Goal: Task Accomplishment & Management: Complete application form

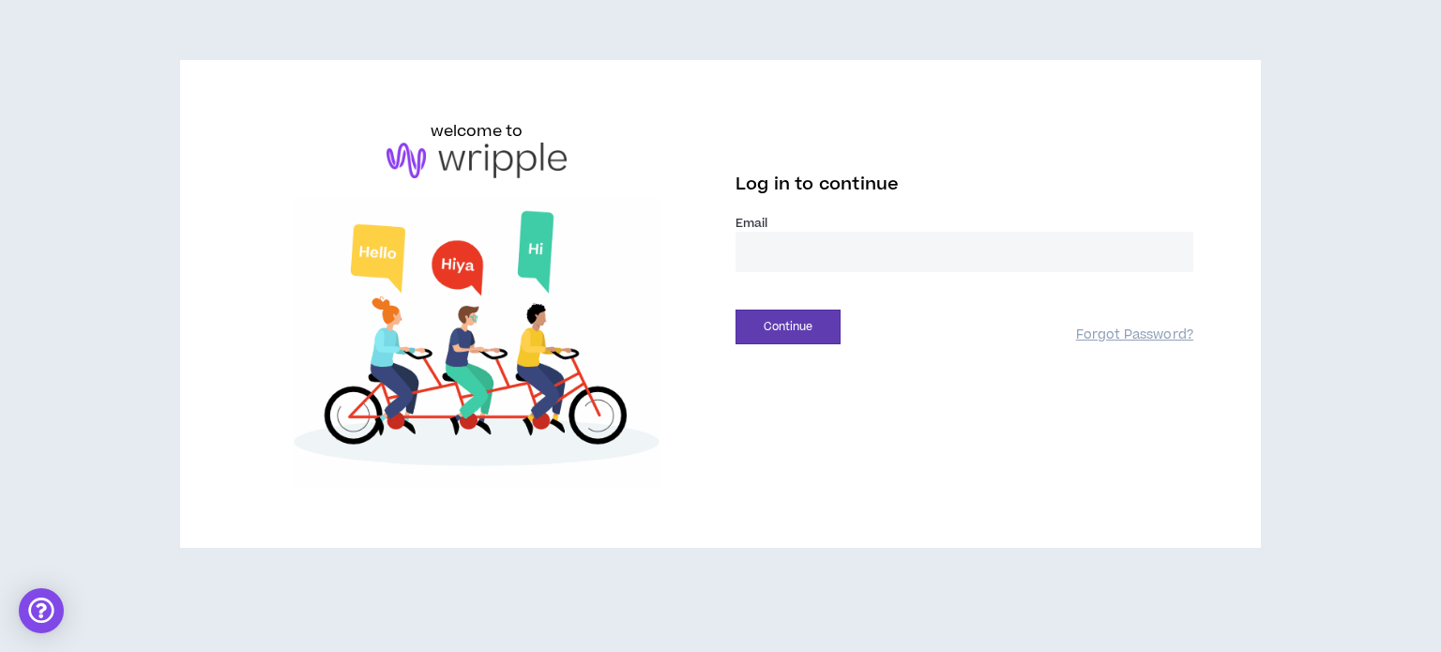
click at [821, 254] on input "email" at bounding box center [965, 252] width 458 height 40
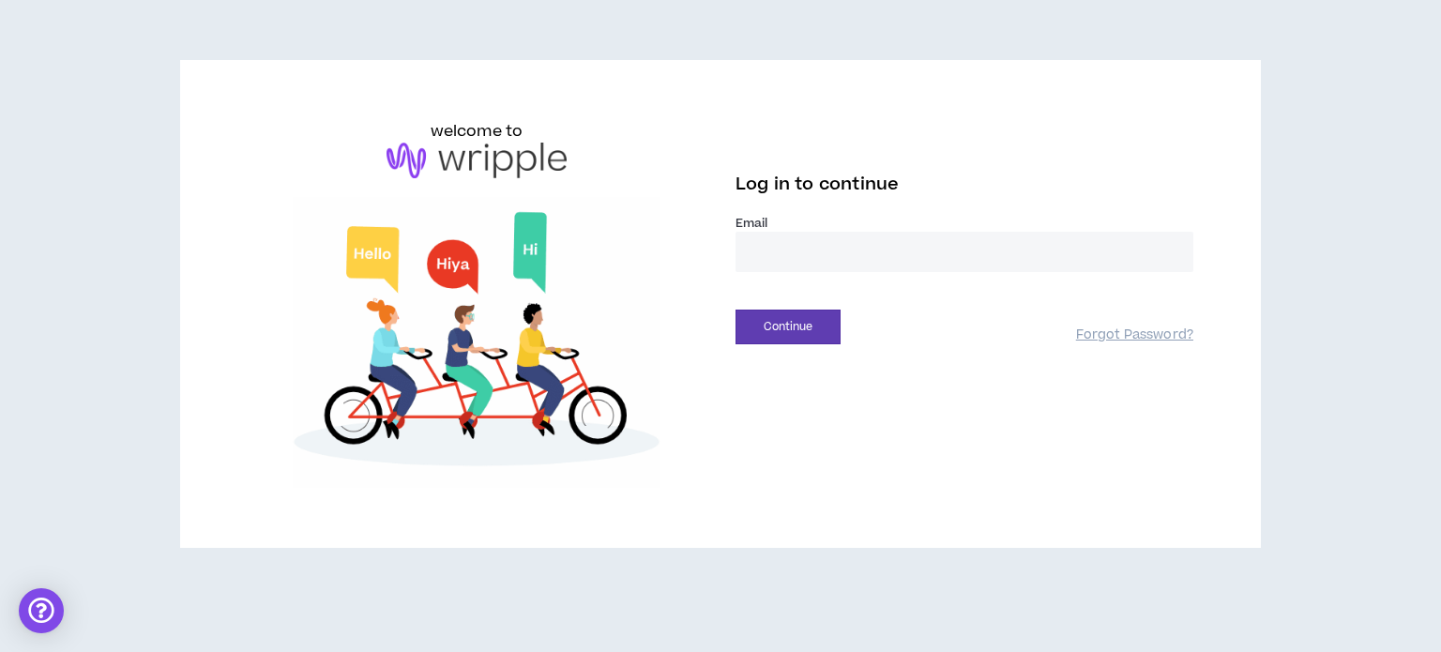
type input "**********"
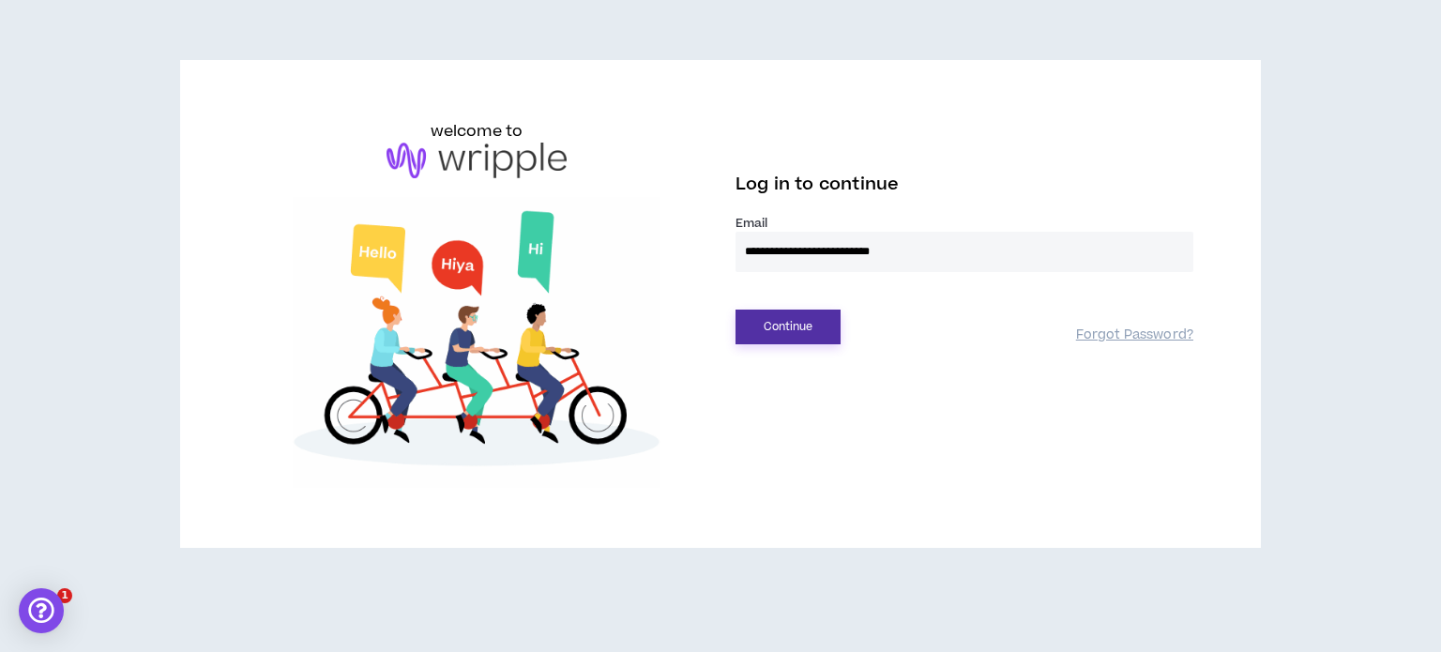
click at [766, 325] on button "Continue" at bounding box center [788, 327] width 105 height 35
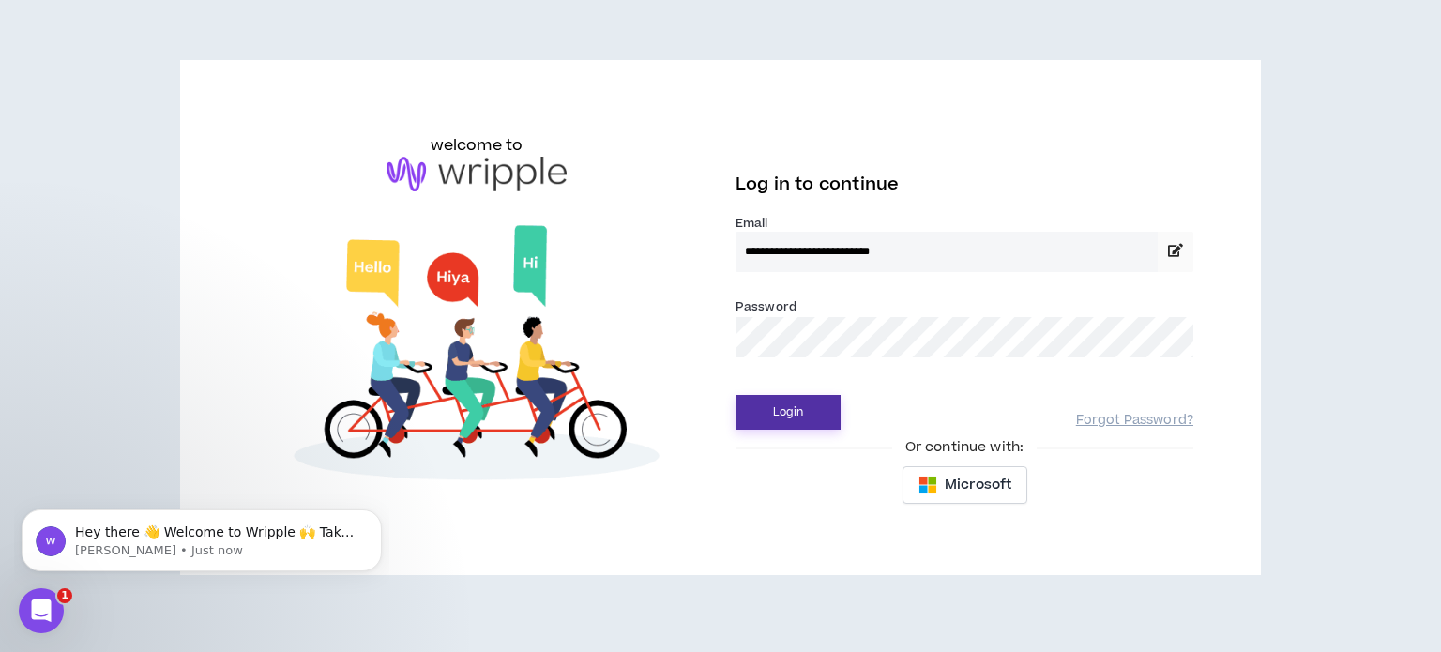
click at [811, 417] on button "Login" at bounding box center [788, 412] width 105 height 35
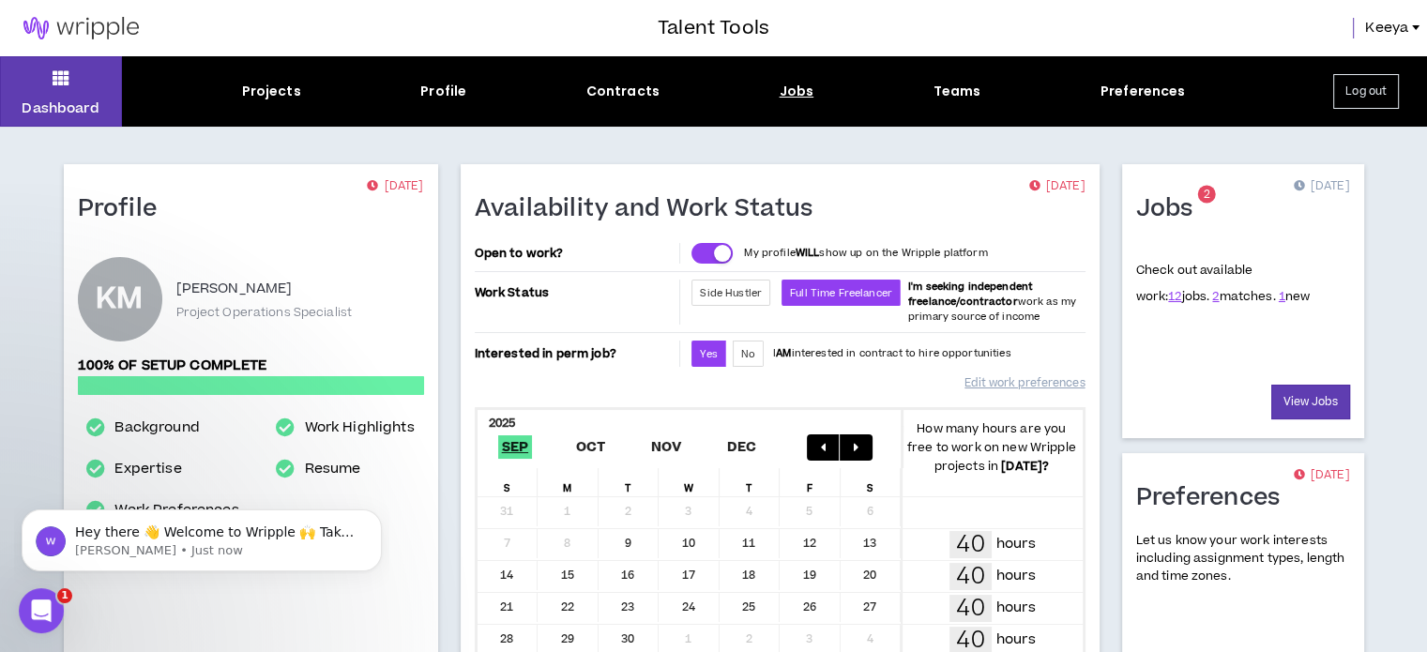
click at [784, 98] on div "Jobs" at bounding box center [797, 92] width 35 height 20
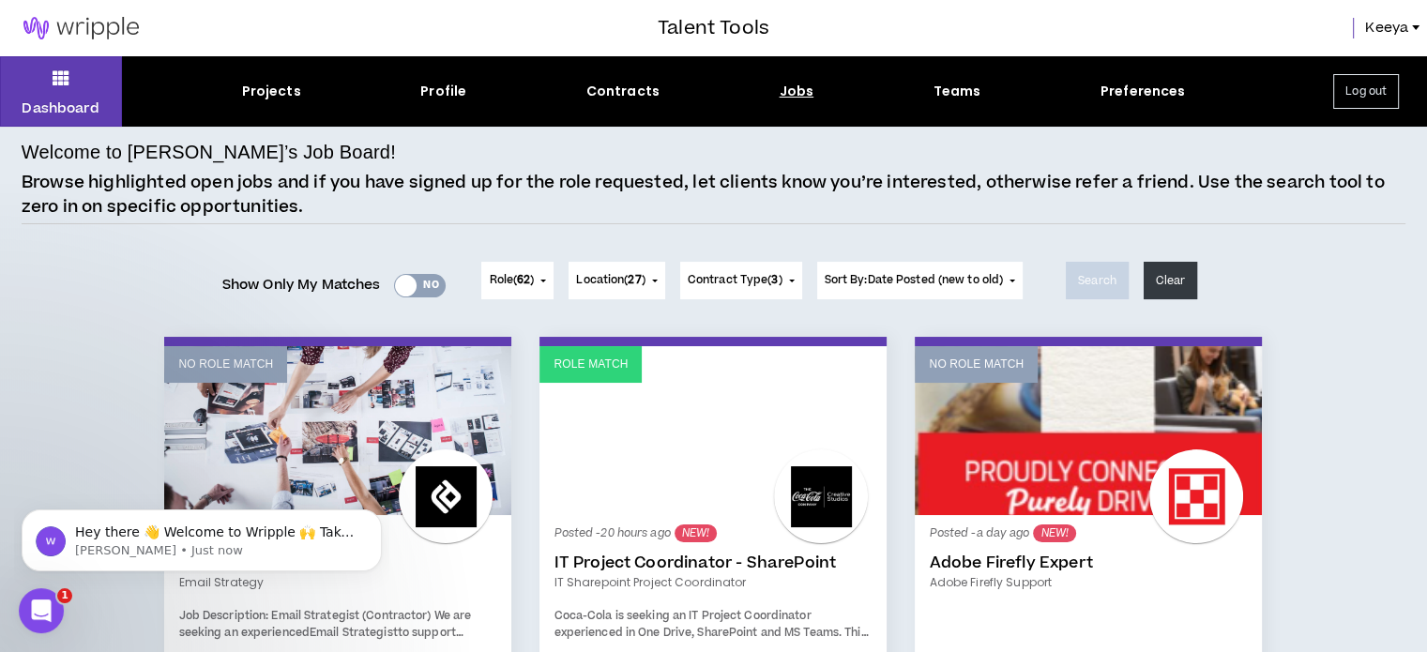
scroll to position [188, 0]
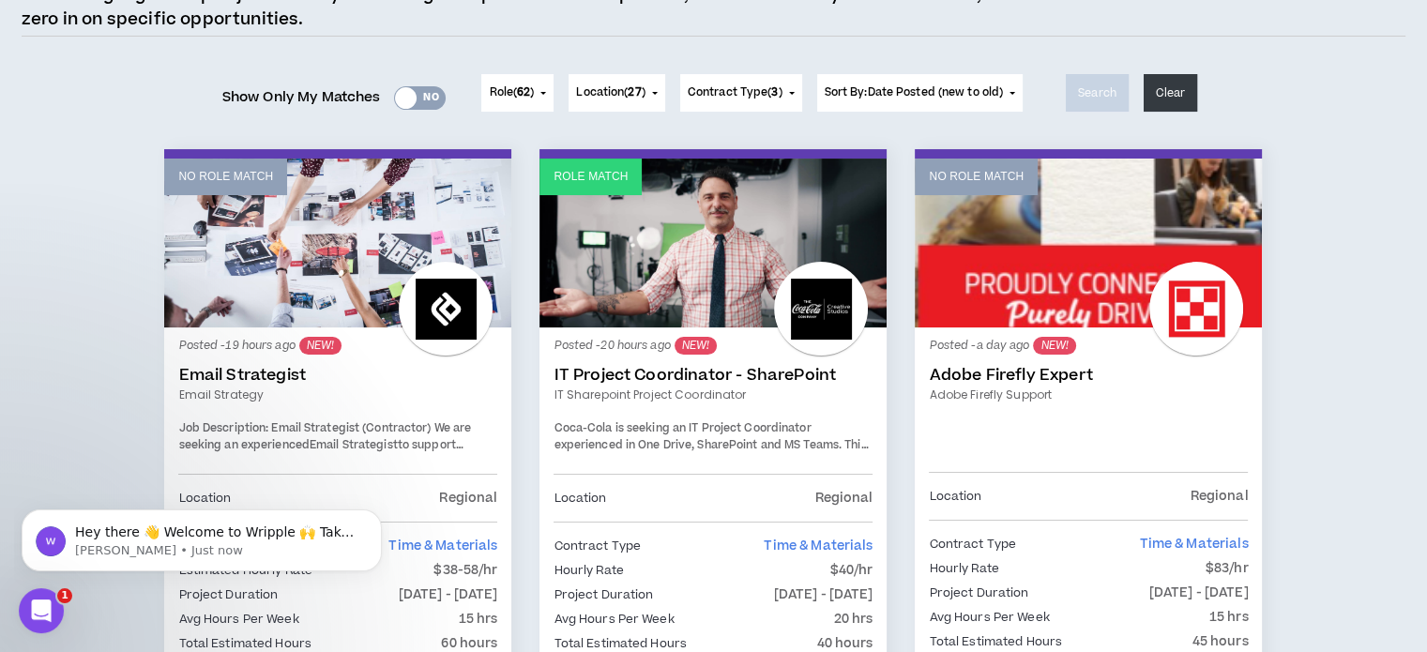
click at [701, 416] on div "Posted - 20 hours ago NEW! IT Project Coordinator - SharePoint IT Sharepoint Pr…" at bounding box center [713, 408] width 319 height 132
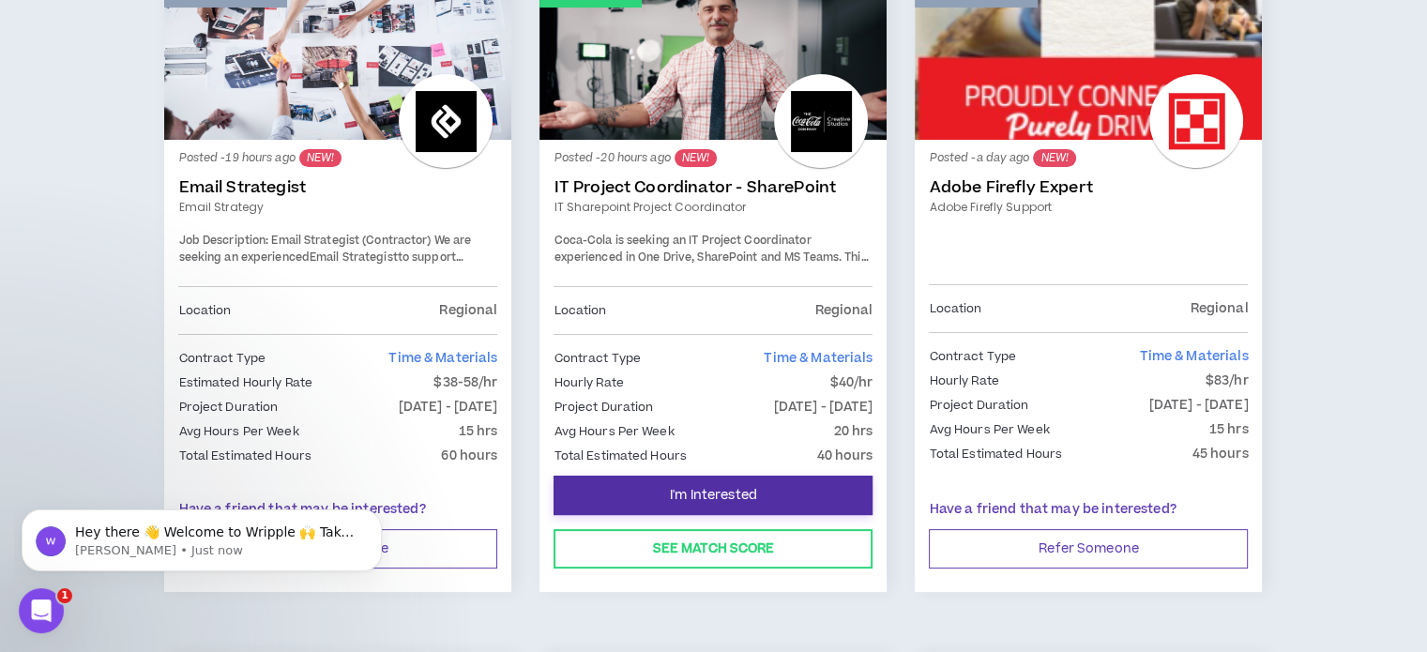
click at [721, 487] on span "I'm Interested" at bounding box center [713, 496] width 87 height 18
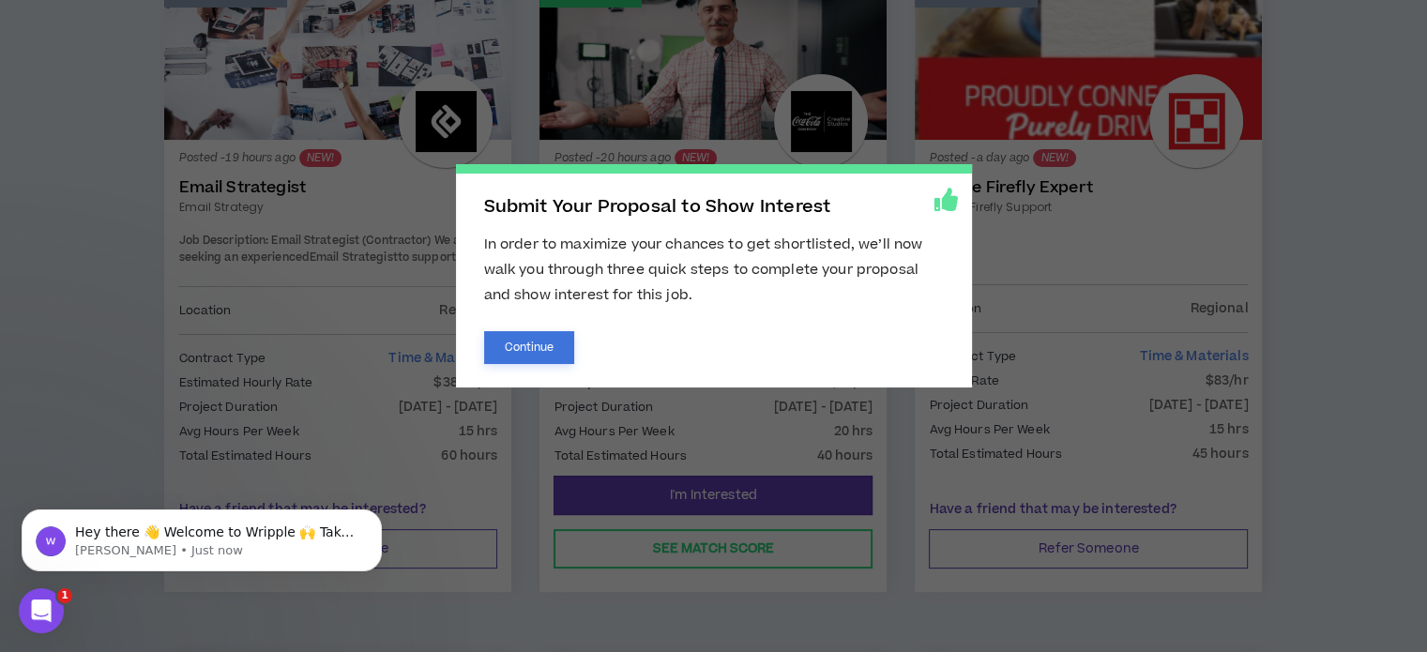
click at [552, 341] on button "Continue" at bounding box center [529, 347] width 91 height 33
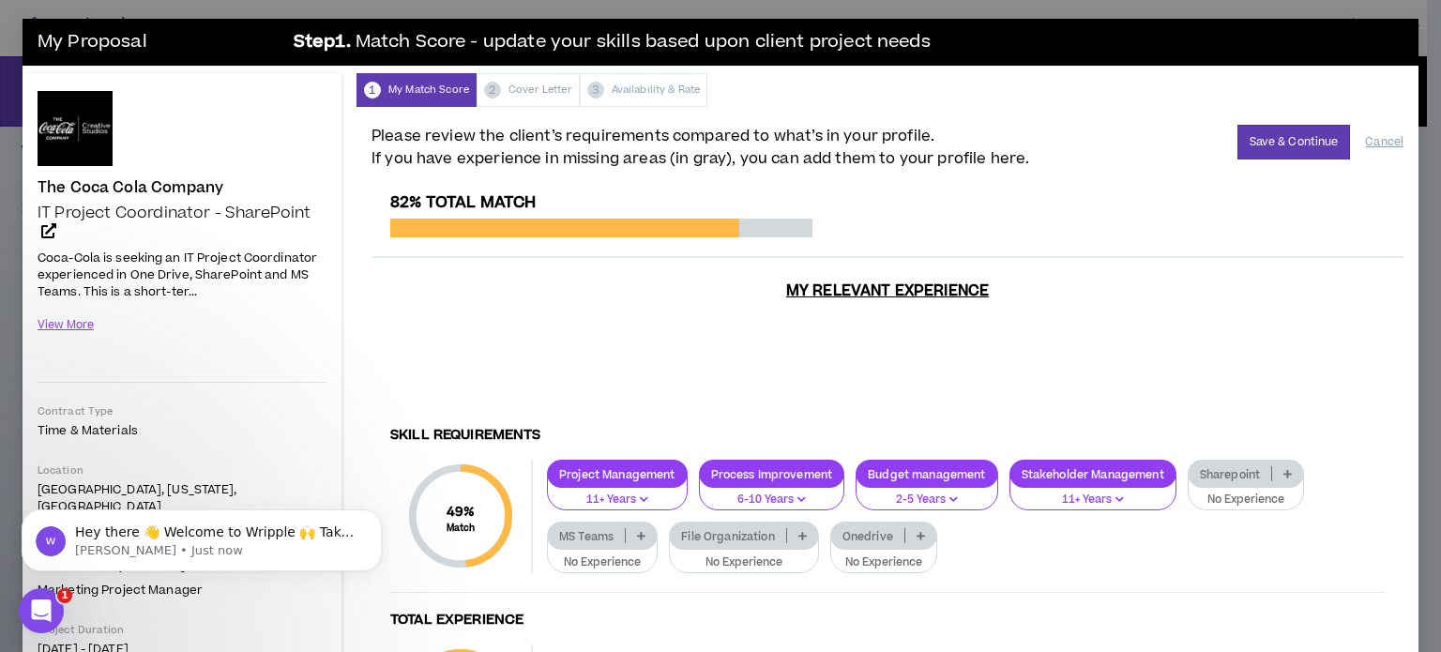
scroll to position [188, 0]
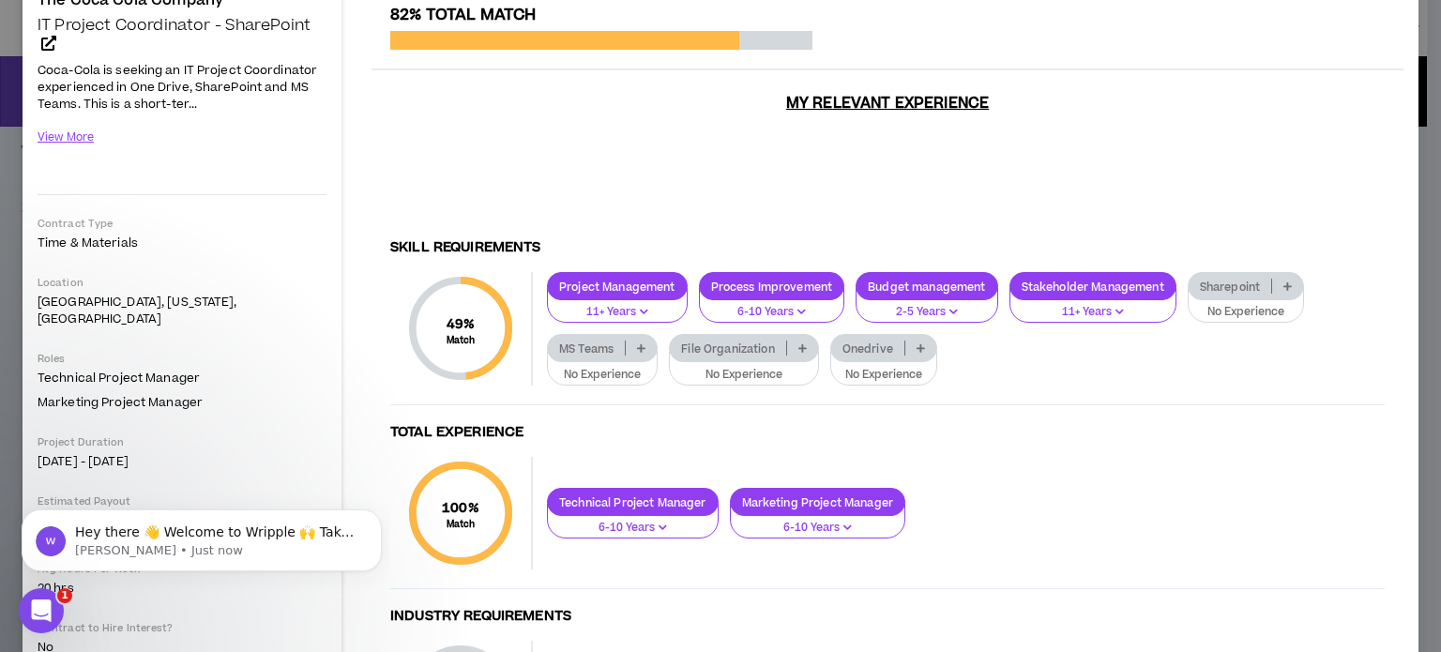
click at [1295, 279] on p at bounding box center [1287, 286] width 31 height 15
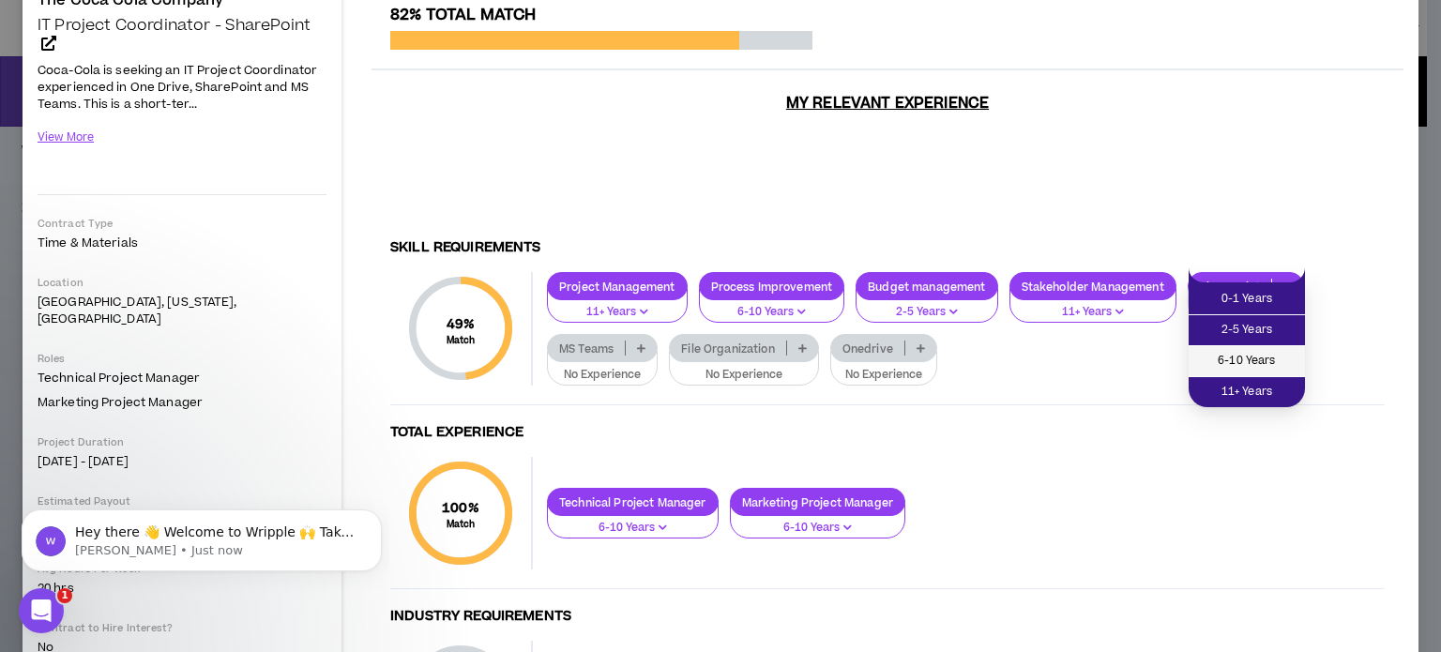
click at [1264, 356] on span "6-10 Years" at bounding box center [1247, 361] width 94 height 21
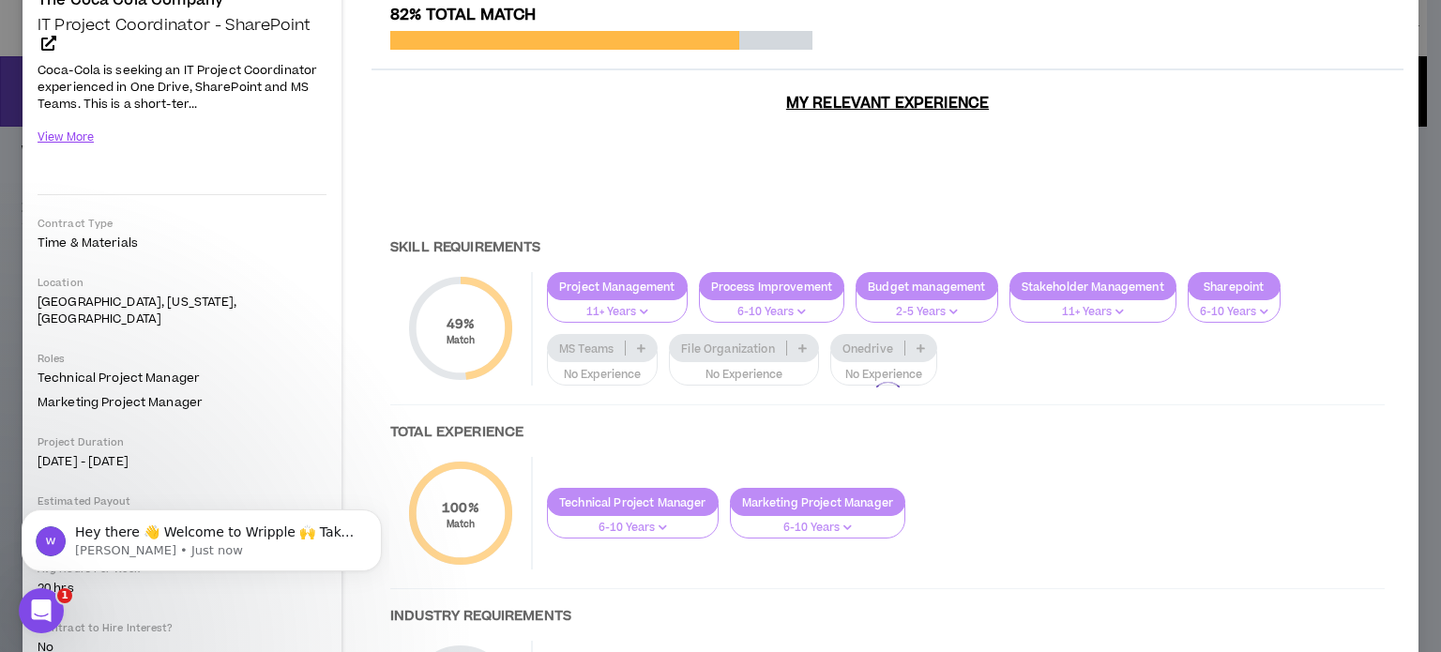
click at [618, 349] on div at bounding box center [888, 398] width 1032 height 785
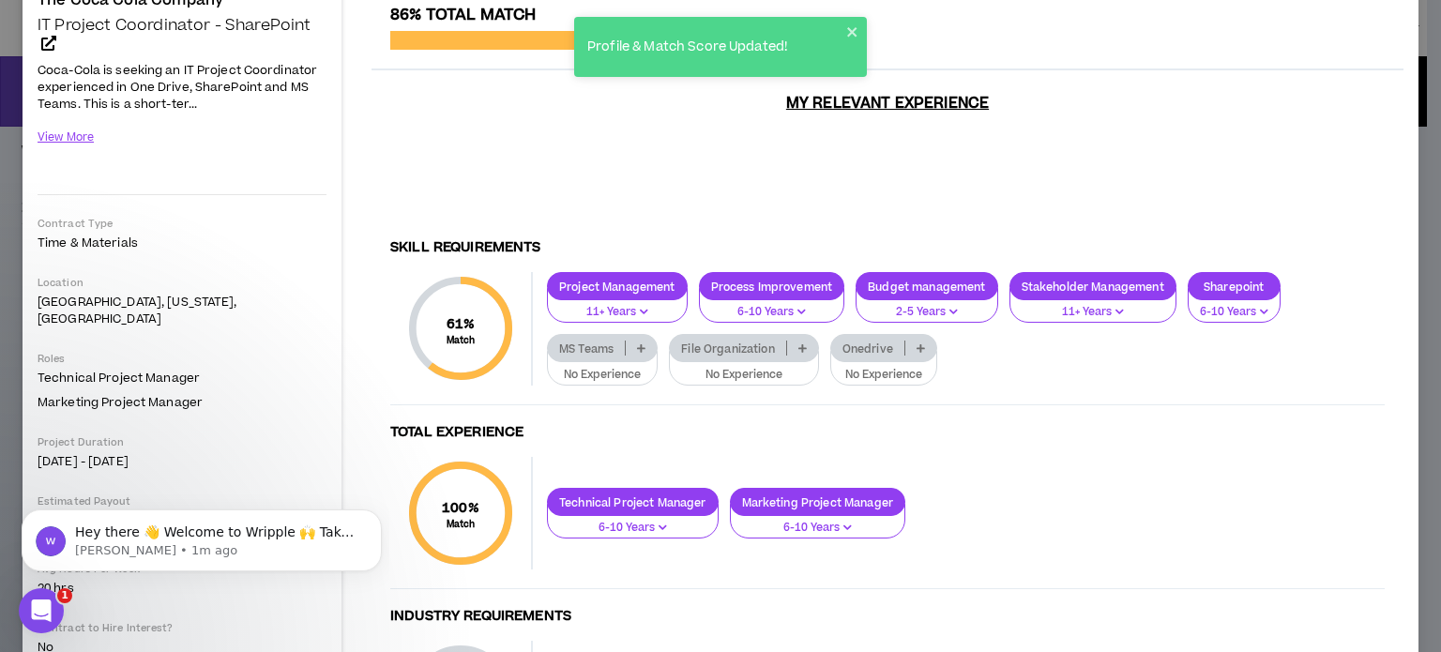
click at [619, 367] on p "No Experience" at bounding box center [602, 375] width 86 height 17
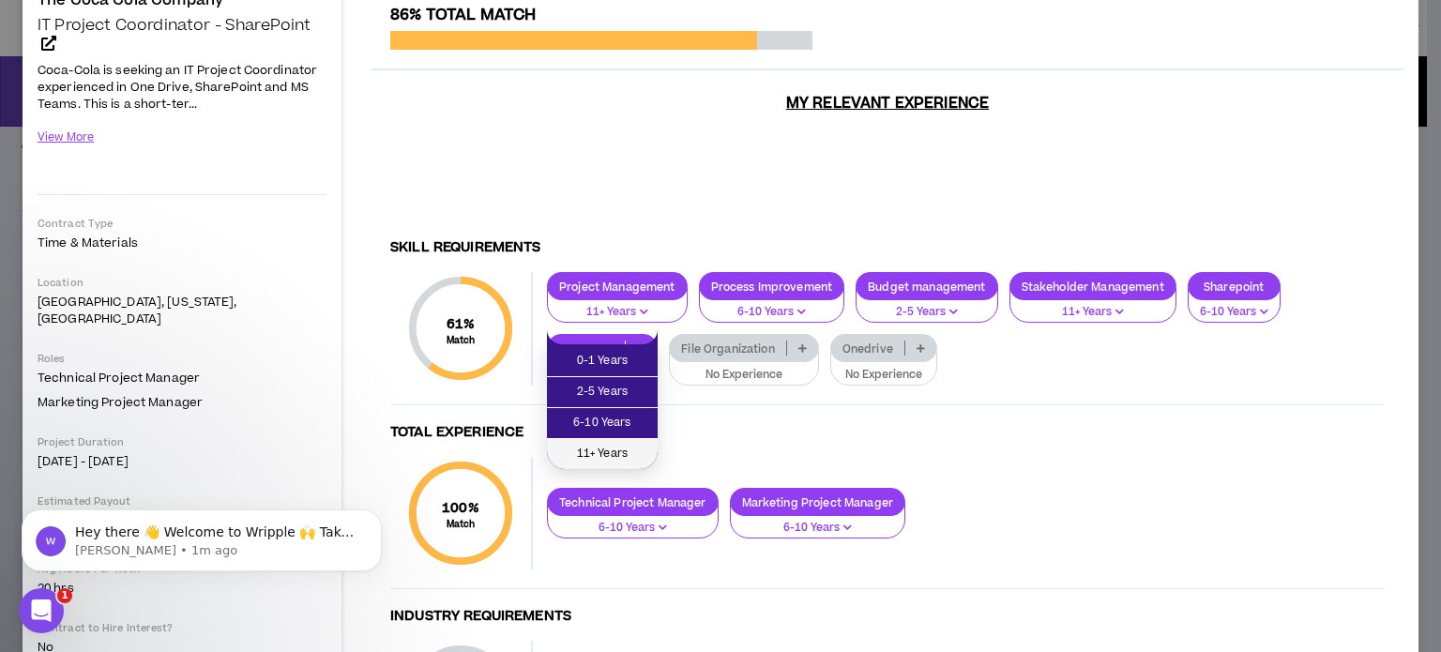
click at [615, 456] on span "11+ Years" at bounding box center [602, 454] width 88 height 21
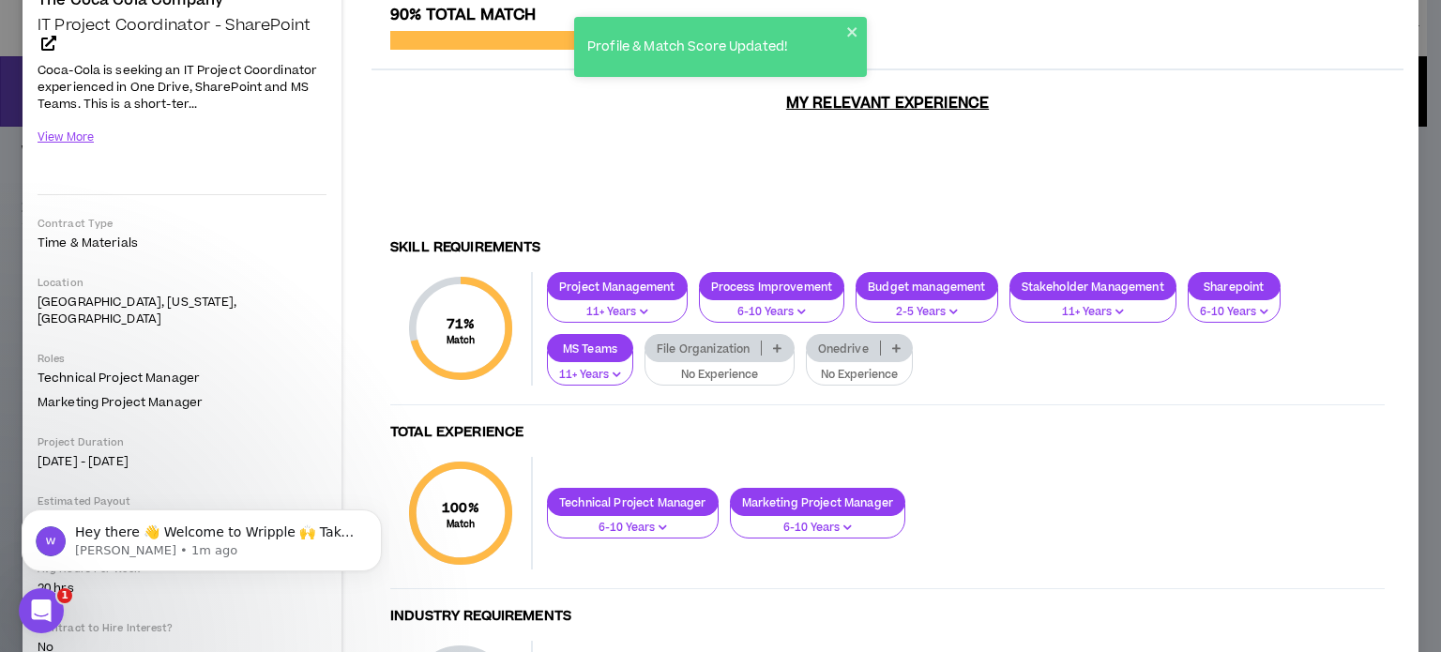
click at [736, 367] on p "No Experience" at bounding box center [720, 375] width 126 height 17
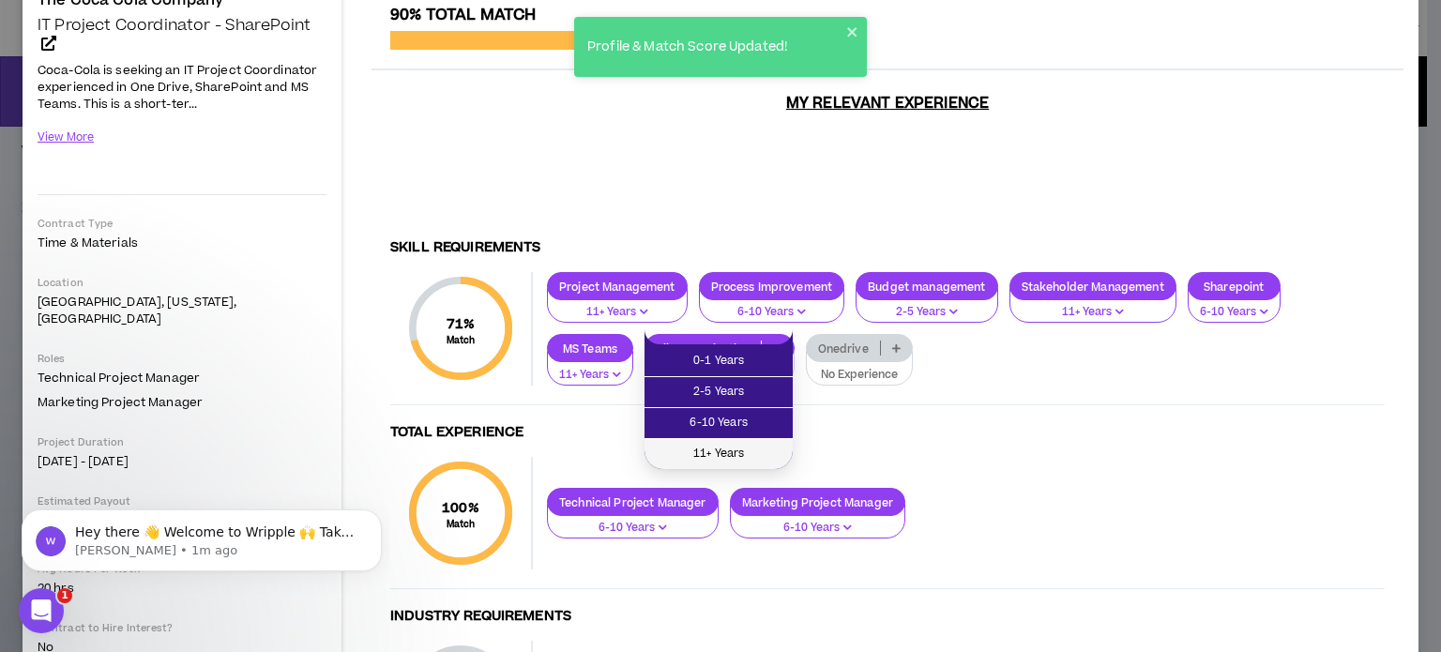
click at [728, 446] on span "11+ Years" at bounding box center [719, 454] width 126 height 21
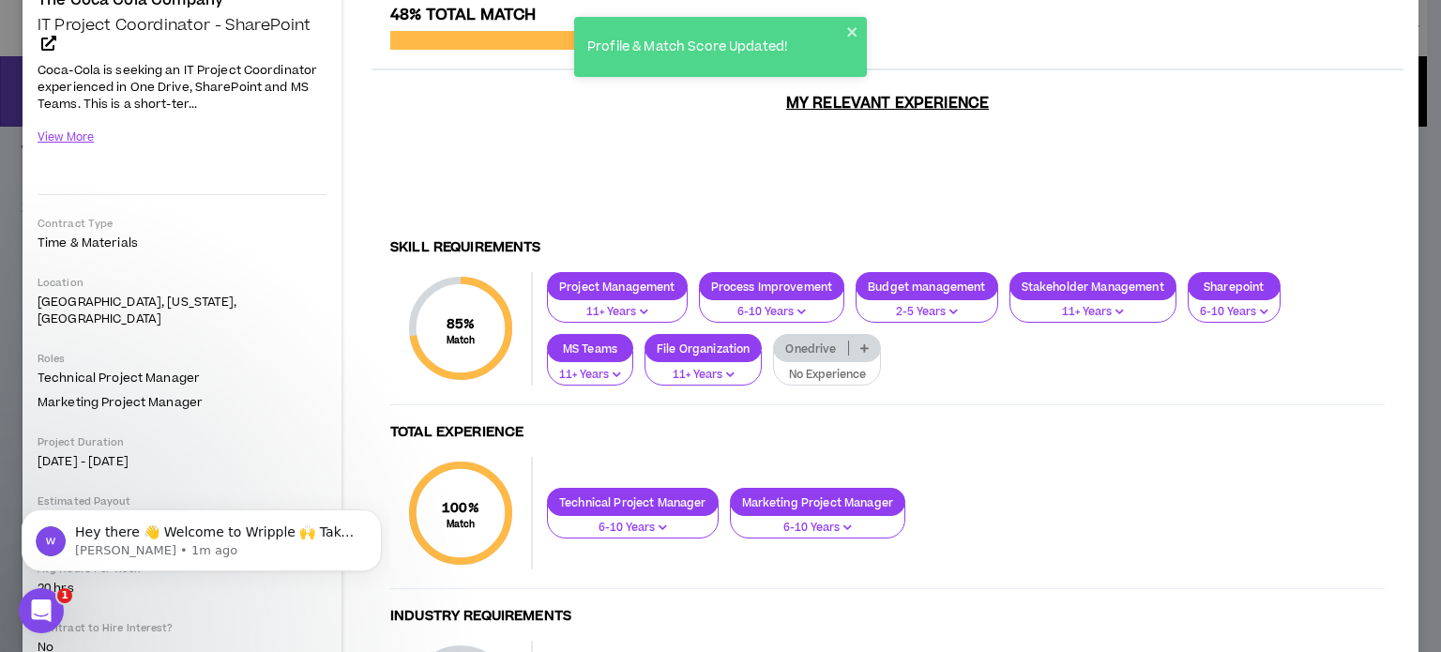
click at [857, 367] on p "No Experience" at bounding box center [826, 375] width 83 height 17
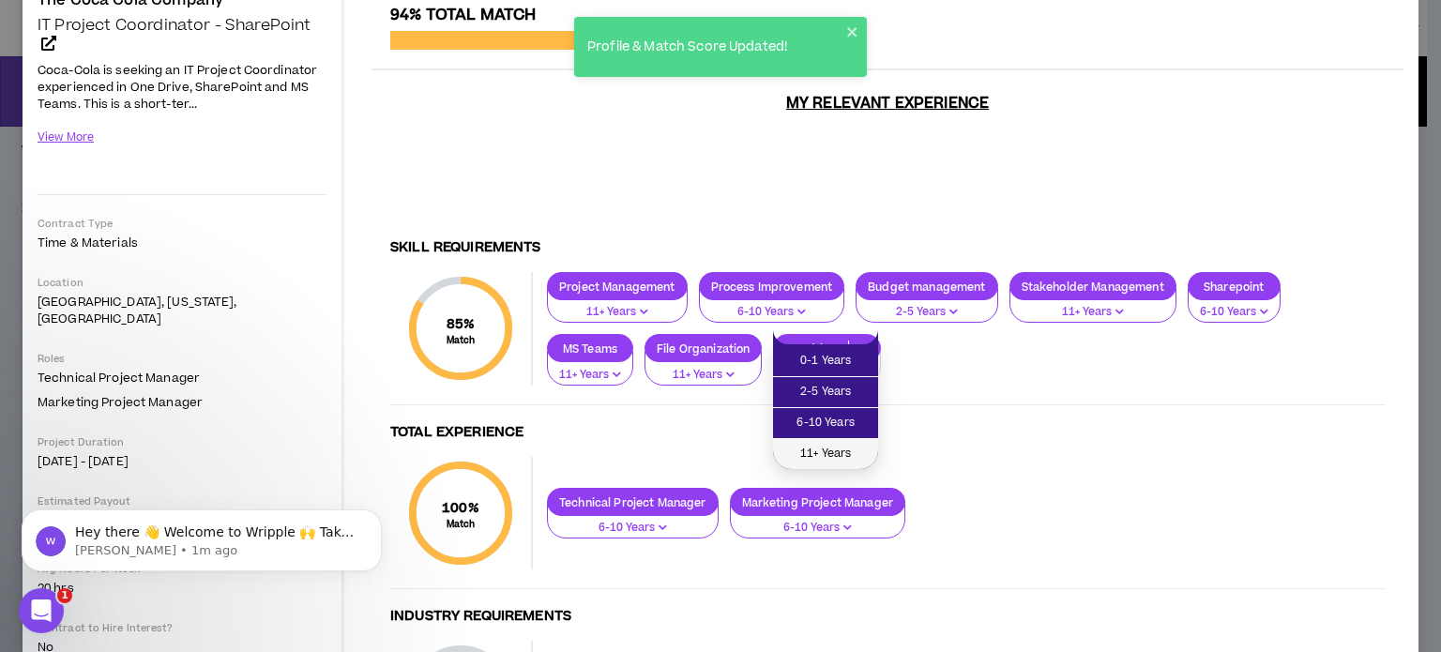
click at [834, 450] on span "11+ Years" at bounding box center [825, 454] width 83 height 21
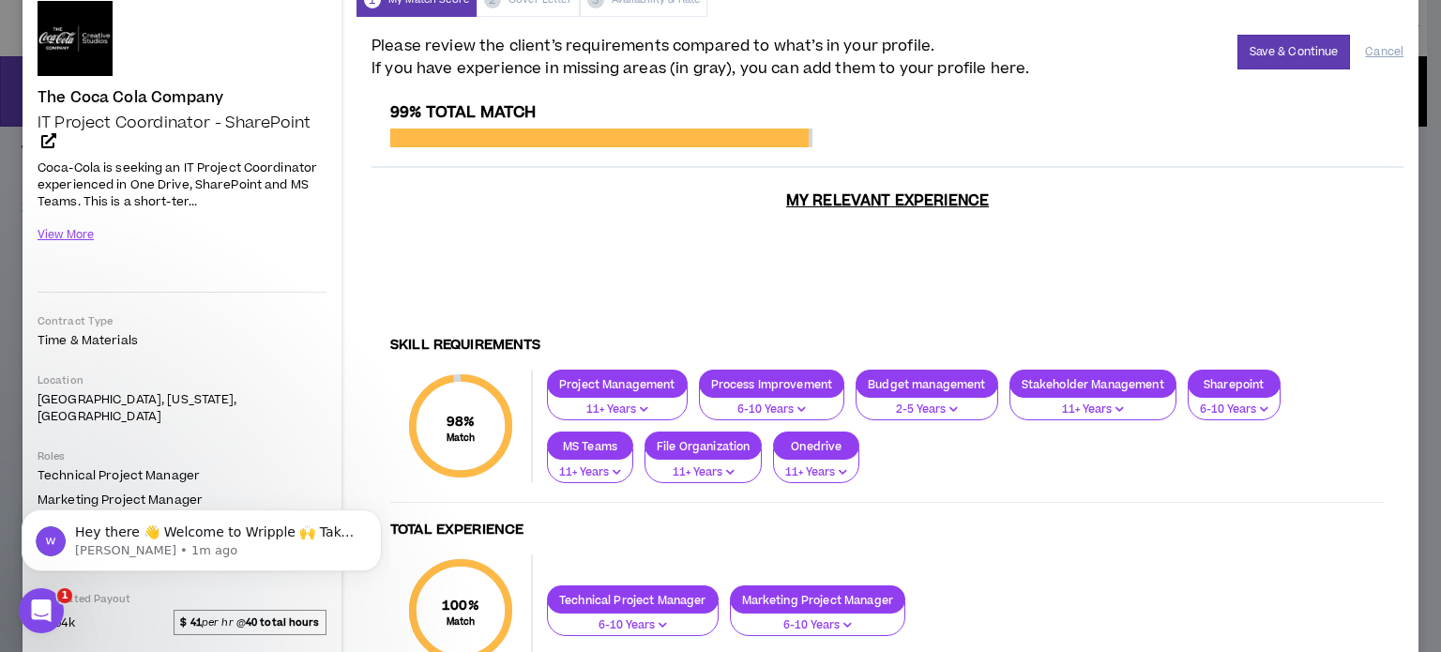
scroll to position [0, 0]
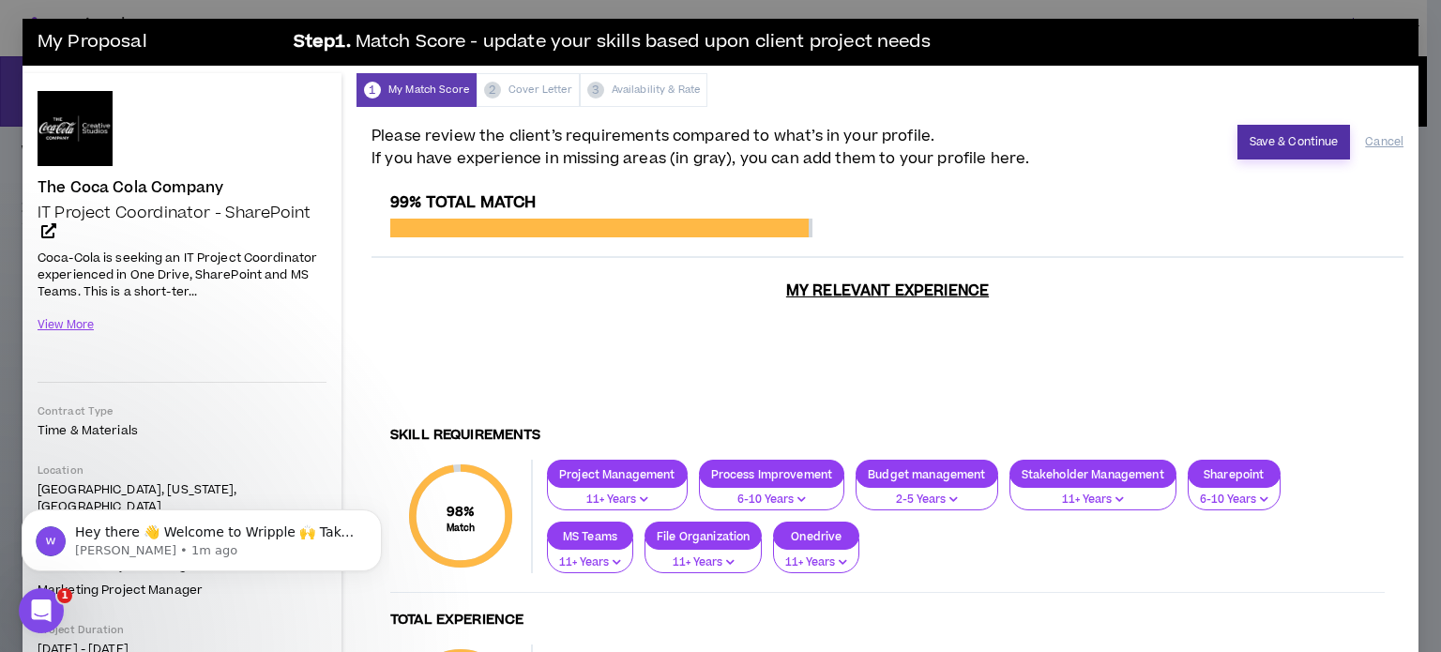
click at [1245, 132] on button "Save & Continue" at bounding box center [1295, 142] width 114 height 35
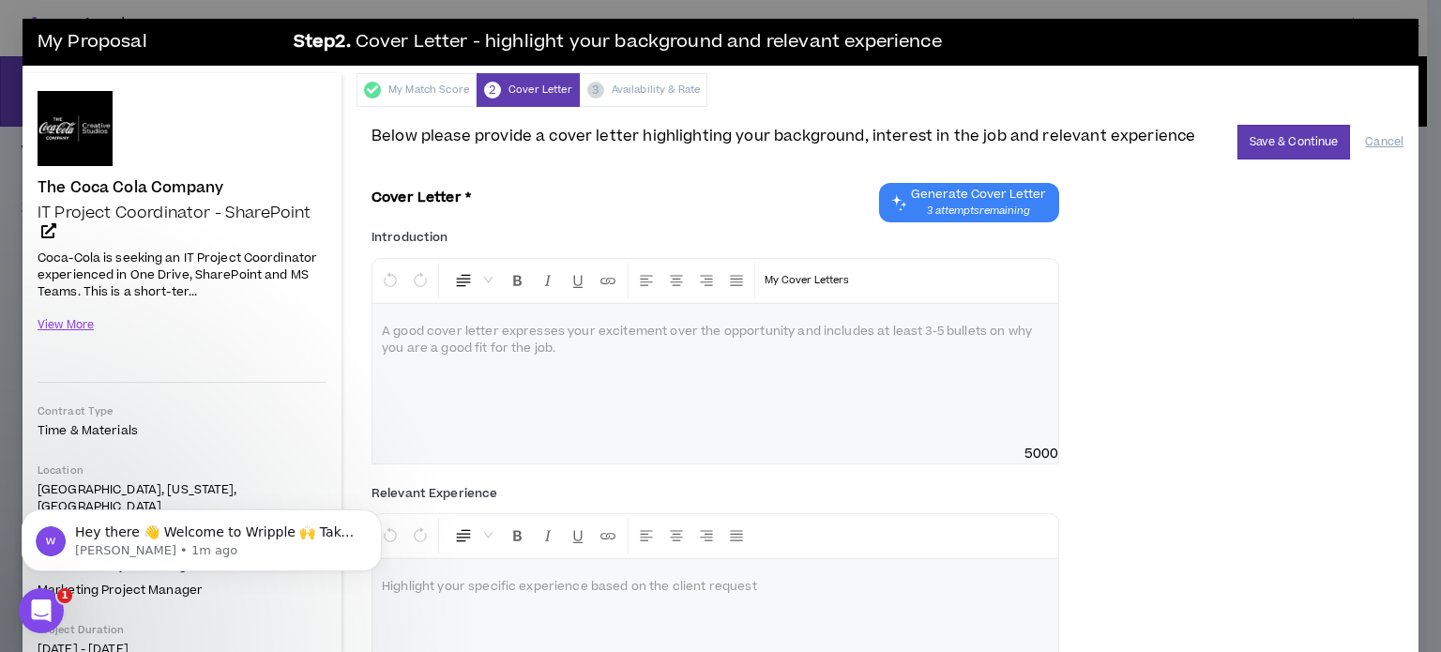
click at [952, 194] on span "Generate Cover Letter" at bounding box center [978, 194] width 135 height 15
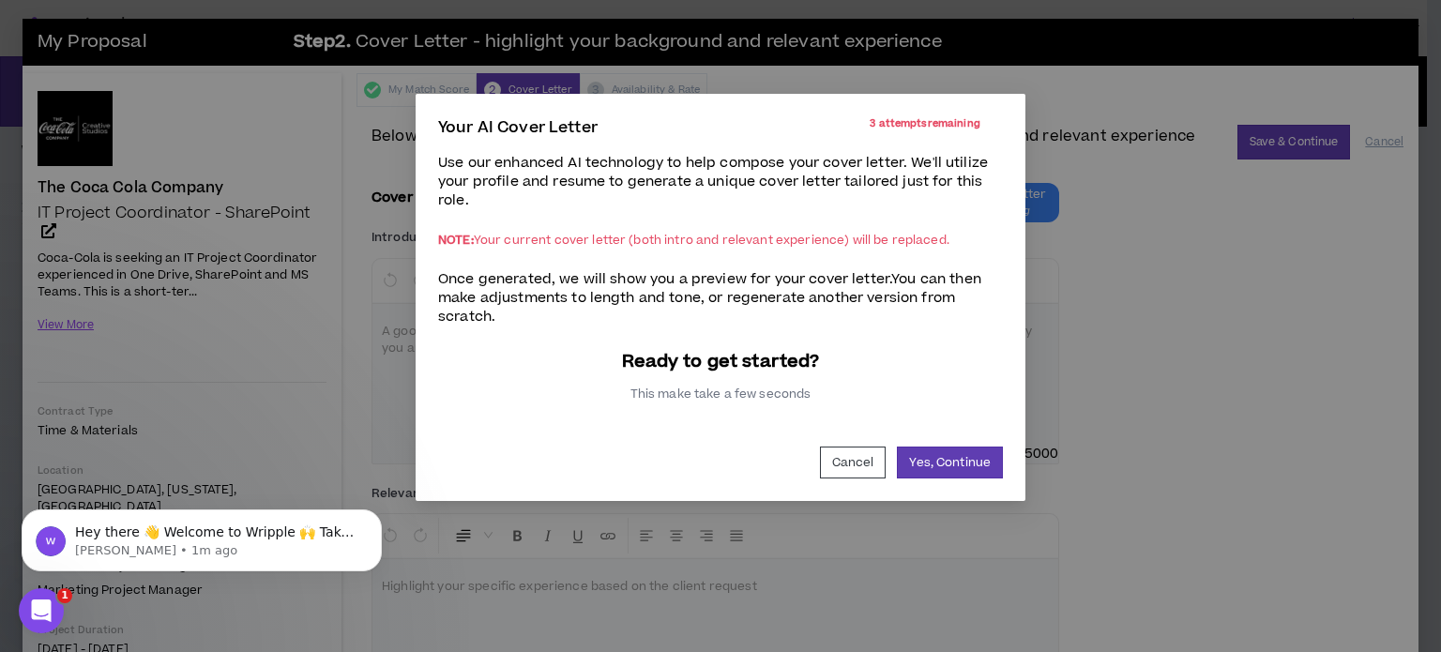
click at [890, 468] on div "Cancel Yes, Continue" at bounding box center [720, 463] width 565 height 32
click at [868, 462] on button "Cancel" at bounding box center [853, 463] width 67 height 32
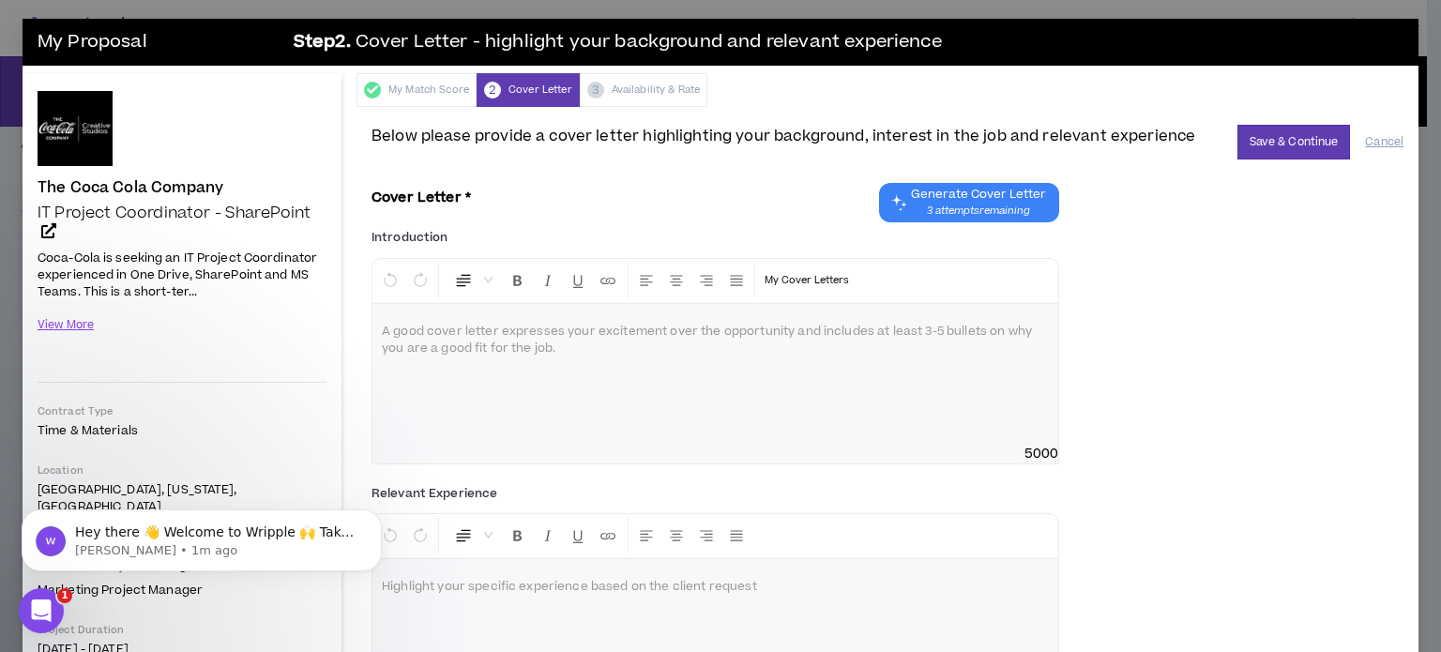
click at [928, 193] on span "Generate Cover Letter" at bounding box center [978, 194] width 135 height 15
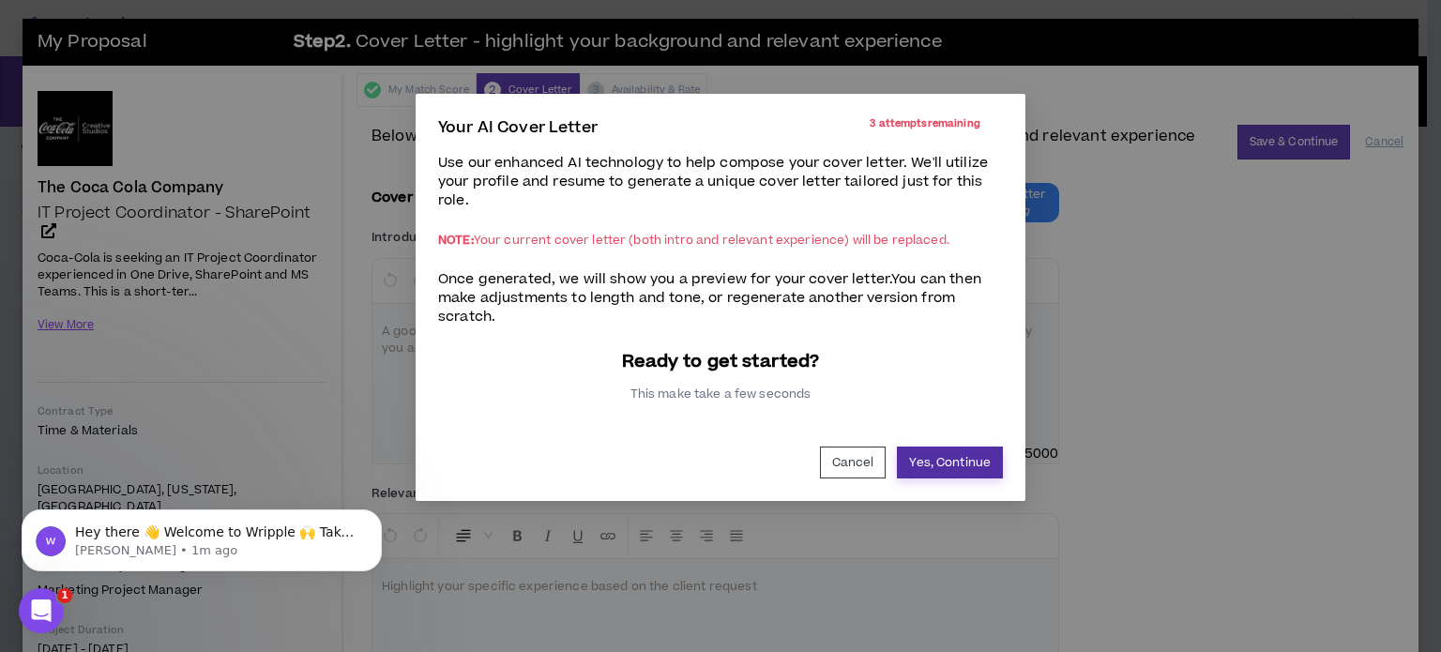
click at [946, 465] on button "Yes, Continue" at bounding box center [950, 463] width 106 height 32
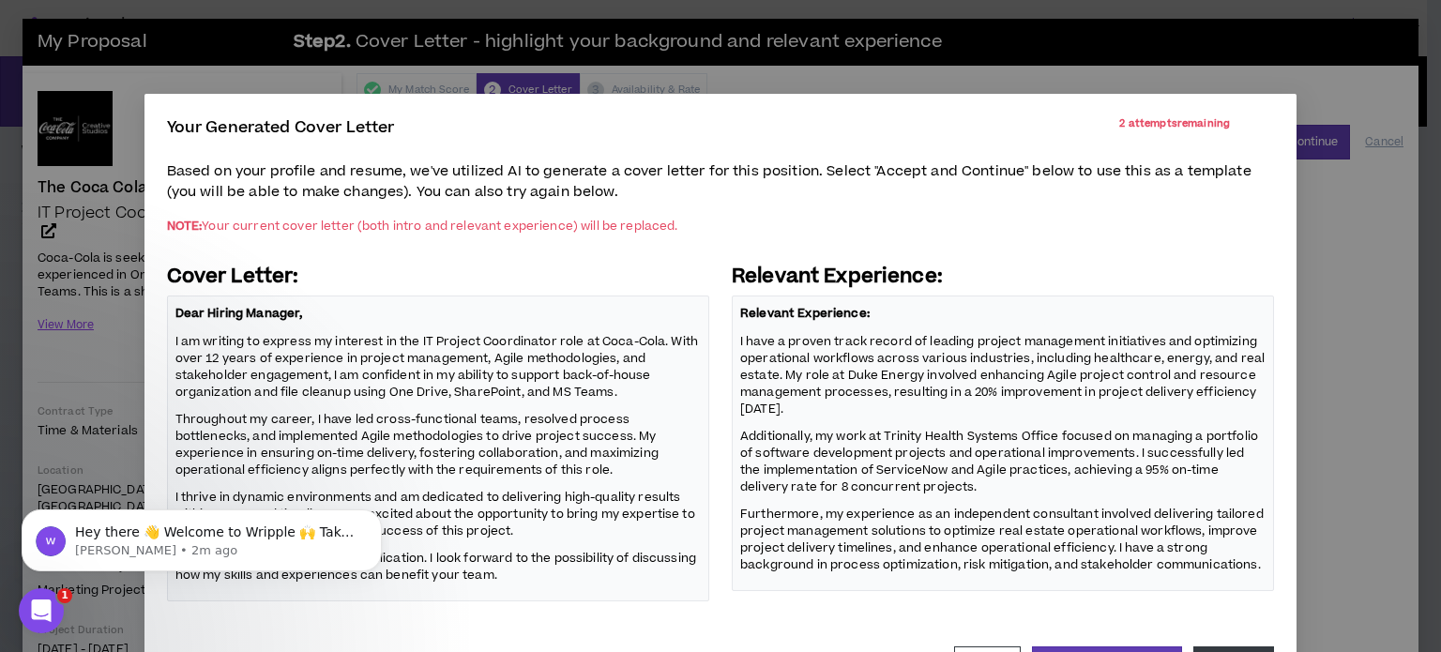
scroll to position [70, 0]
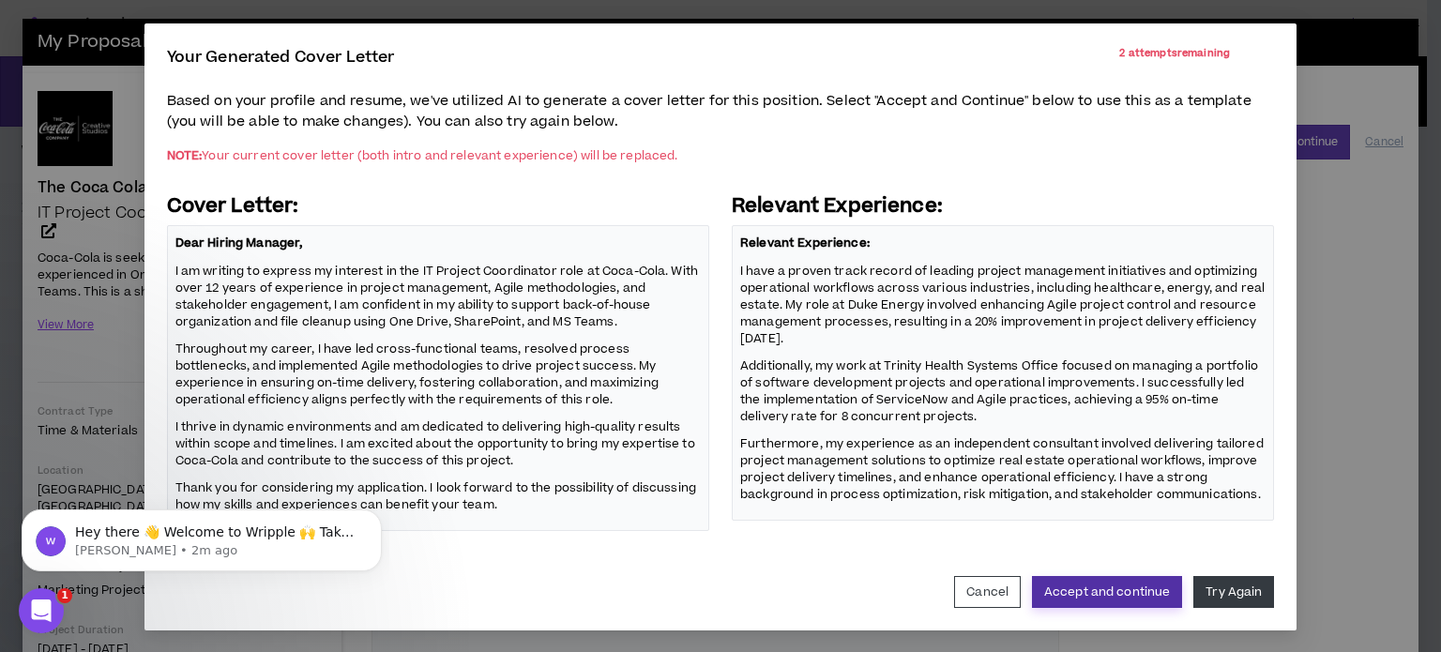
click at [1115, 590] on button "Accept and continue" at bounding box center [1107, 592] width 150 height 32
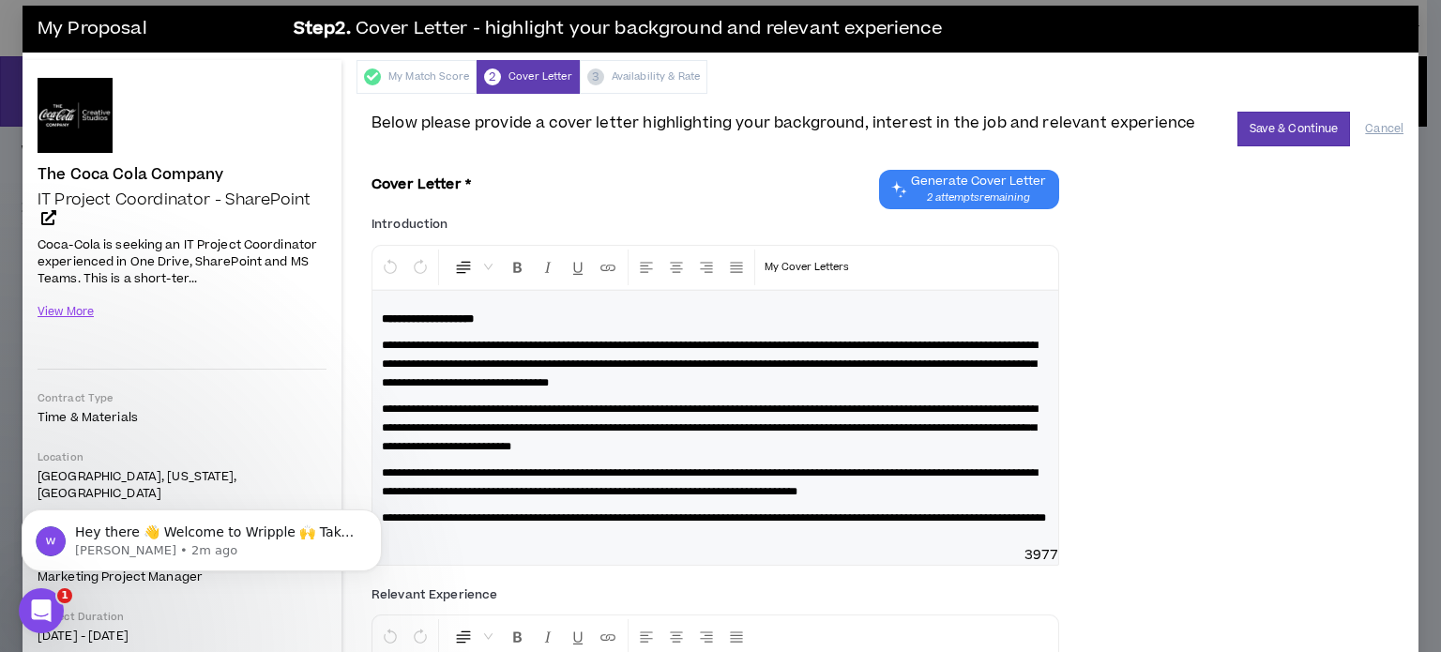
scroll to position [0, 0]
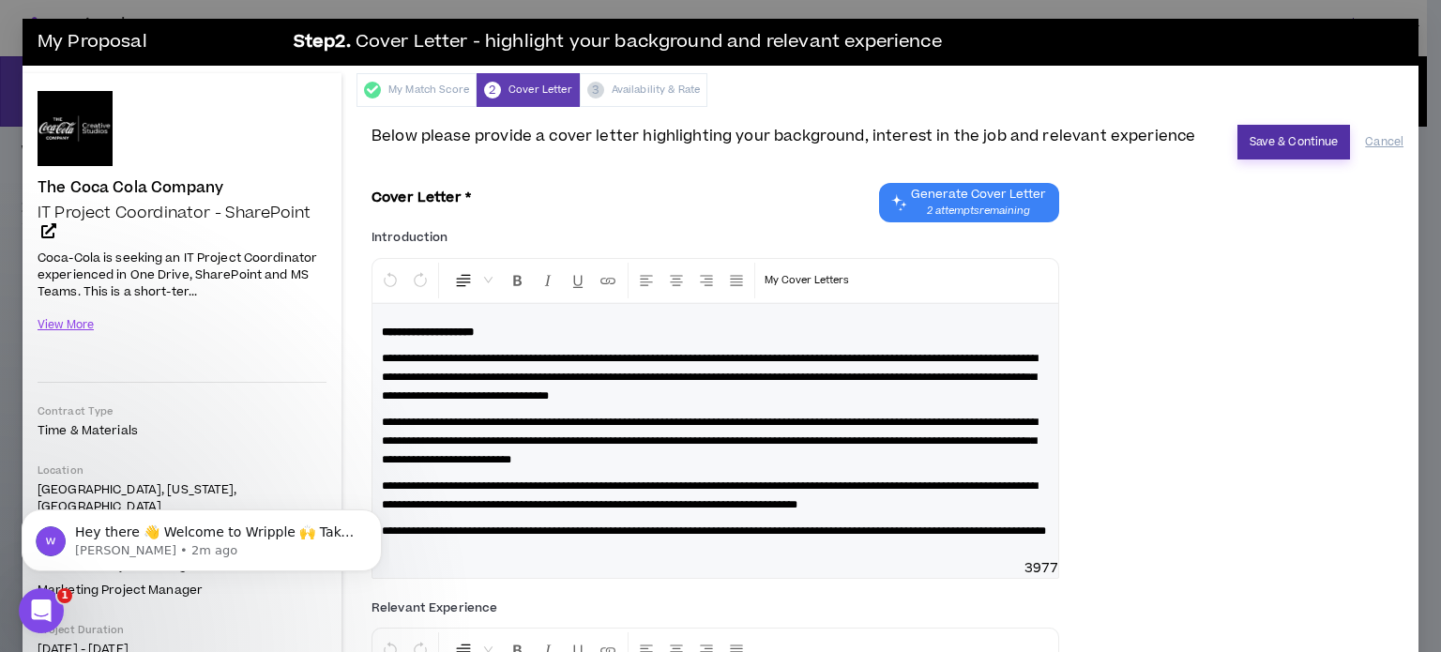
click at [1287, 142] on button "Save & Continue" at bounding box center [1295, 142] width 114 height 35
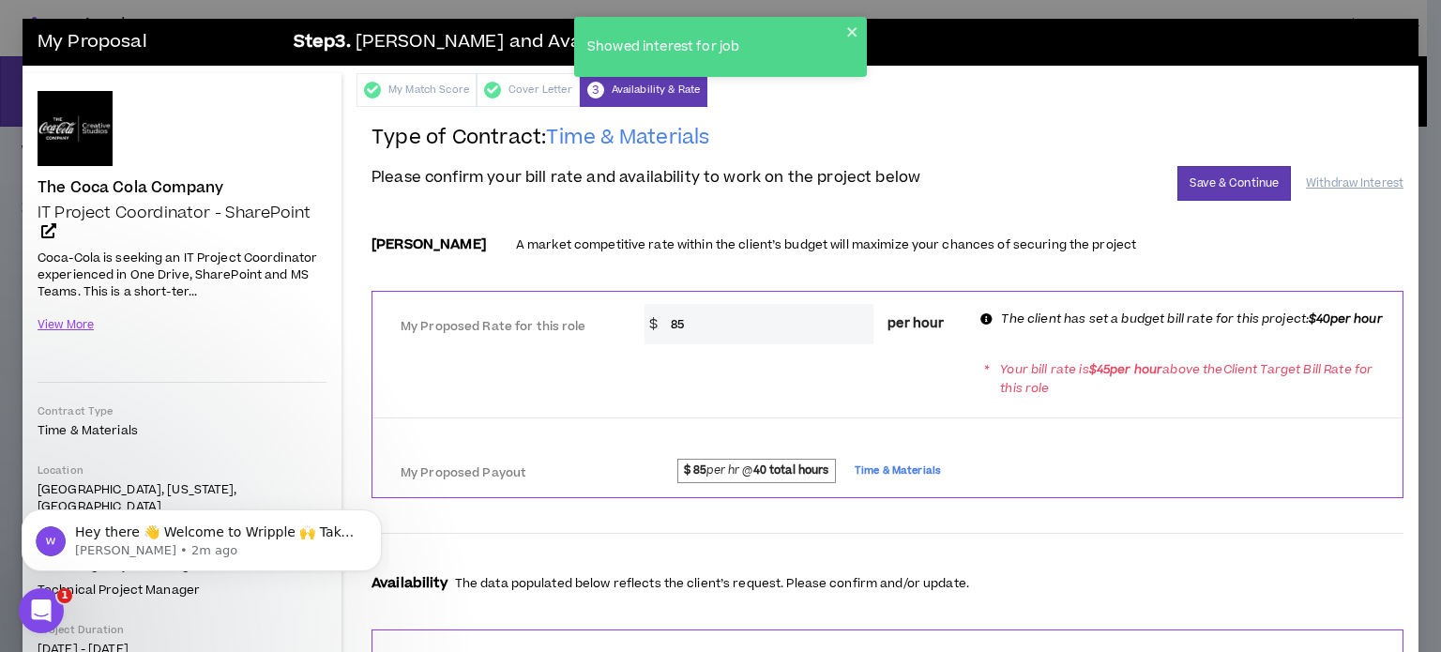
drag, startPoint x: 708, startPoint y: 322, endPoint x: 668, endPoint y: 323, distance: 40.4
click at [631, 322] on div "* $ 85 per hour" at bounding box center [802, 324] width 343 height 40
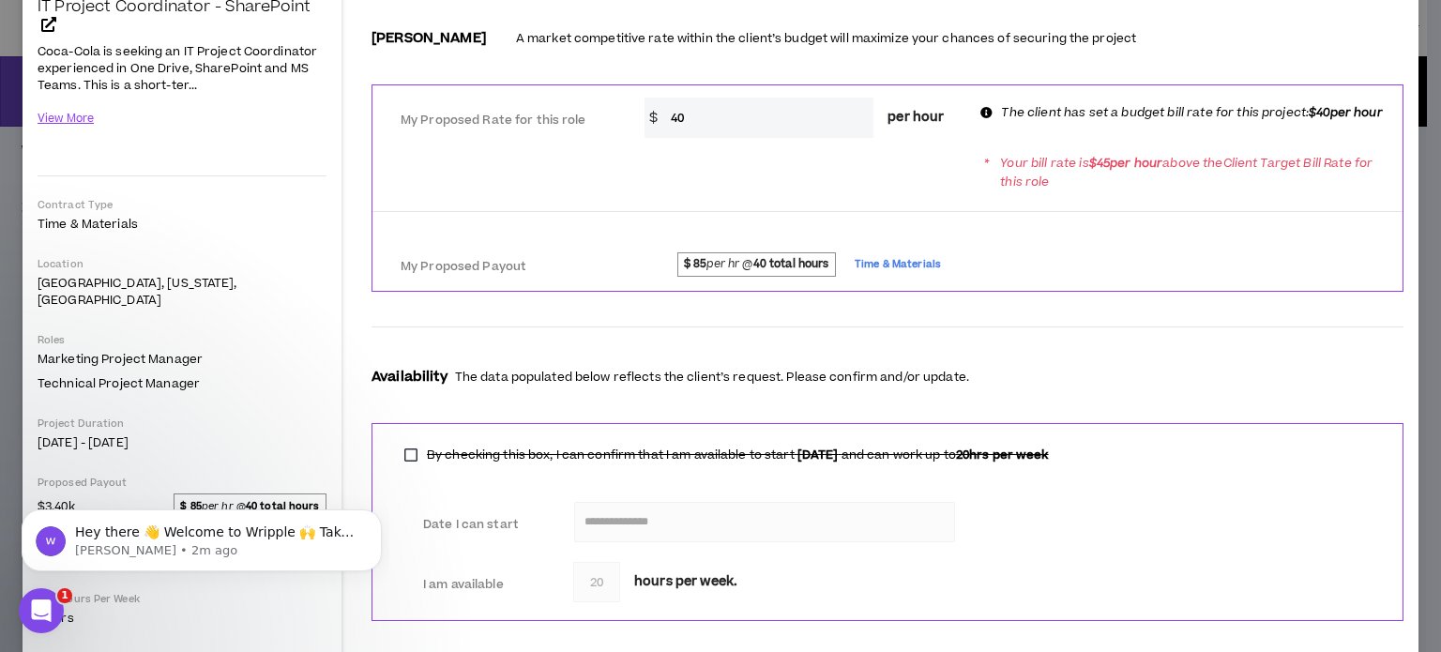
scroll to position [94, 0]
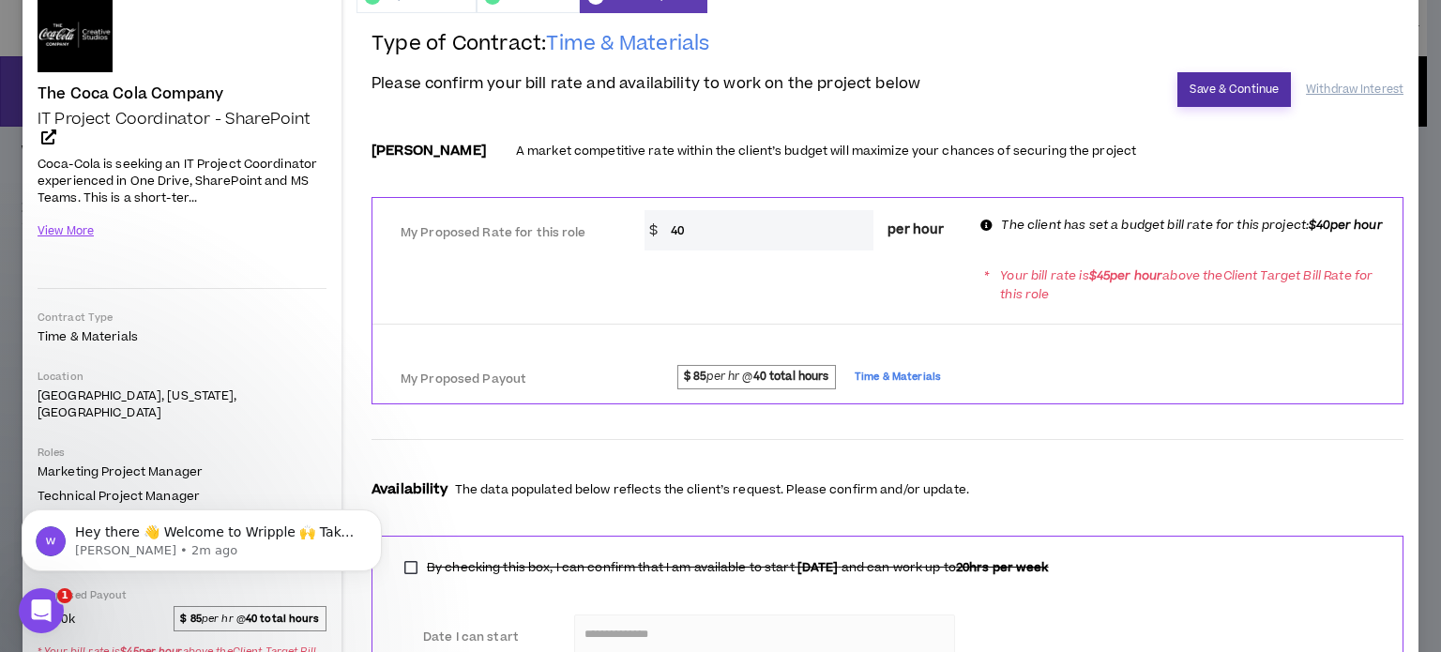
type input "40"
click at [1189, 91] on button "Save & Continue" at bounding box center [1235, 89] width 114 height 35
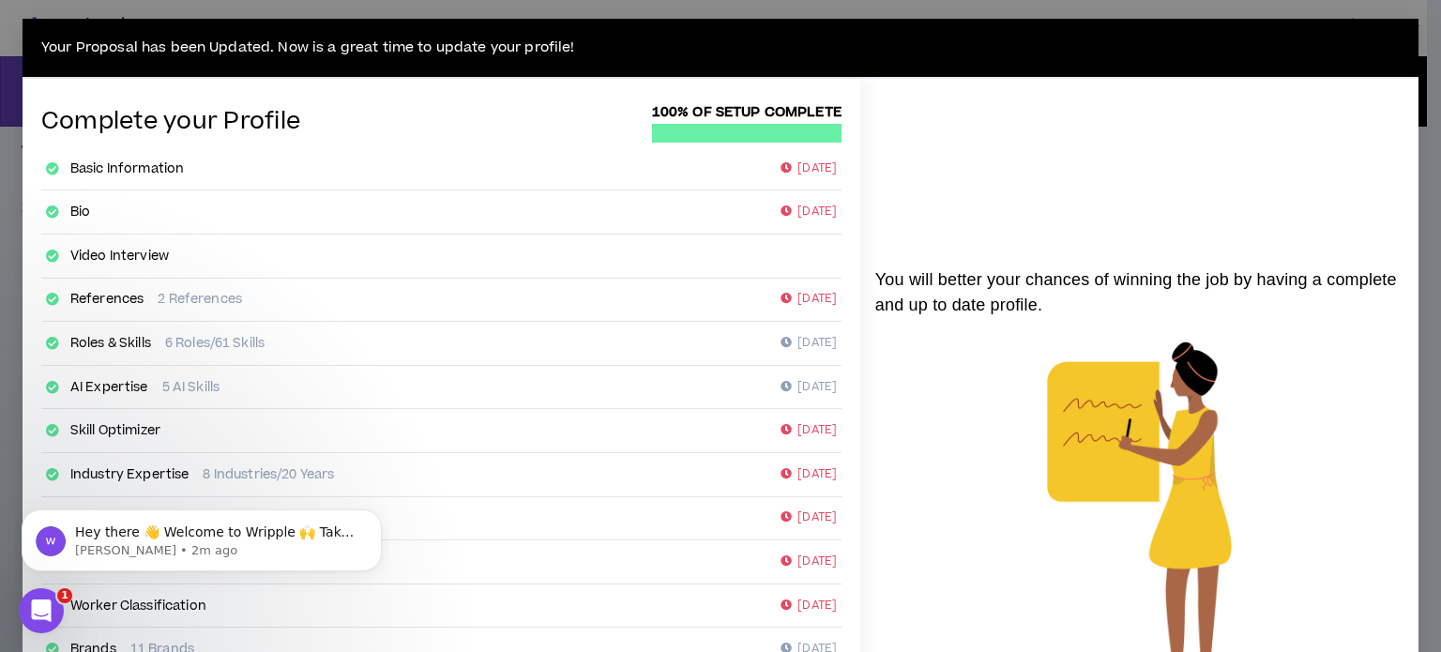
click at [216, 334] on p "6 Roles/61 Skills" at bounding box center [214, 343] width 99 height 19
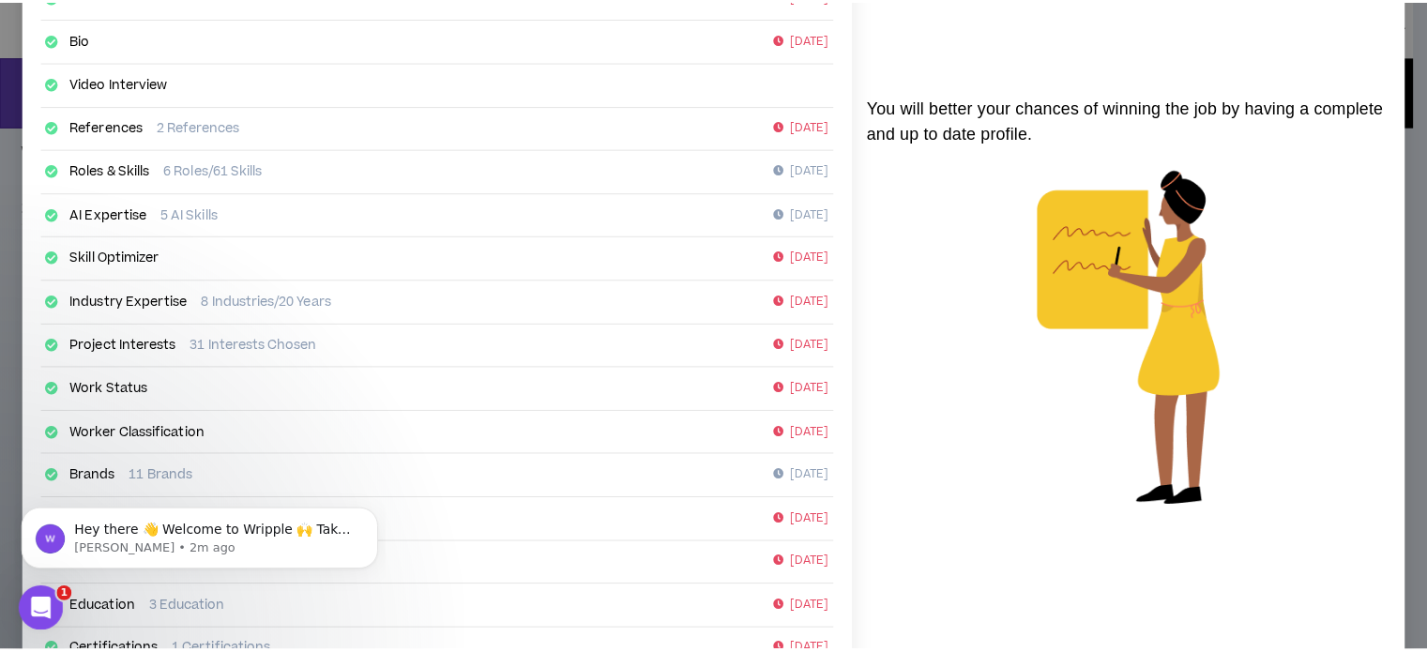
scroll to position [330, 0]
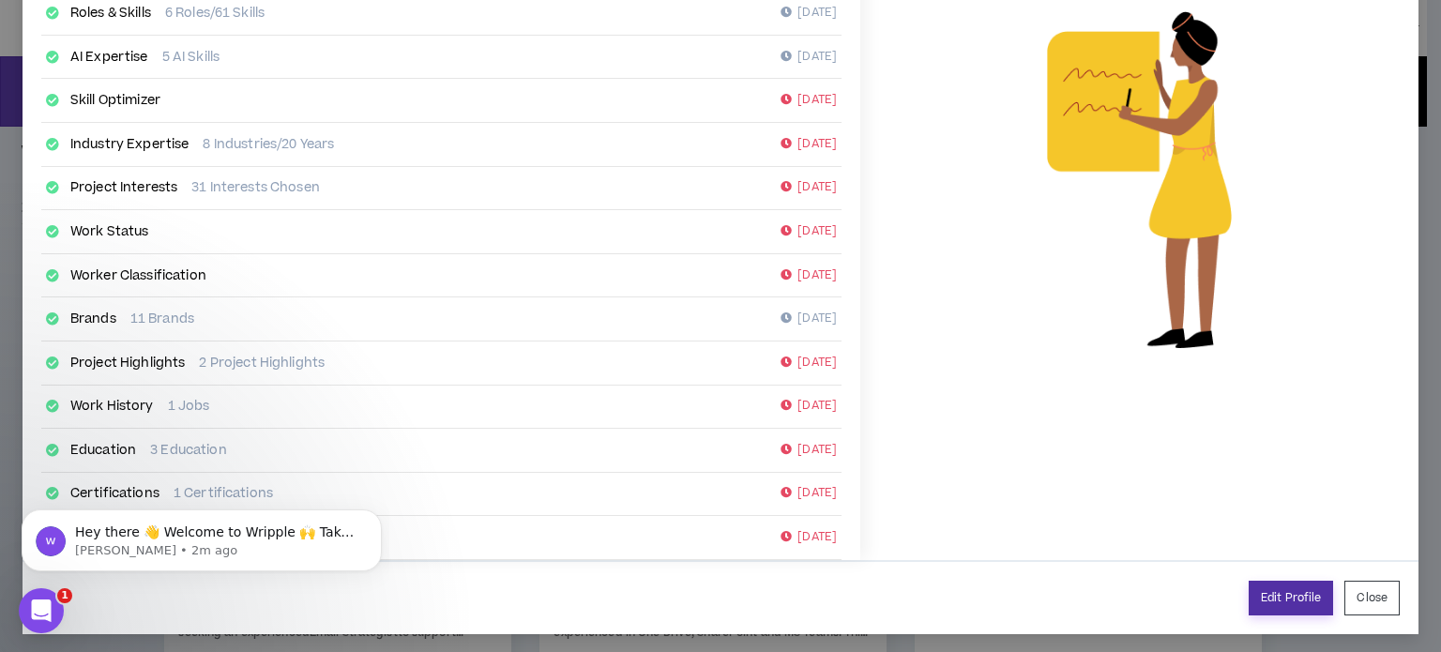
click at [1287, 593] on link "Edit Profile" at bounding box center [1291, 598] width 84 height 35
select select "*"
select select "US"
select select "*******"
select select "*"
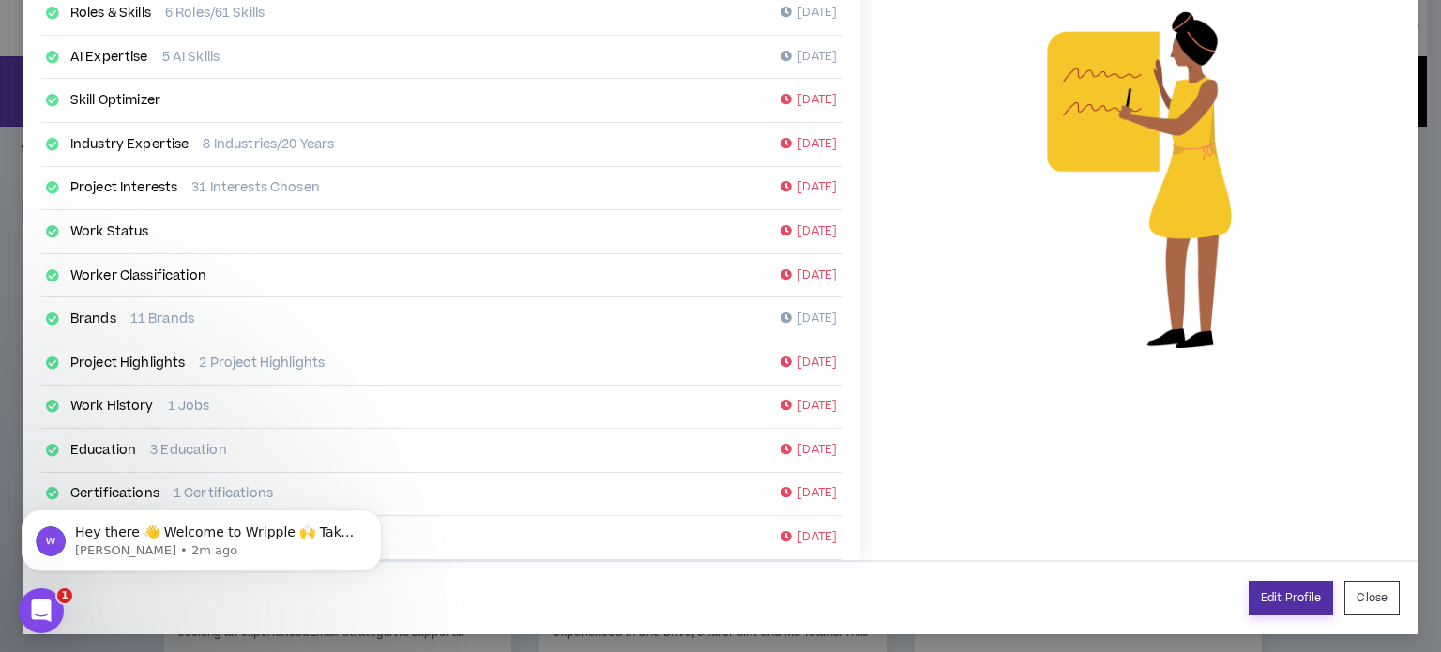
select select "**********"
select select "*****"
select select "**********"
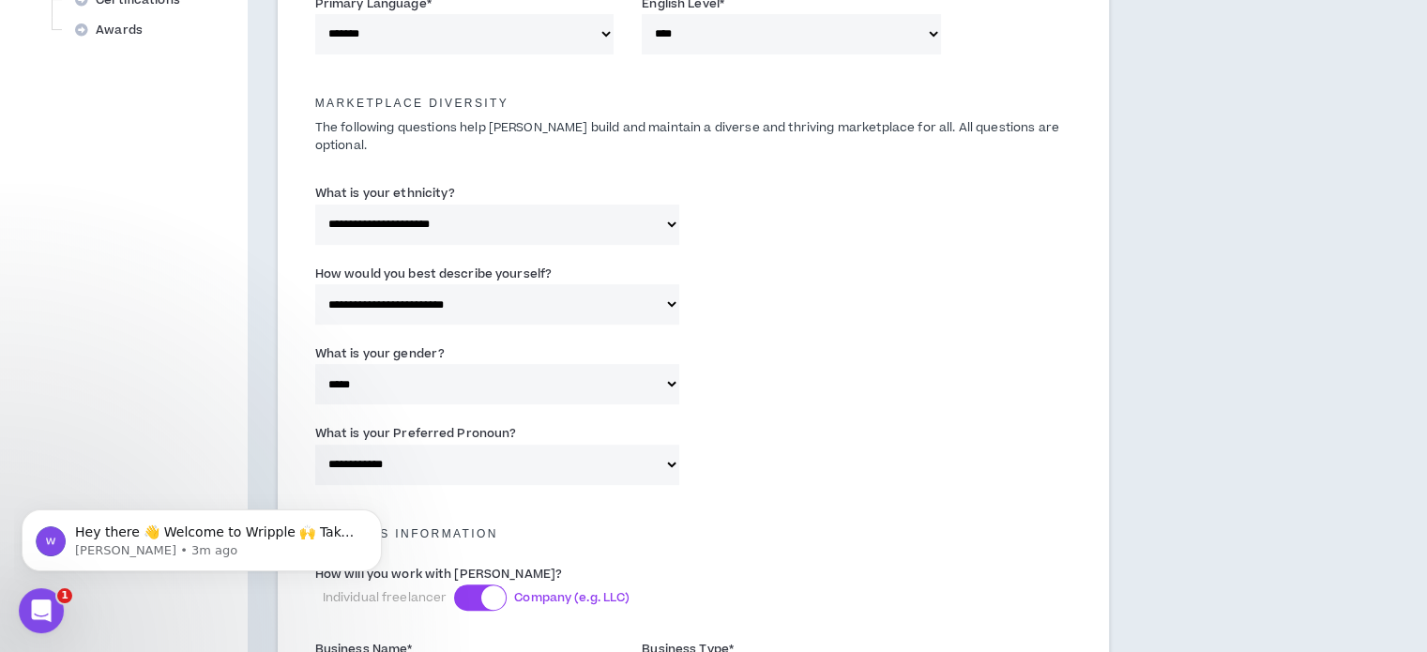
scroll to position [1220, 0]
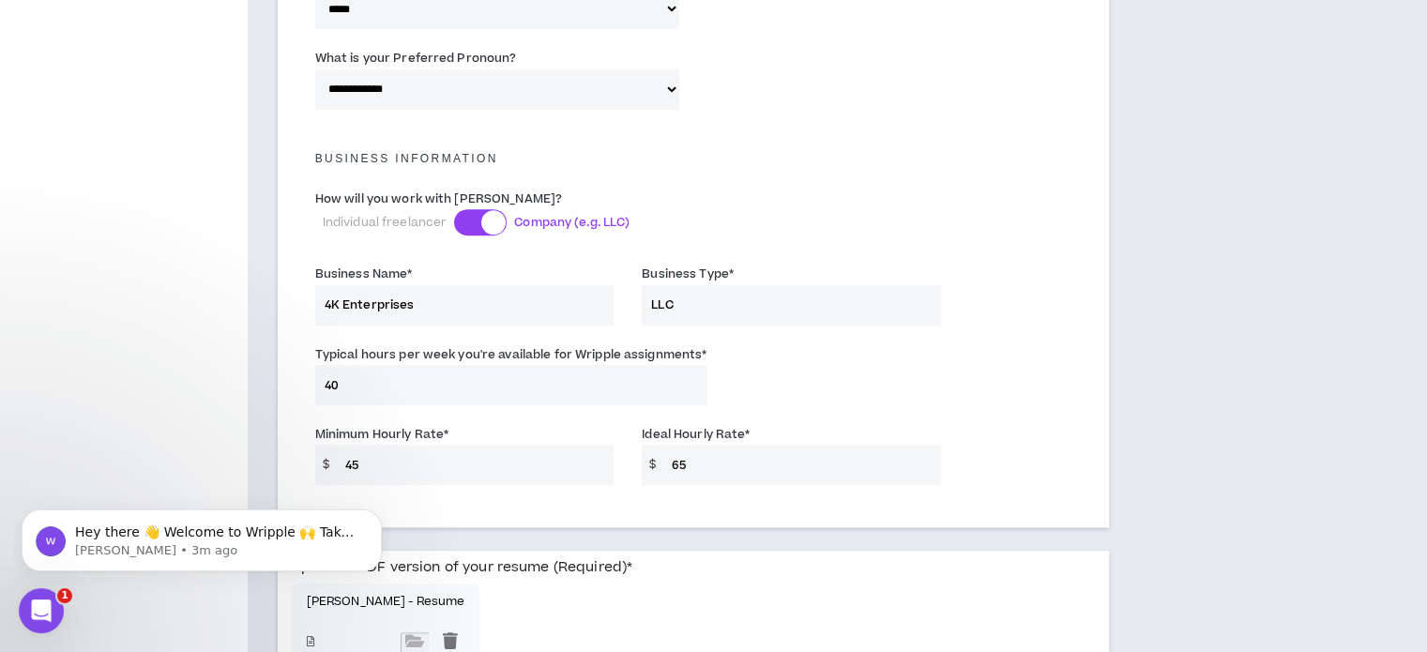
drag, startPoint x: 405, startPoint y: 445, endPoint x: 297, endPoint y: 440, distance: 108.0
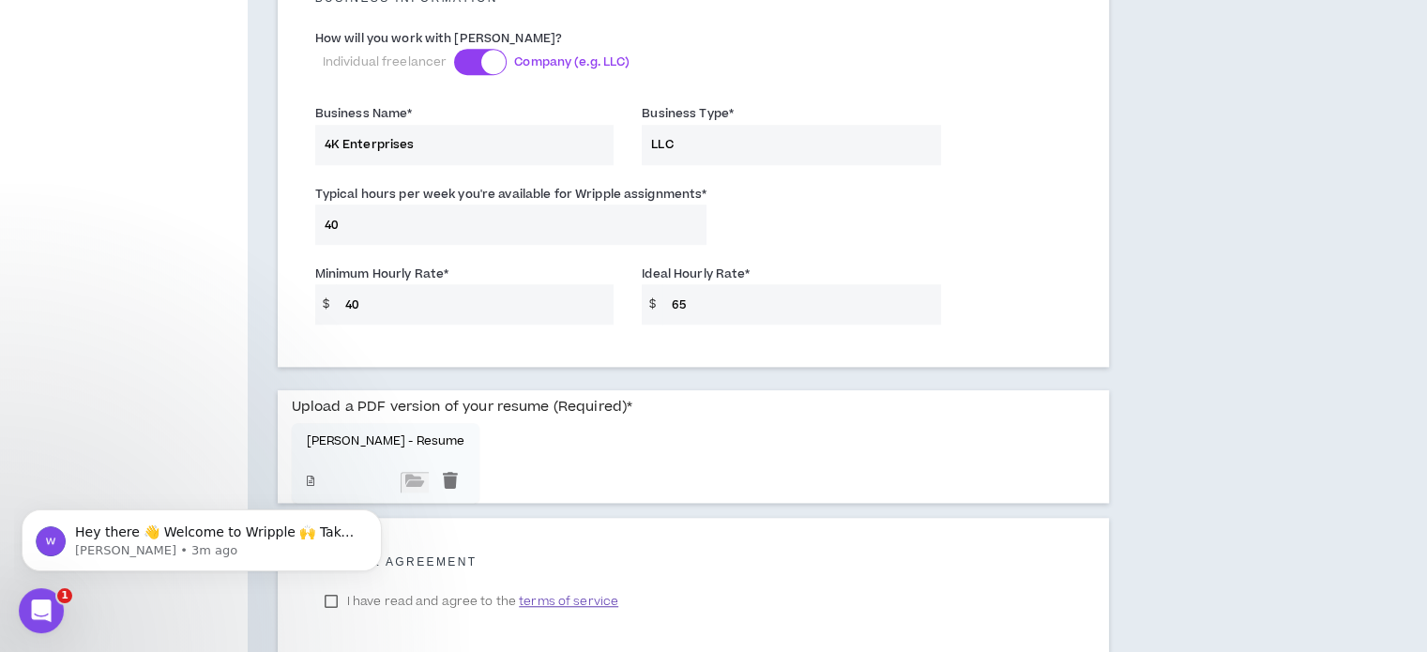
scroll to position [1482, 0]
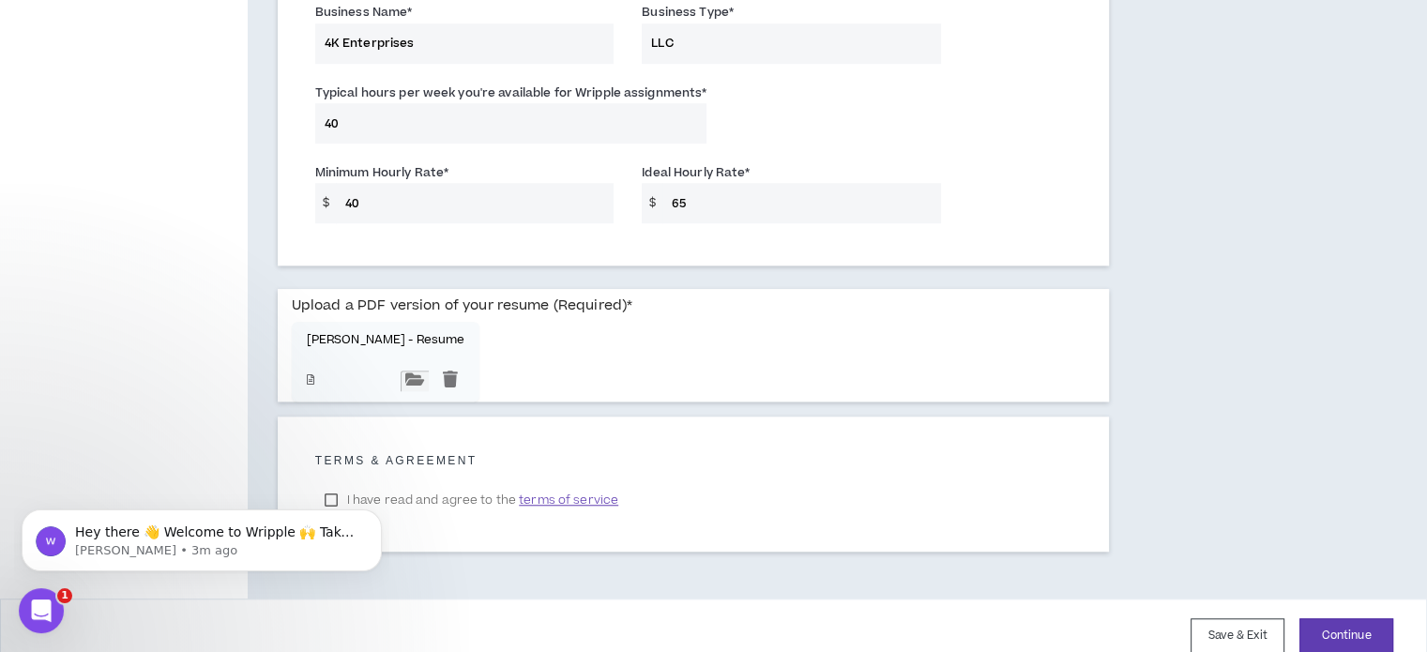
type input "40"
click at [401, 371] on input "file" at bounding box center [415, 381] width 28 height 21
type input "**********"
click at [1363, 618] on button "Continue" at bounding box center [1347, 635] width 94 height 35
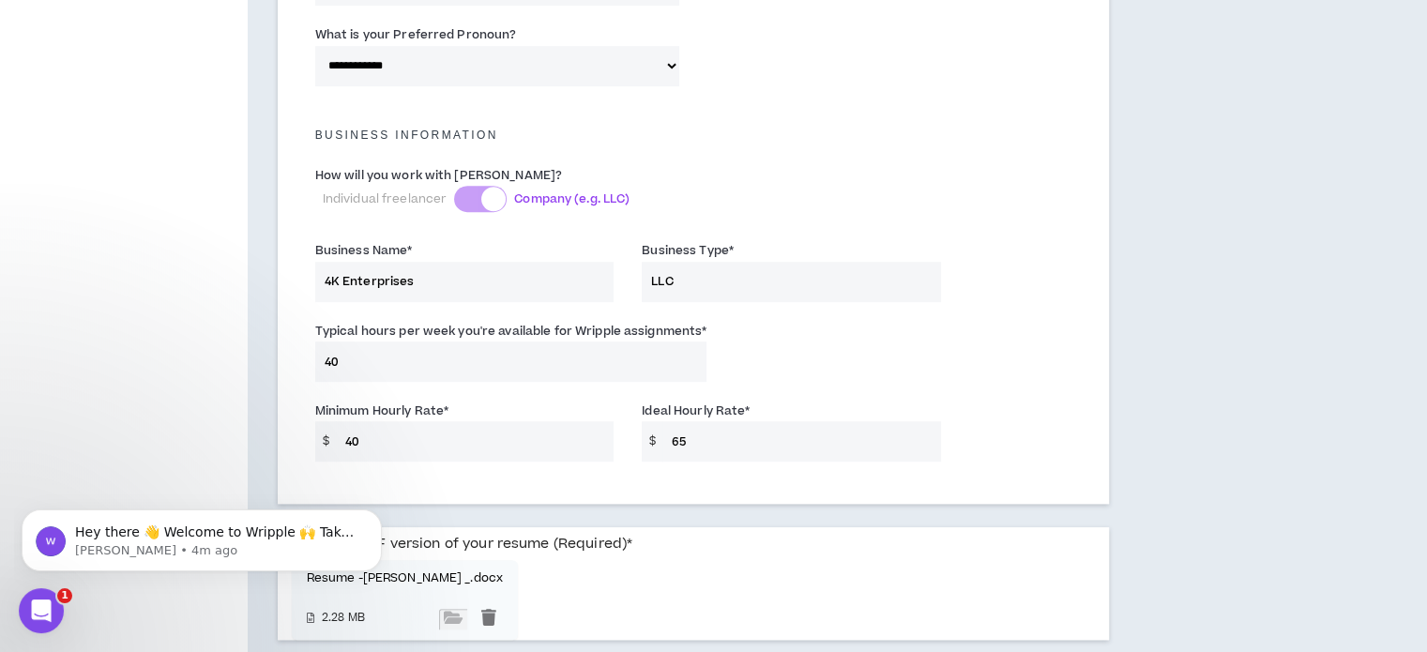
scroll to position [1106, 0]
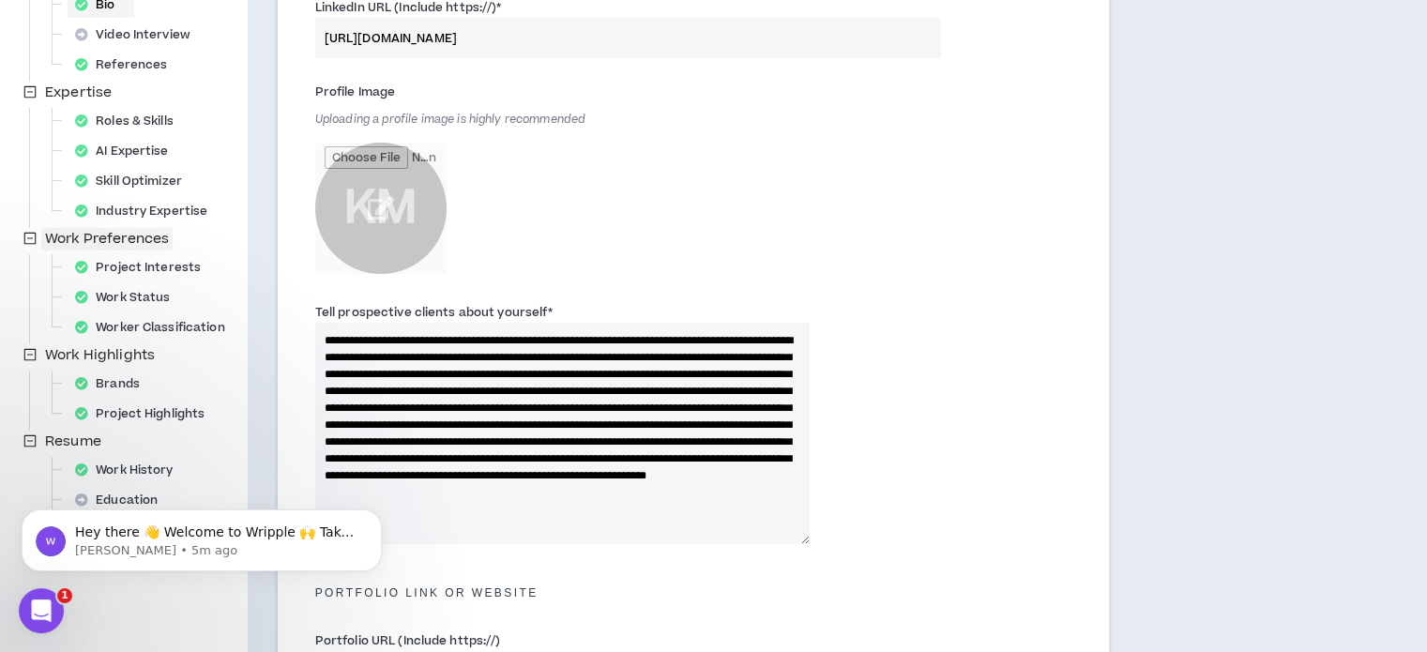
scroll to position [469, 0]
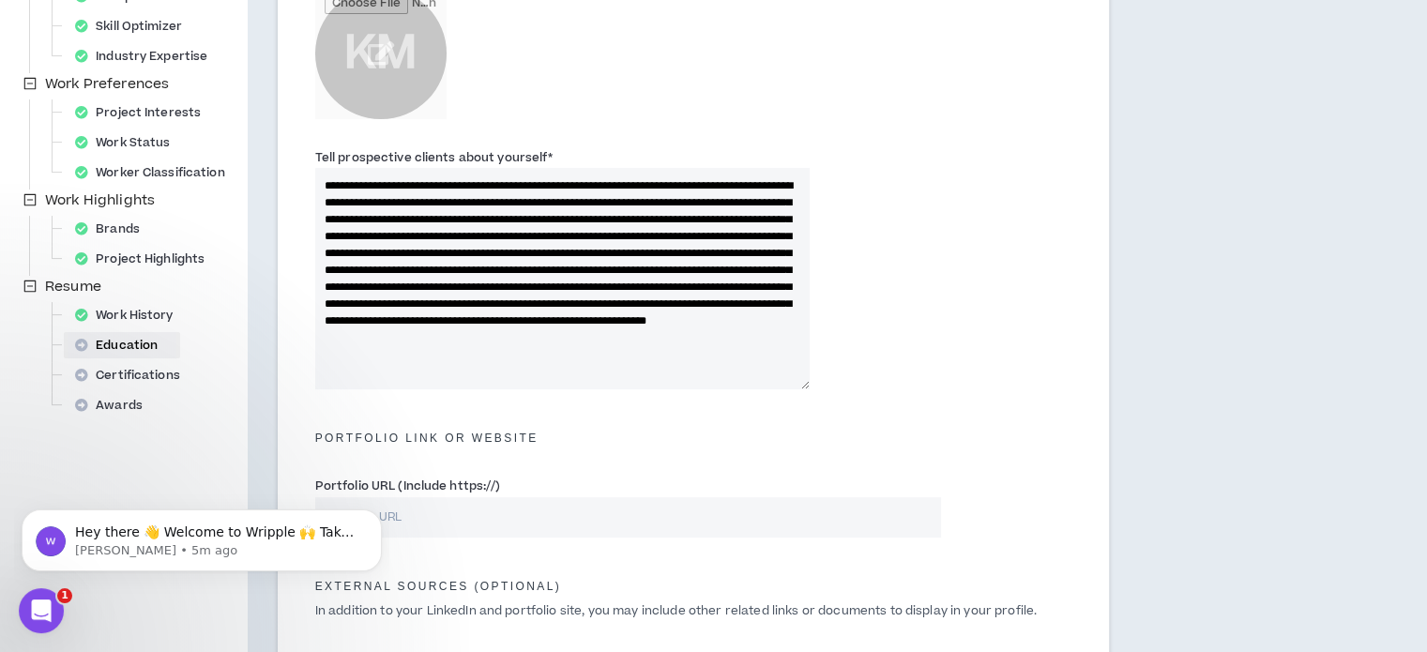
click at [95, 343] on div "Education" at bounding box center [122, 345] width 109 height 26
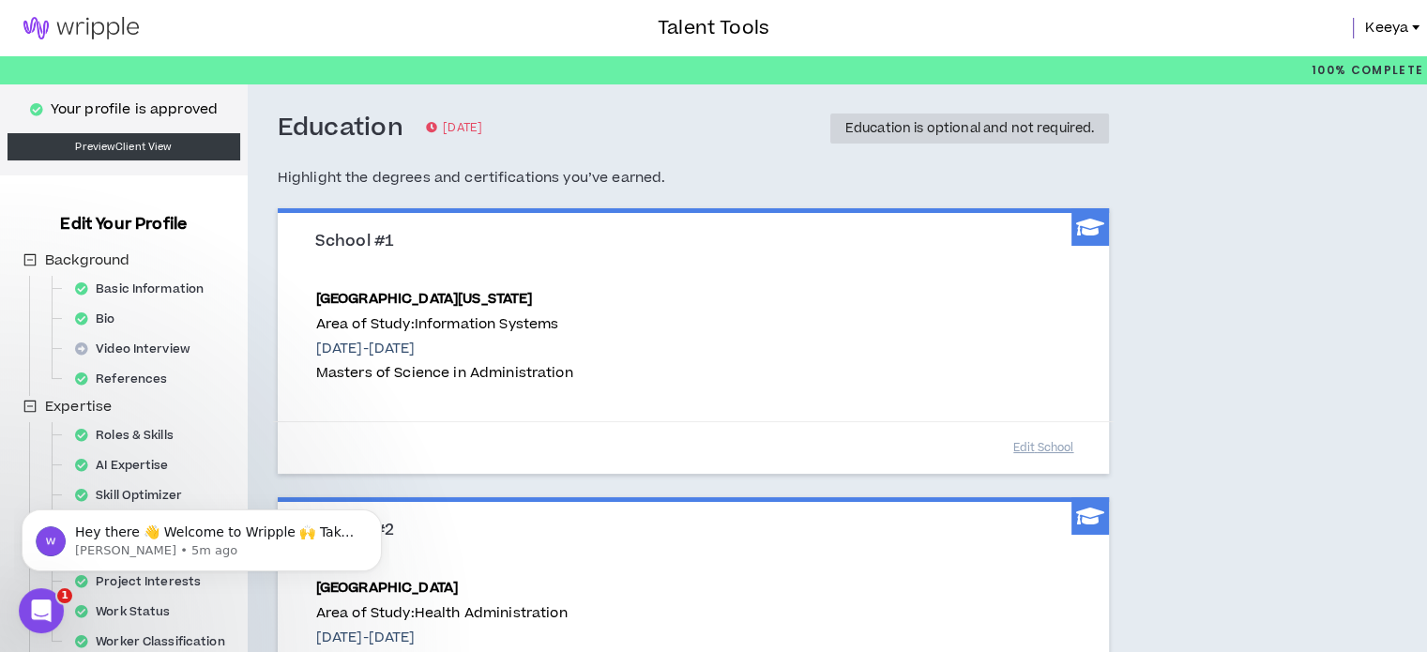
click at [65, 22] on img at bounding box center [81, 28] width 162 height 23
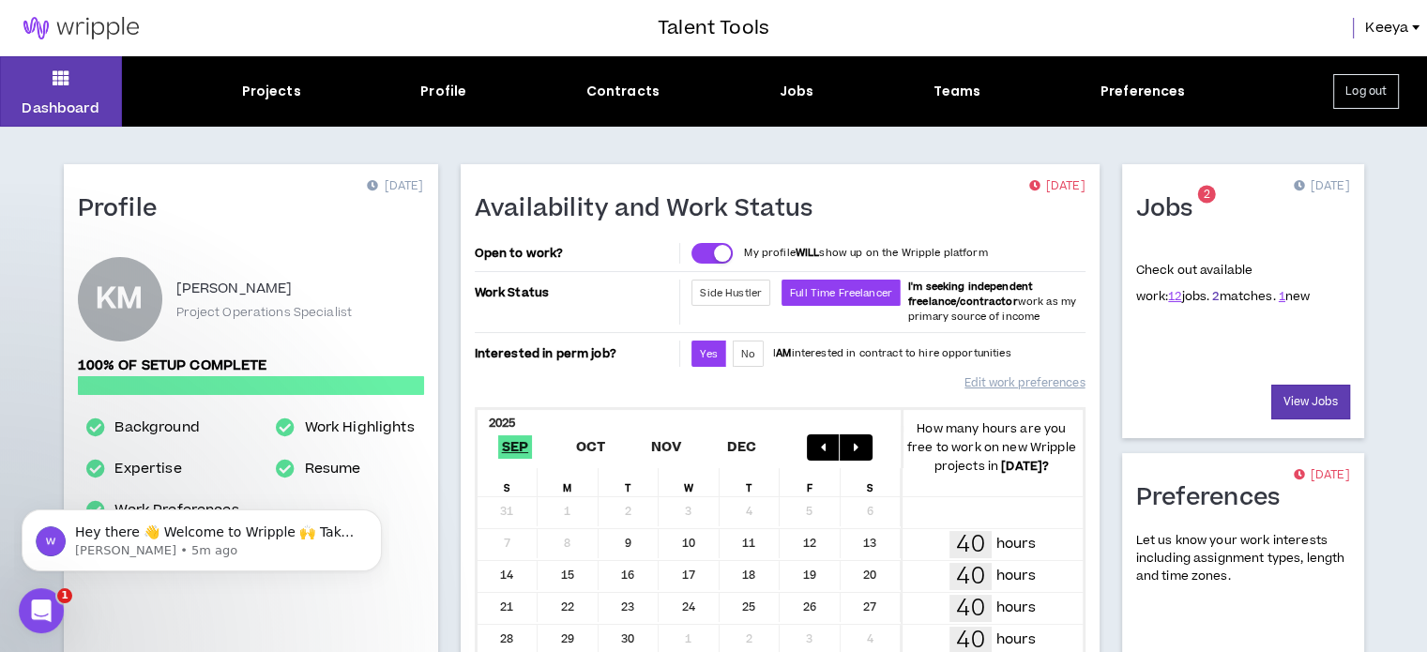
click at [1212, 290] on link "2" at bounding box center [1215, 296] width 7 height 17
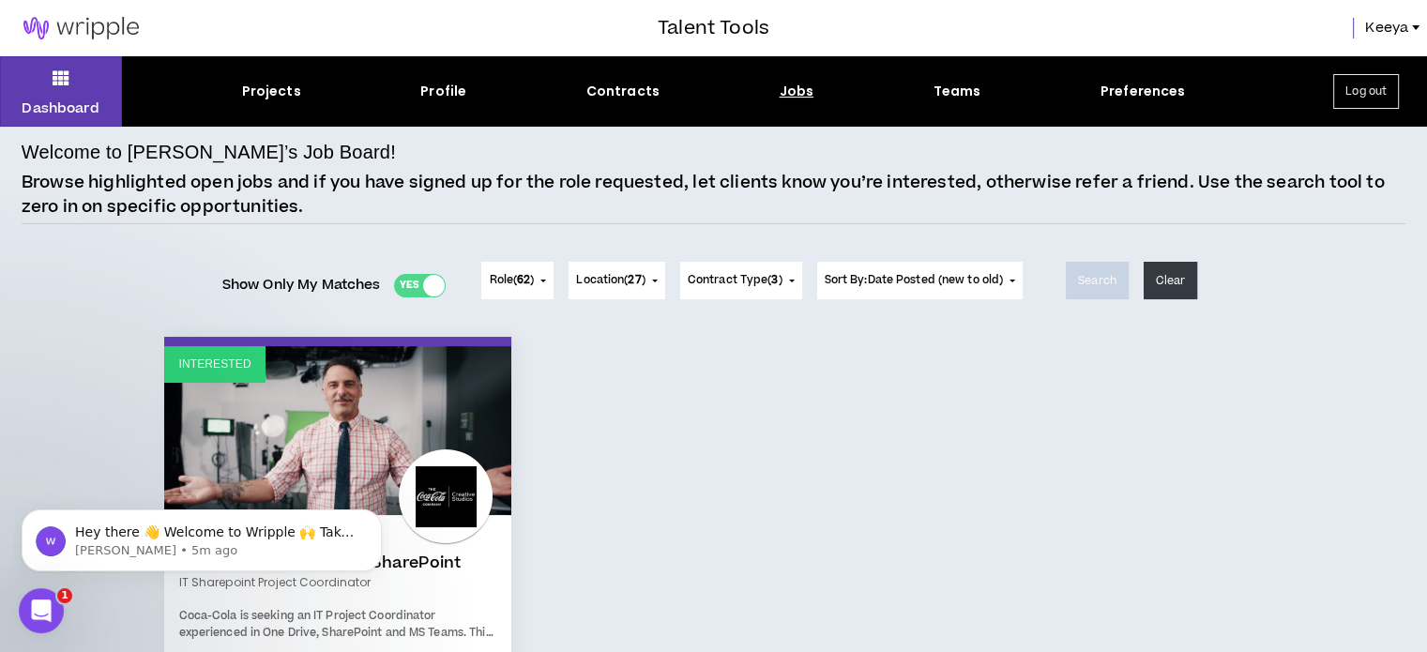
click at [791, 86] on div "Jobs" at bounding box center [797, 92] width 35 height 20
click at [794, 86] on div "Jobs" at bounding box center [797, 92] width 35 height 20
click at [793, 89] on div "Jobs" at bounding box center [797, 92] width 35 height 20
click at [529, 280] on span "Role ( 62 )" at bounding box center [511, 280] width 45 height 17
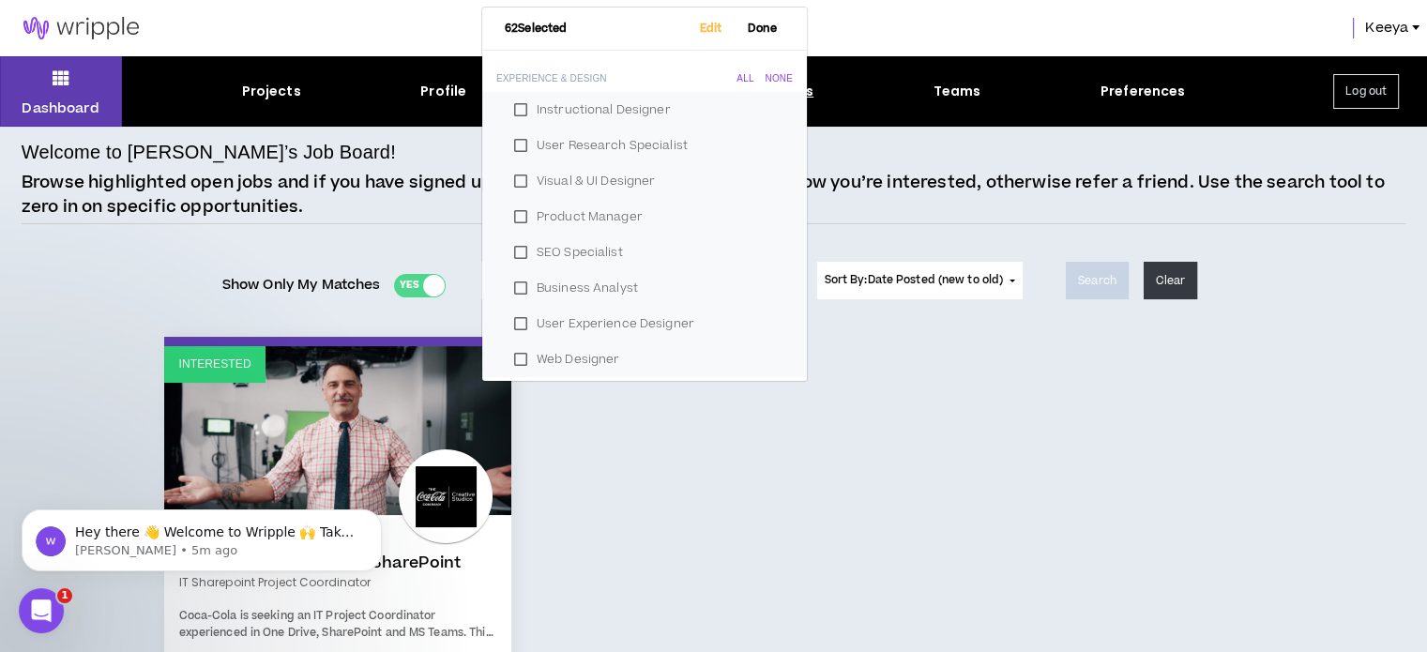
click at [891, 437] on div "Interested Posted - 20 hours ago NEW! IT Project Coordinator - SharePoint IT Sh…" at bounding box center [713, 664] width 1126 height 654
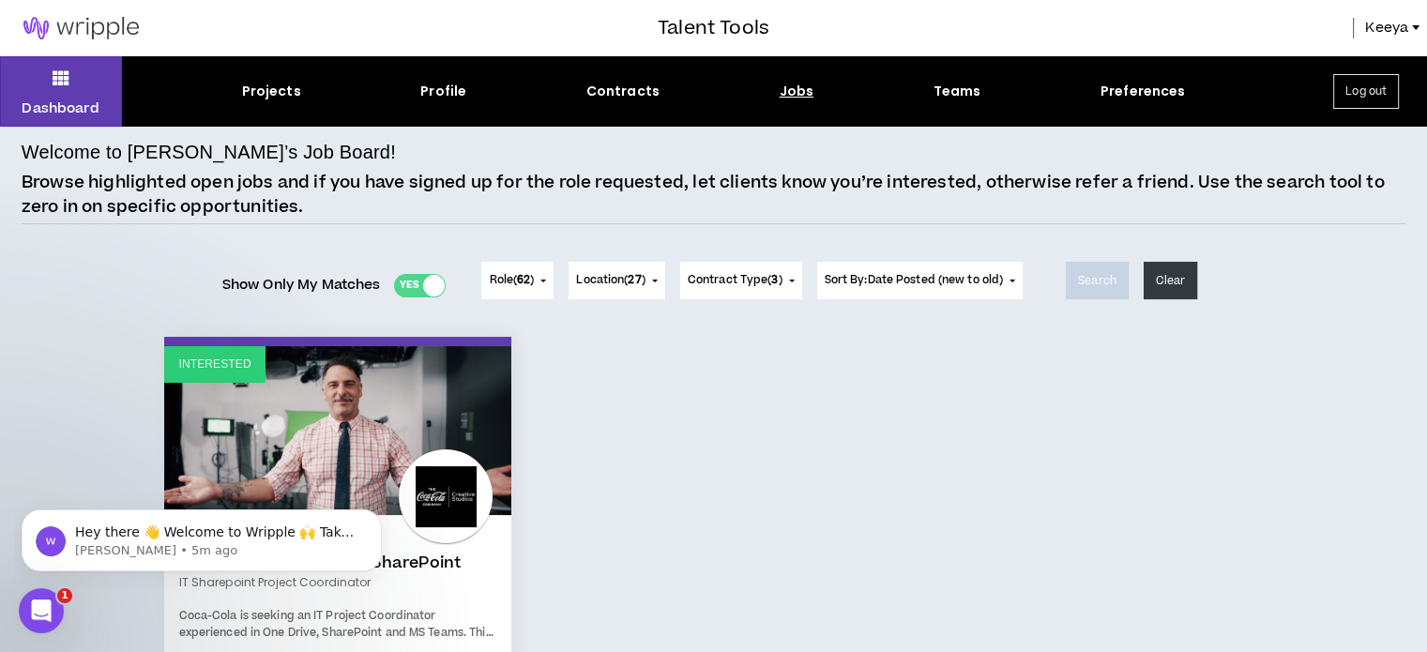
click at [794, 82] on div "Jobs" at bounding box center [797, 92] width 35 height 20
click at [252, 96] on div "Projects" at bounding box center [271, 92] width 59 height 20
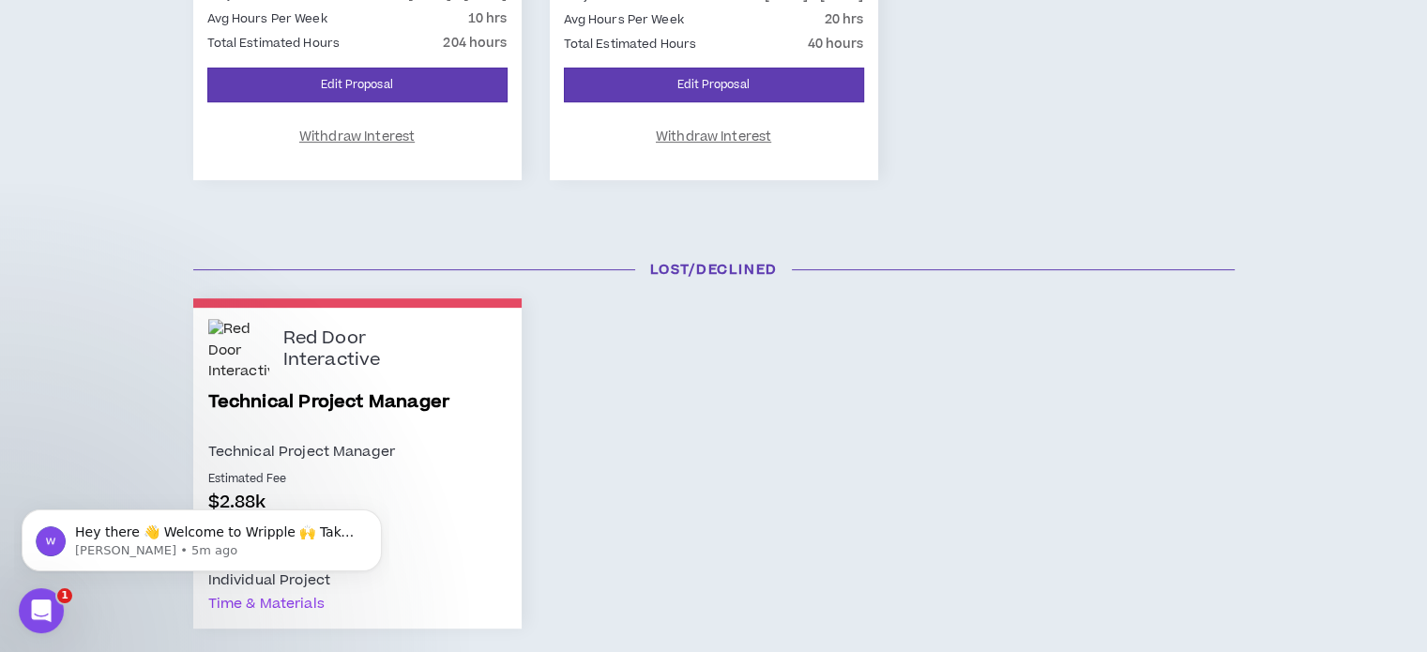
scroll to position [820, 0]
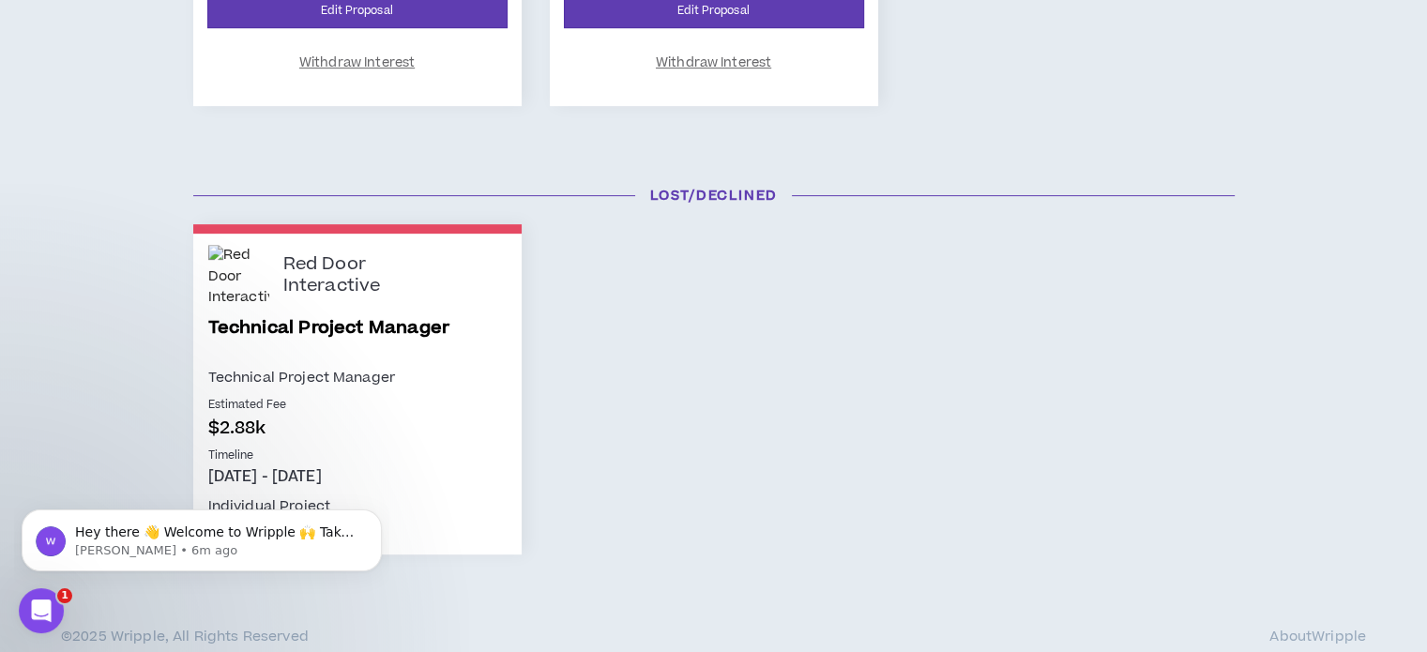
click at [420, 453] on p "Timeline" at bounding box center [357, 456] width 298 height 17
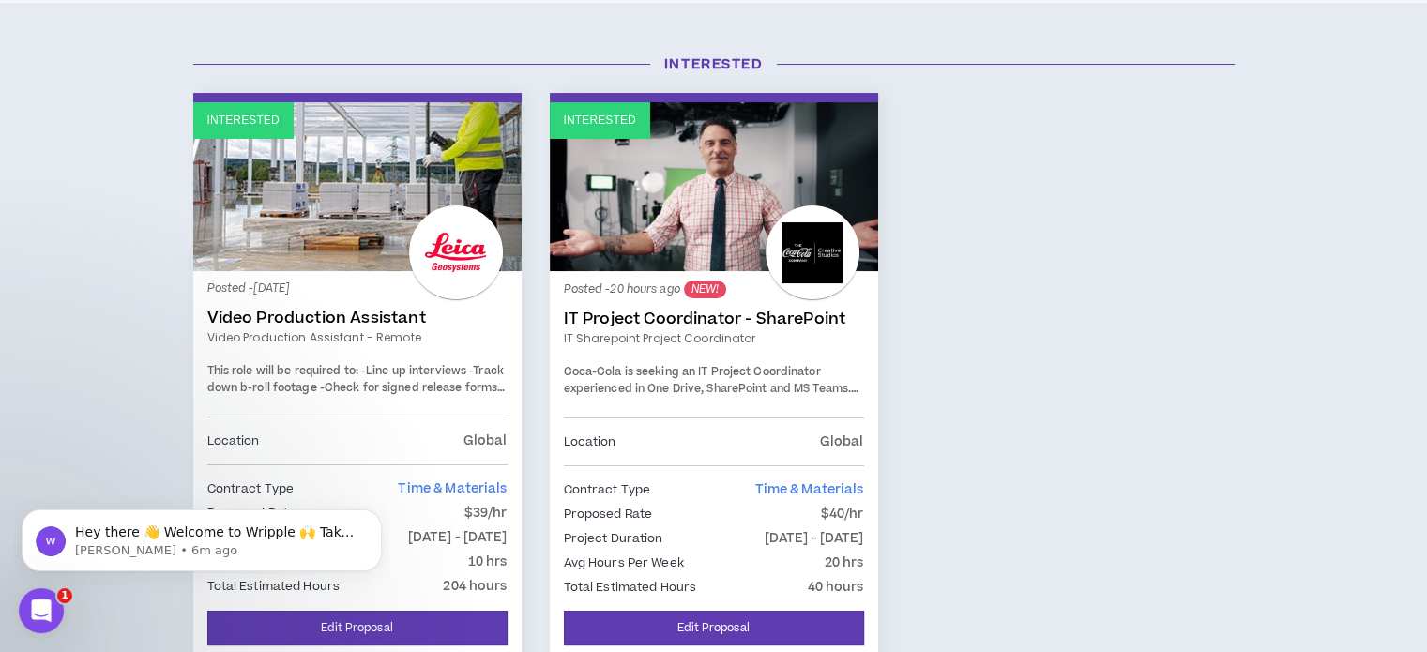
scroll to position [0, 0]
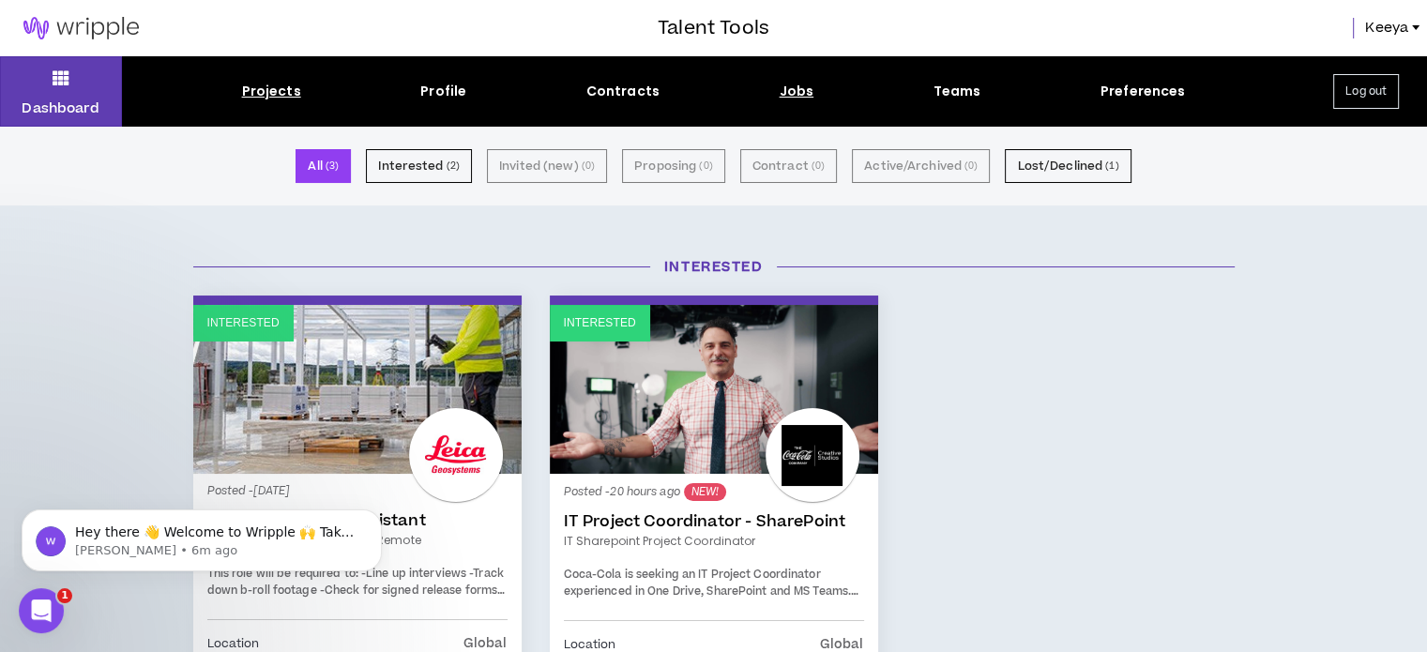
click at [793, 85] on div "Jobs" at bounding box center [797, 92] width 35 height 20
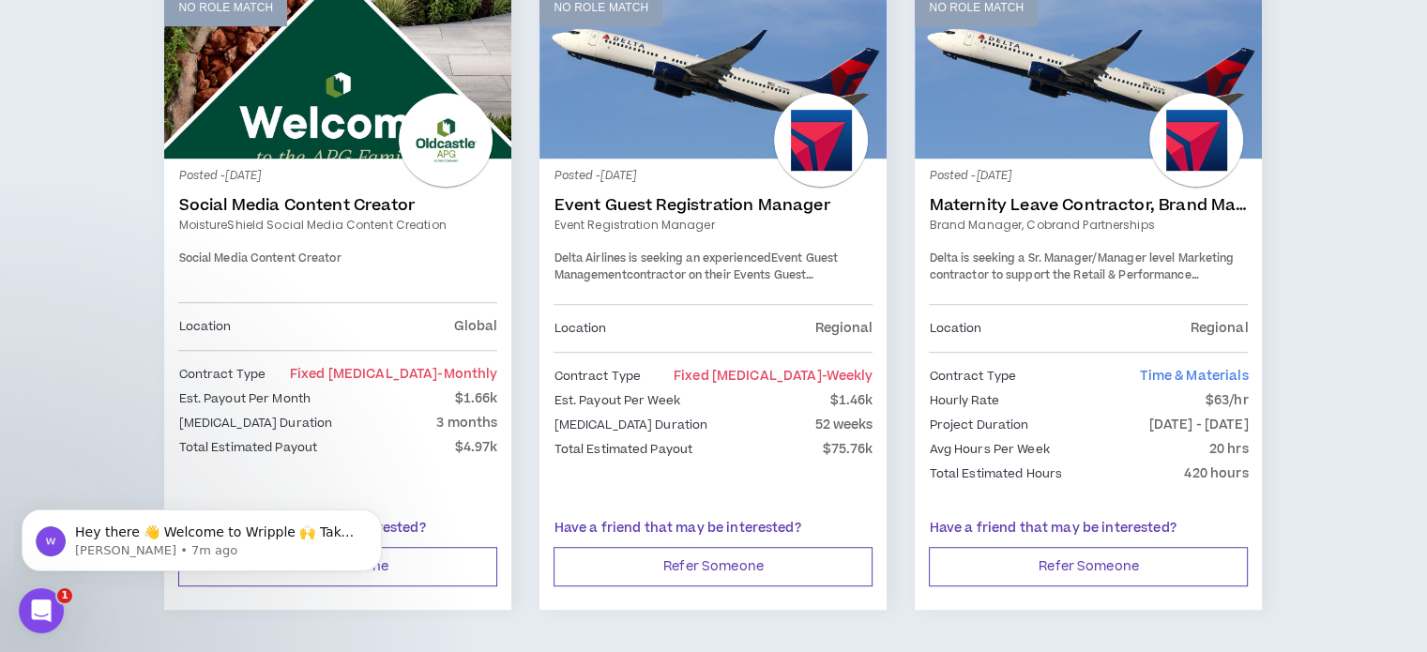
scroll to position [906, 0]
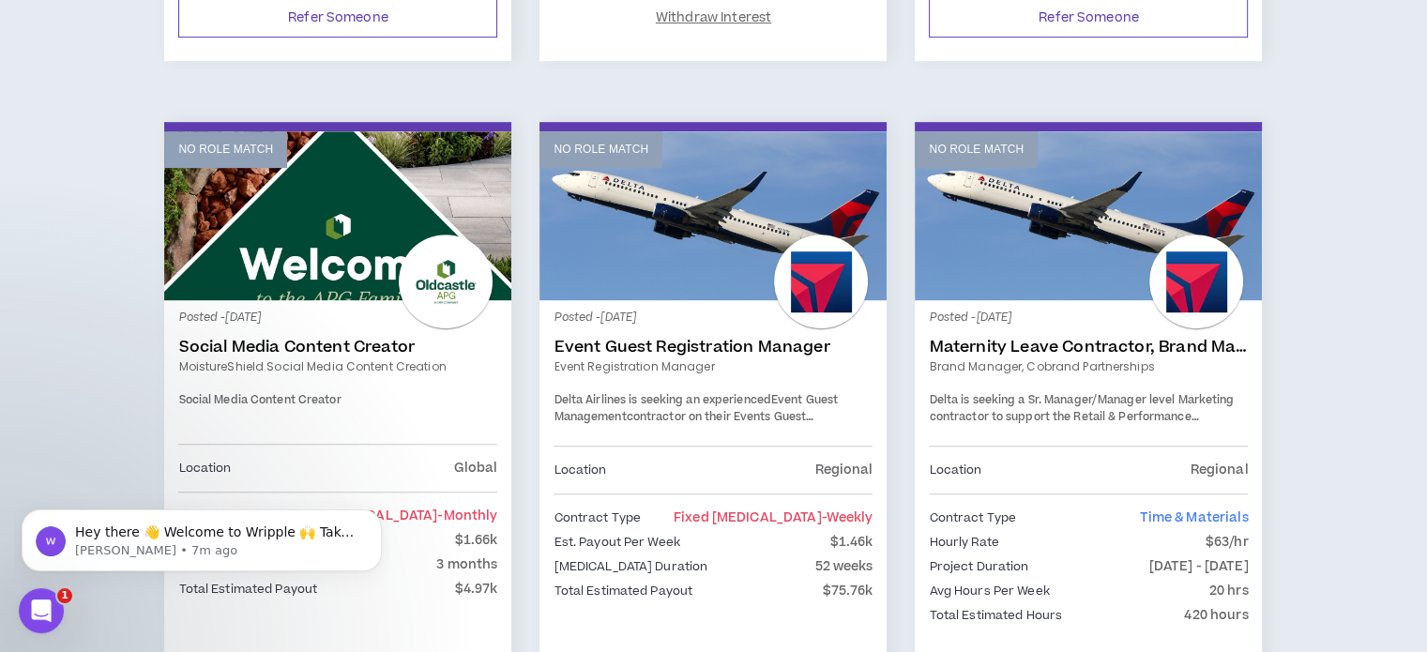
click at [700, 351] on link "Event Guest Registration Manager" at bounding box center [713, 347] width 319 height 19
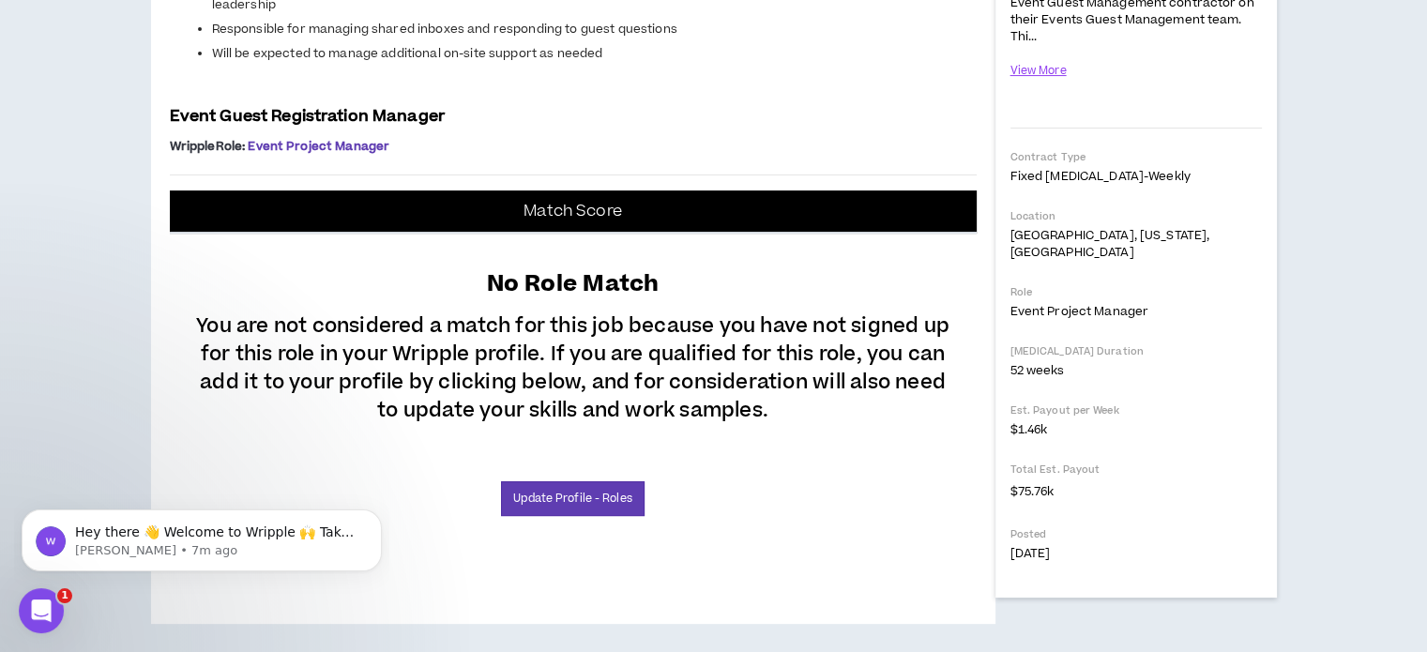
scroll to position [901, 0]
click at [595, 496] on link "Update Profile - Roles" at bounding box center [572, 498] width 143 height 35
select select "***"
select select "**"
select select "***"
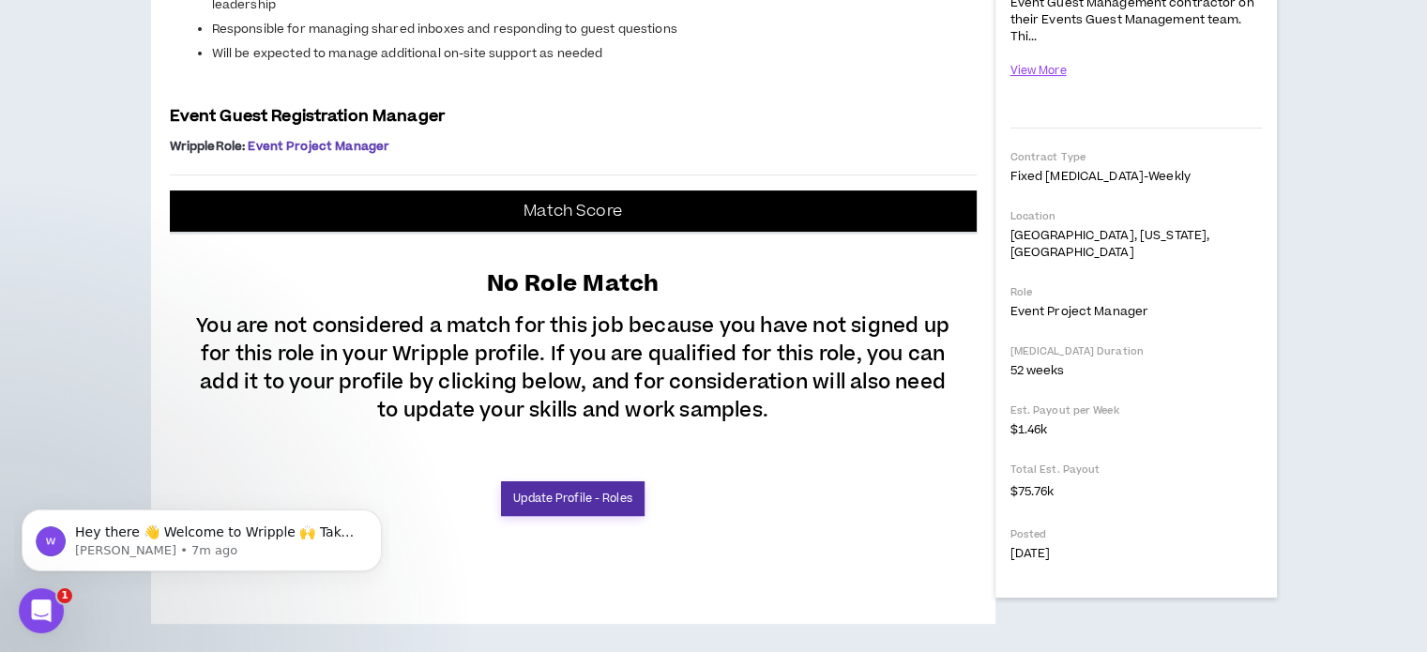
select select "**"
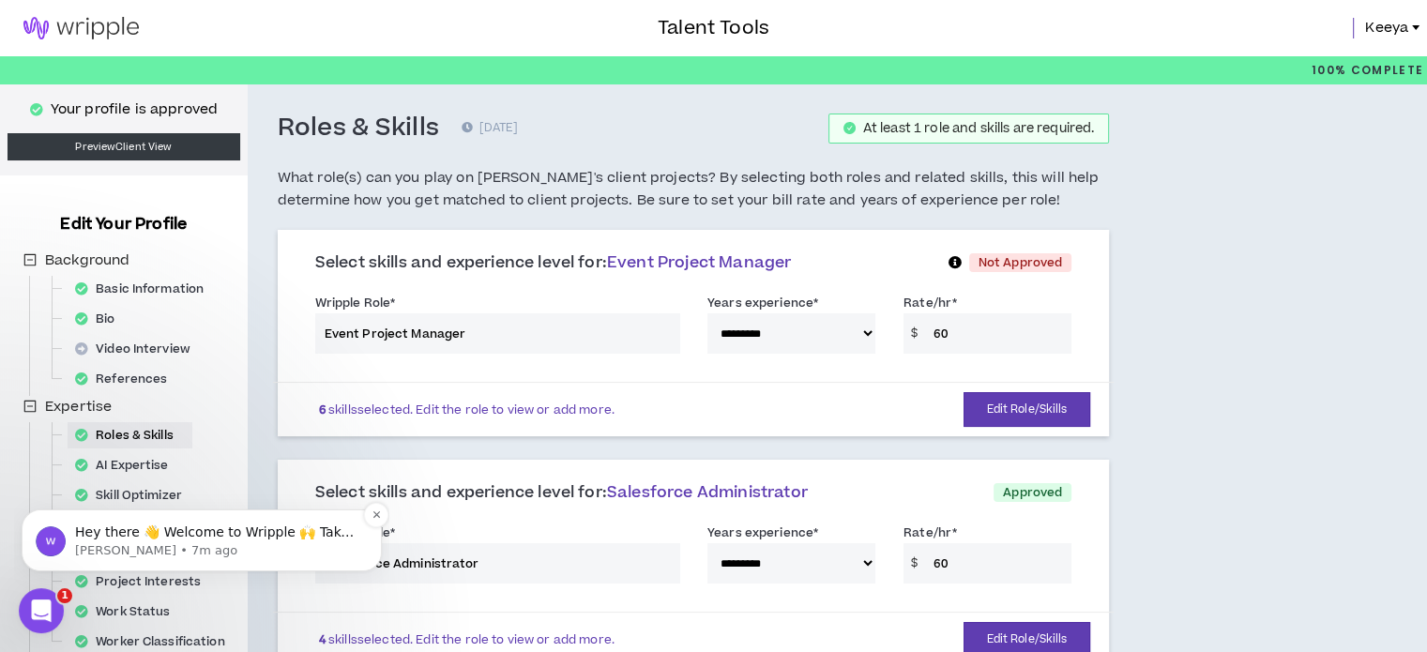
click at [144, 542] on p "[PERSON_NAME] • 7m ago" at bounding box center [216, 550] width 283 height 17
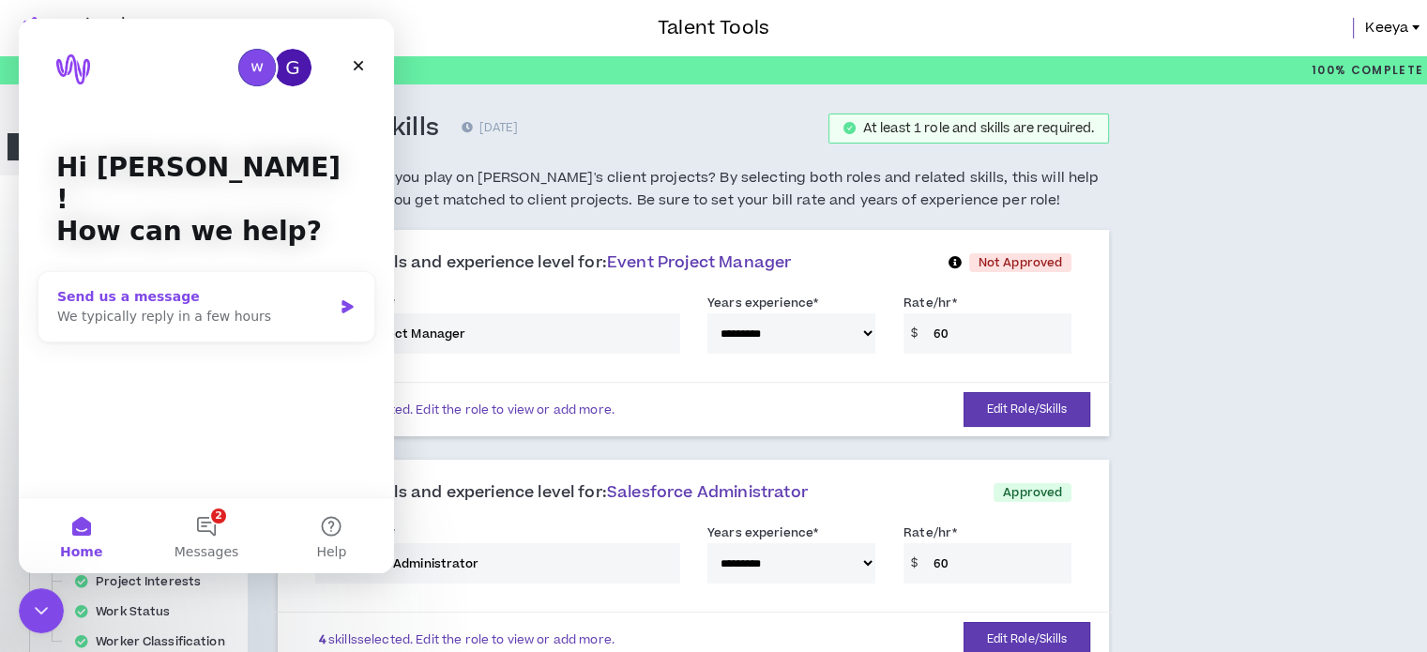
click at [252, 307] on div "We typically reply in a few hours" at bounding box center [194, 317] width 275 height 20
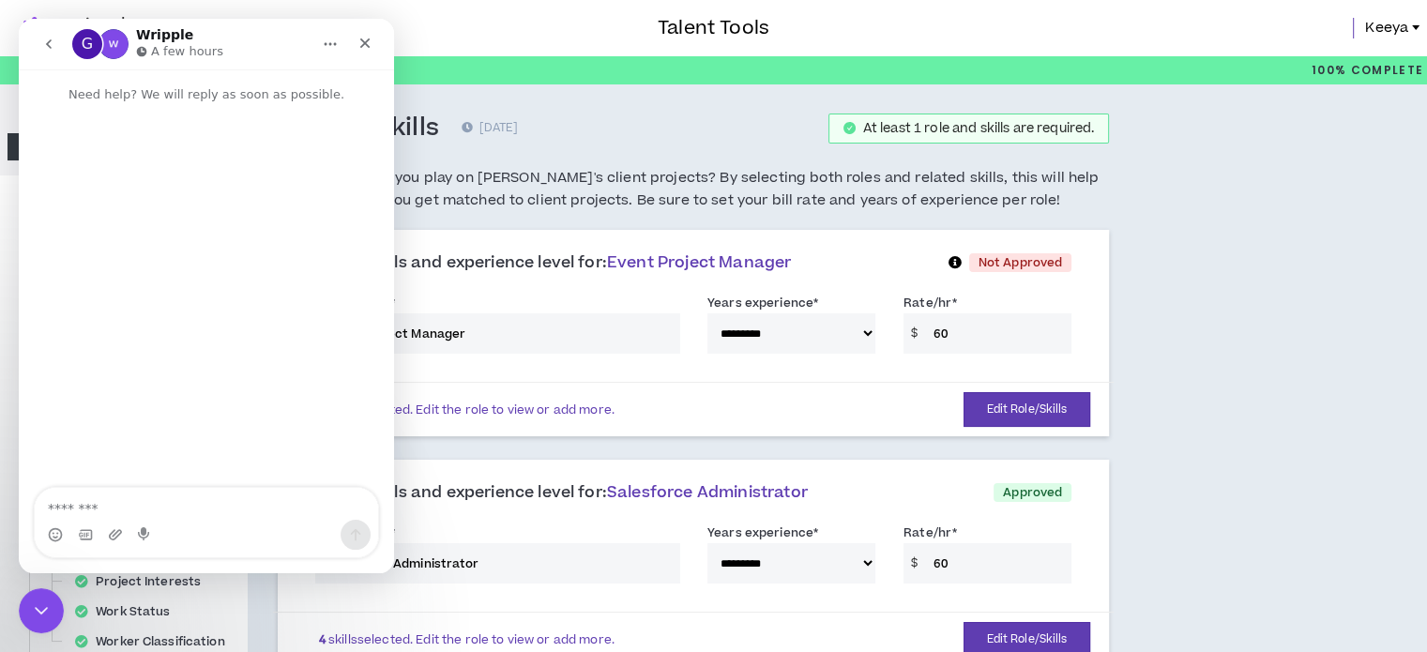
type textarea "*"
type textarea "**********"
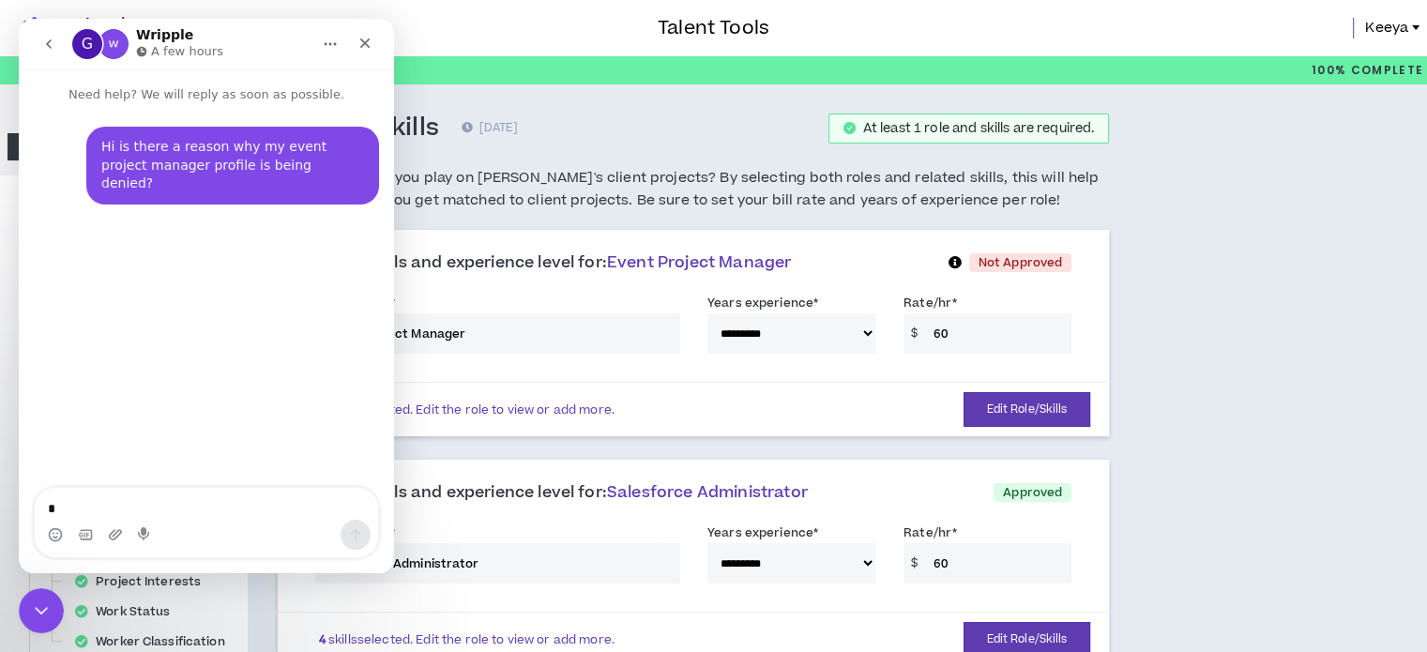
type textarea "*"
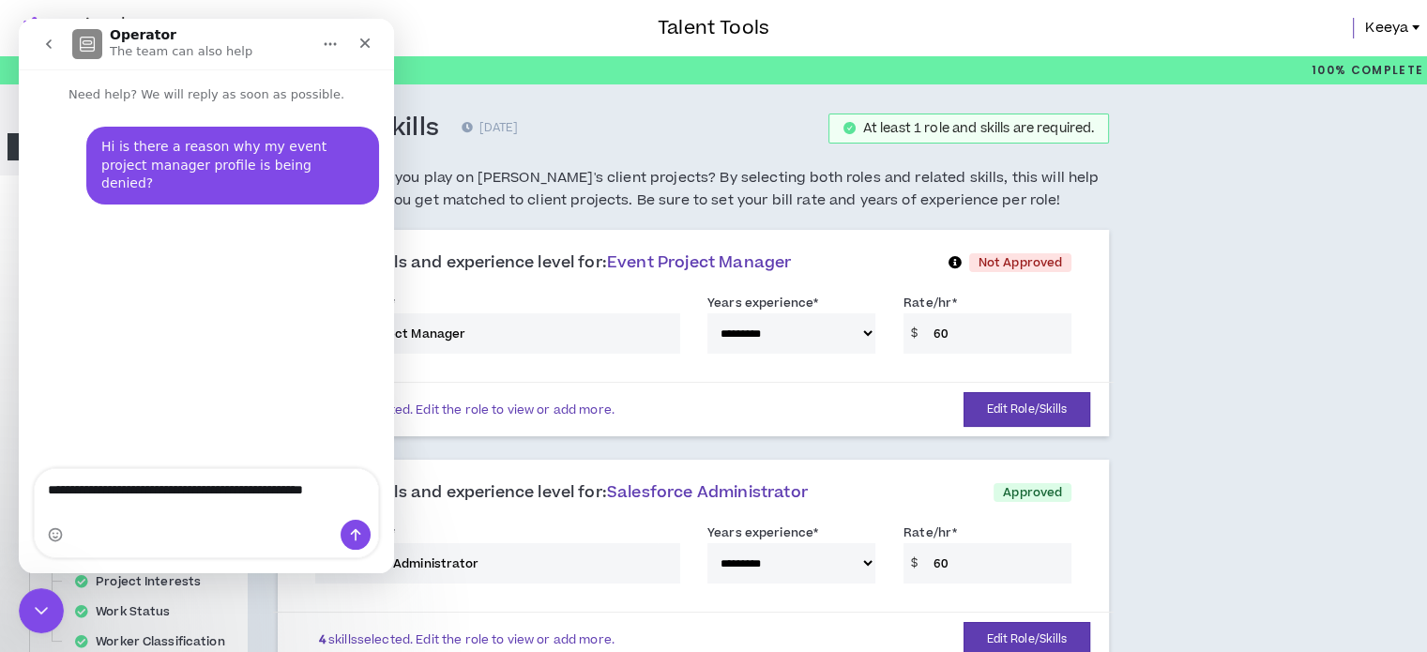
type textarea "**********"
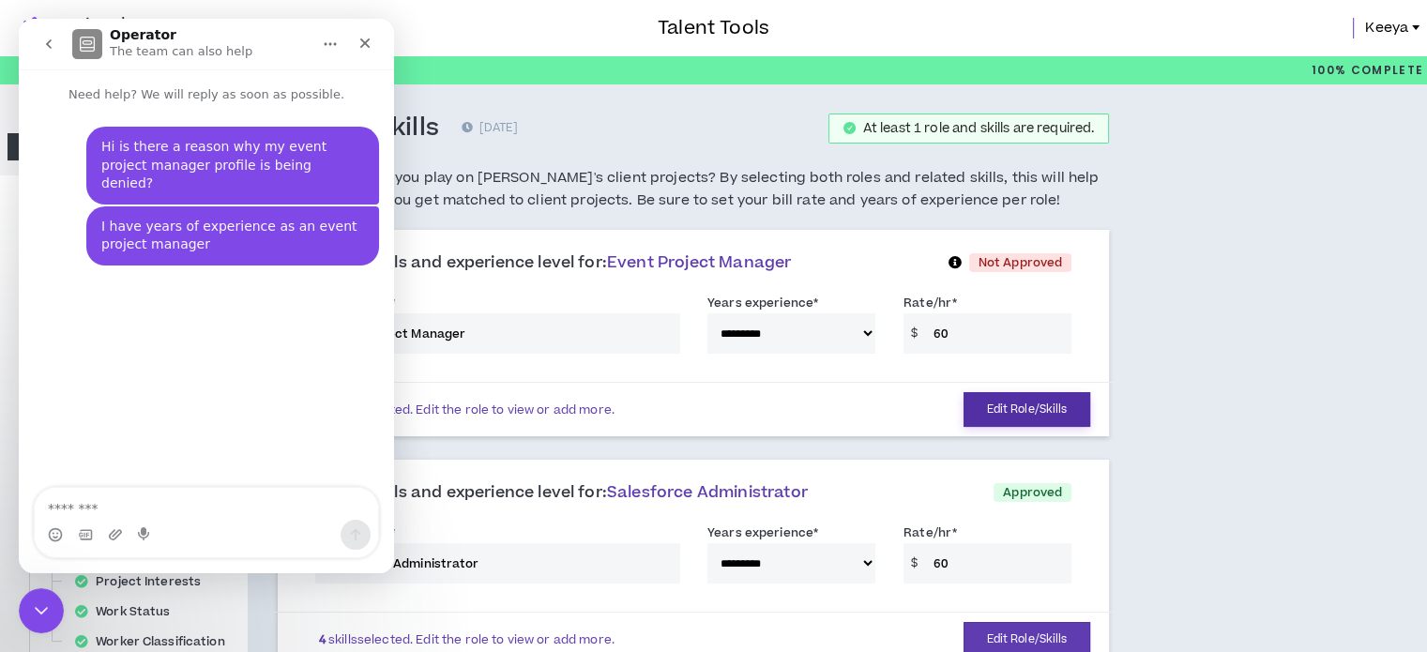
click at [1037, 412] on button "Edit Role/Skills" at bounding box center [1028, 409] width 128 height 35
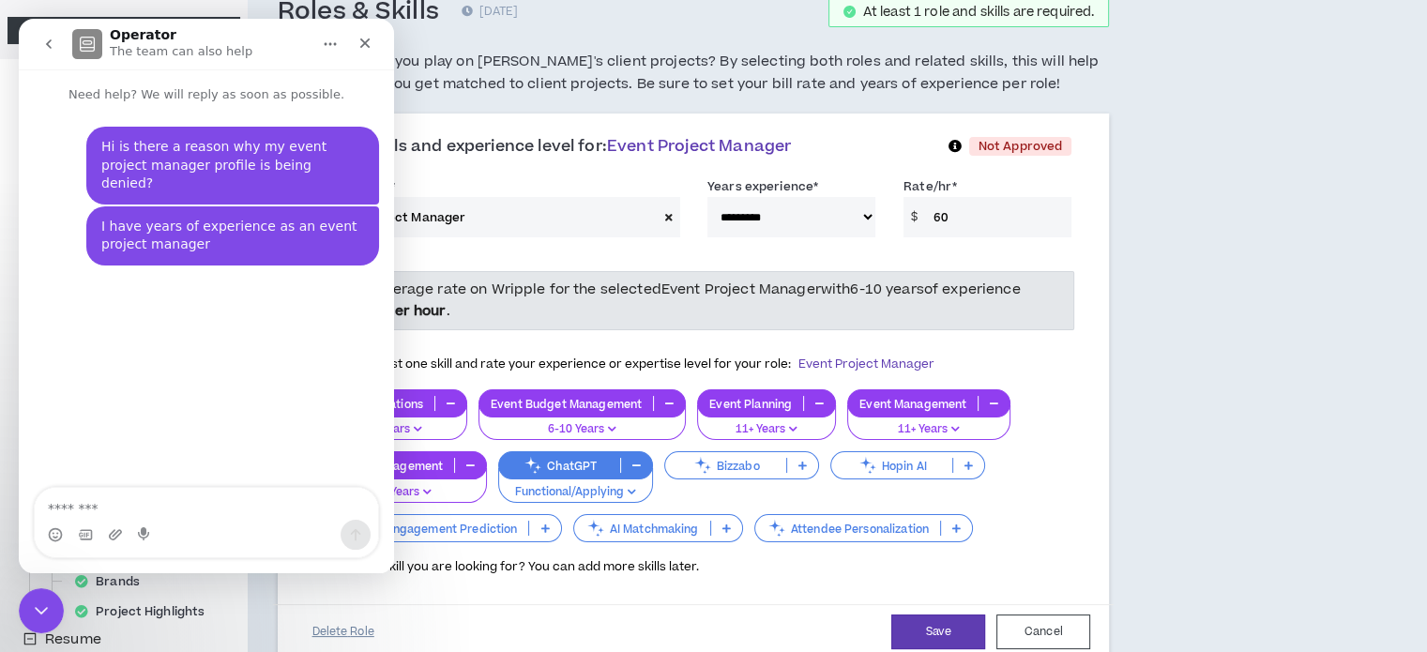
scroll to position [188, 0]
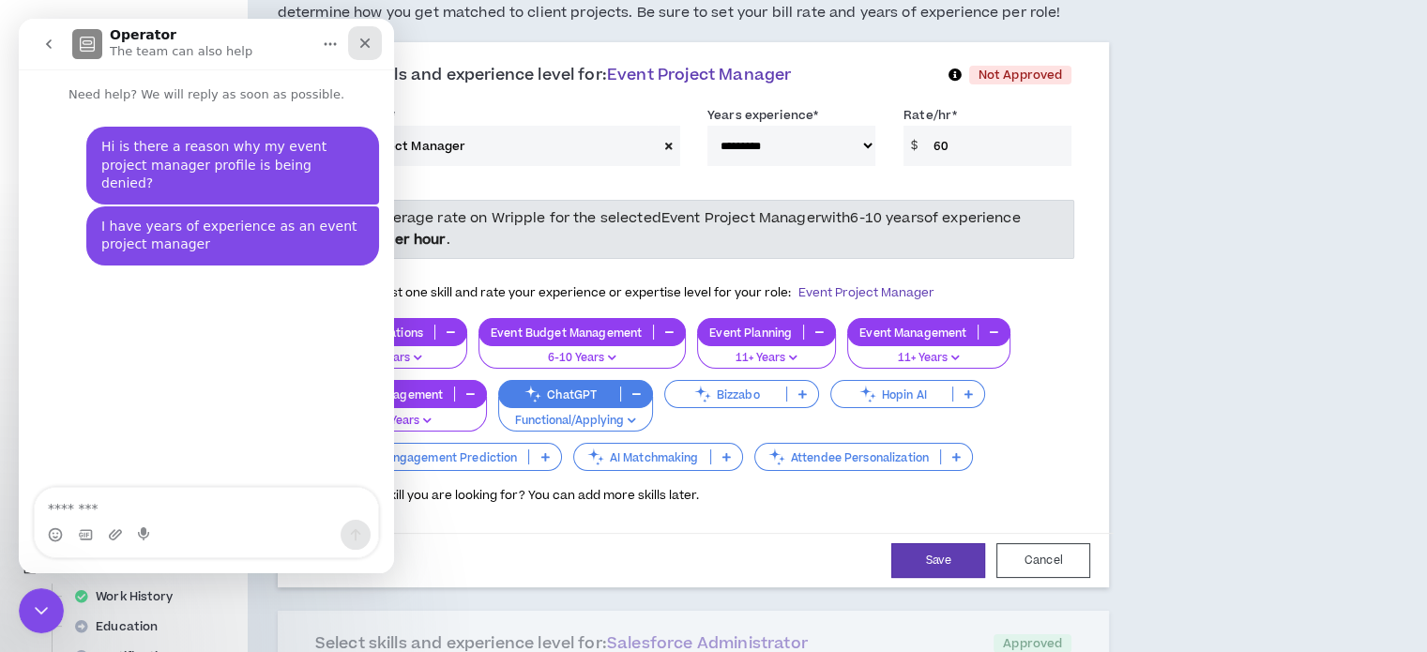
click at [371, 37] on icon "Close" at bounding box center [365, 43] width 15 height 15
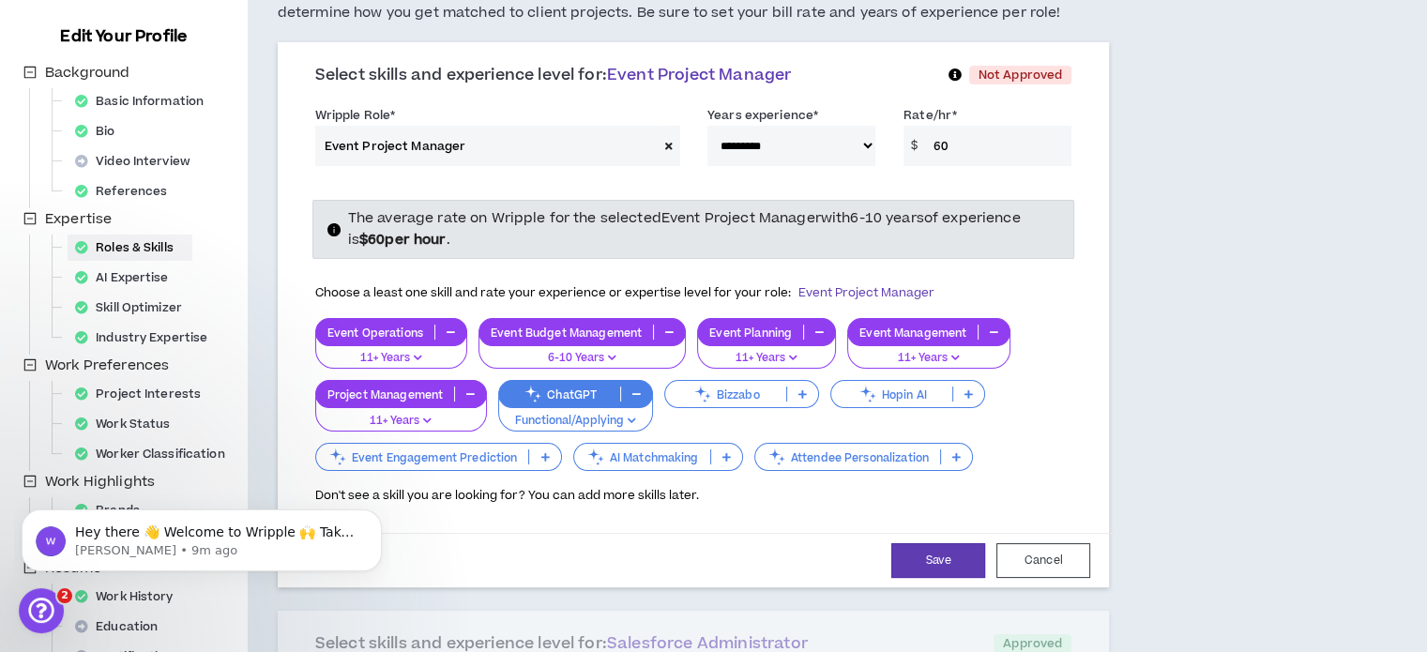
scroll to position [0, 0]
click at [545, 456] on icon at bounding box center [544, 456] width 8 height 9
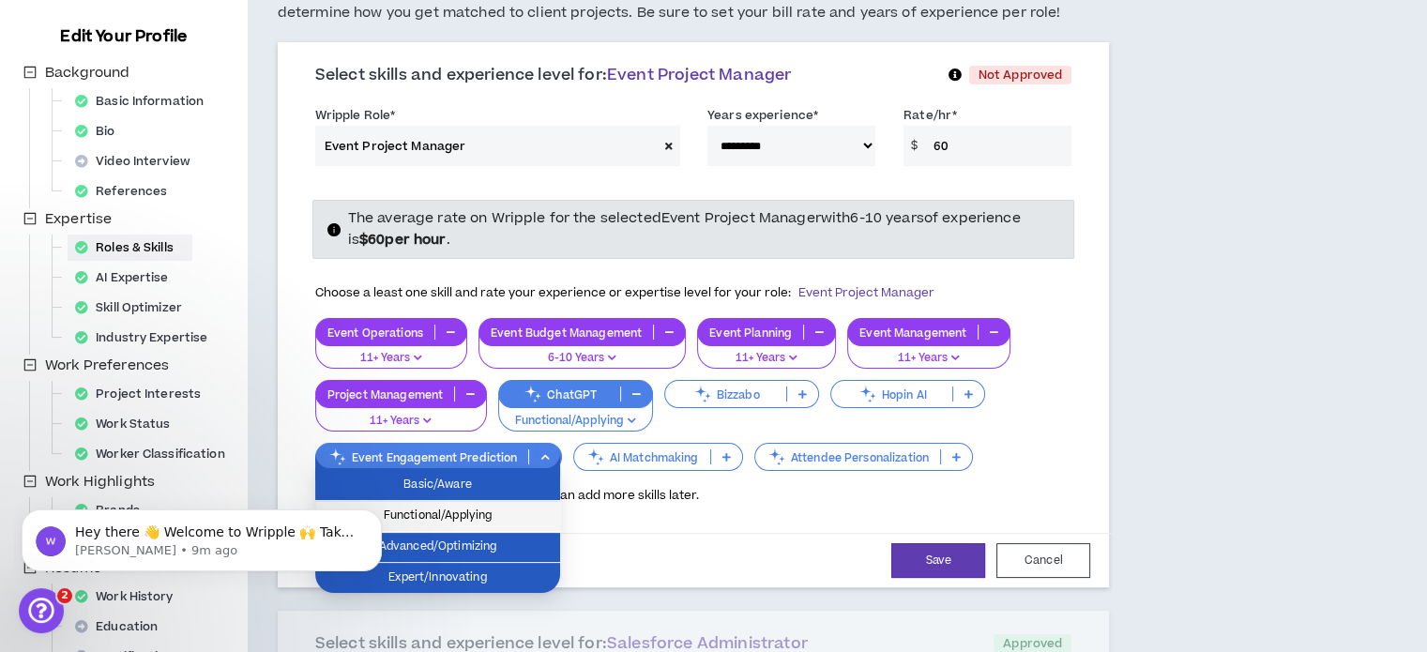
click at [477, 512] on span "Functional/Applying" at bounding box center [438, 516] width 222 height 21
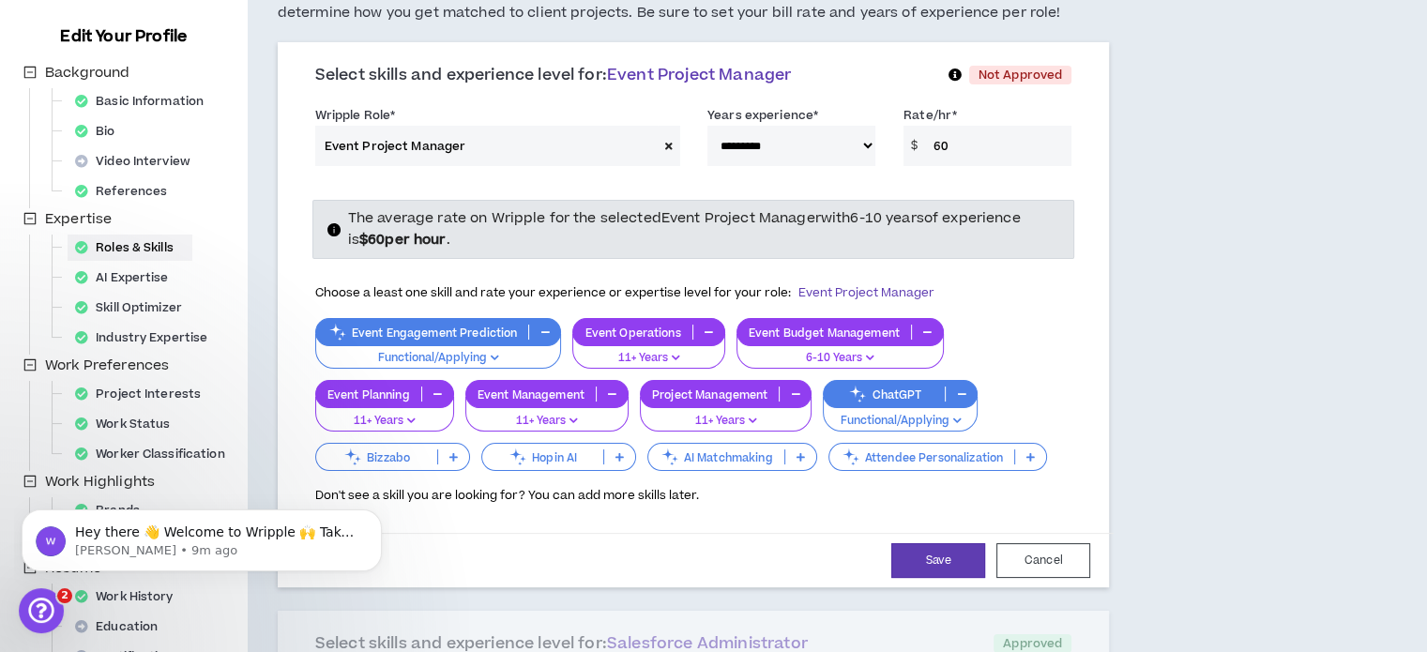
click at [973, 457] on p "Attendee Personalization" at bounding box center [922, 457] width 185 height 14
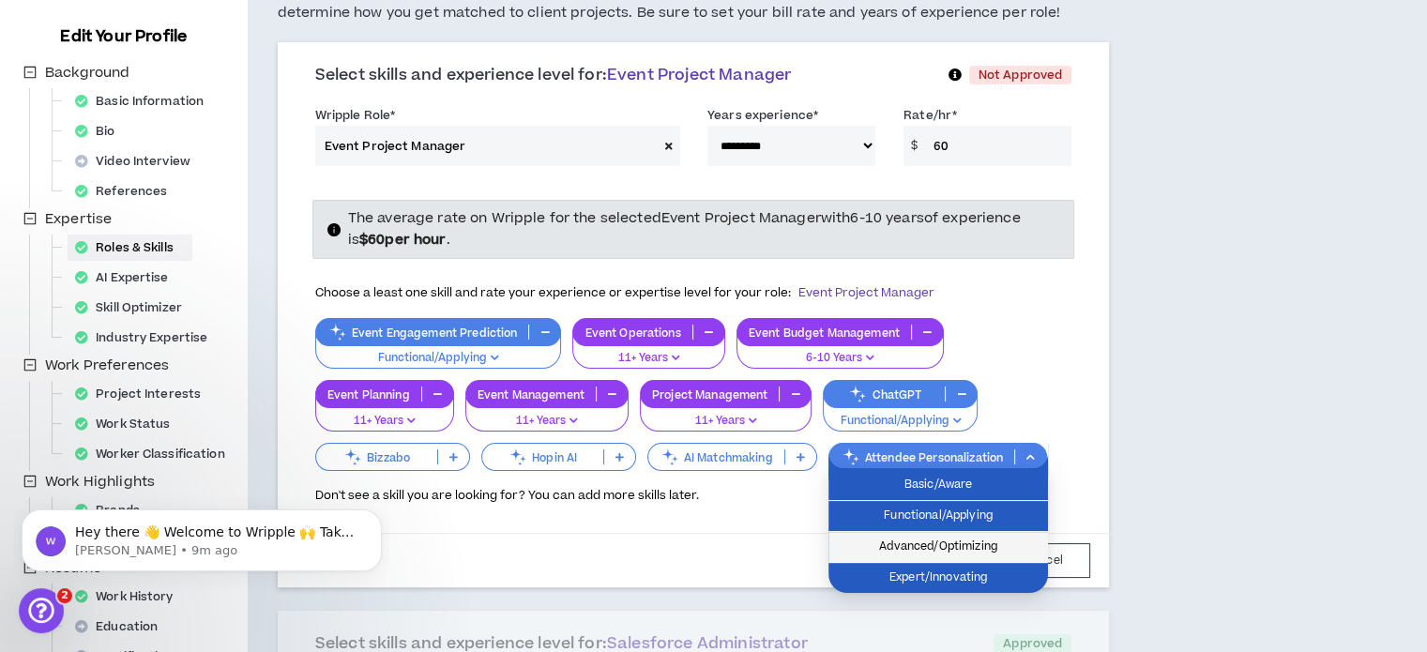
click at [982, 539] on span "Advanced/Optimizing" at bounding box center [938, 547] width 197 height 21
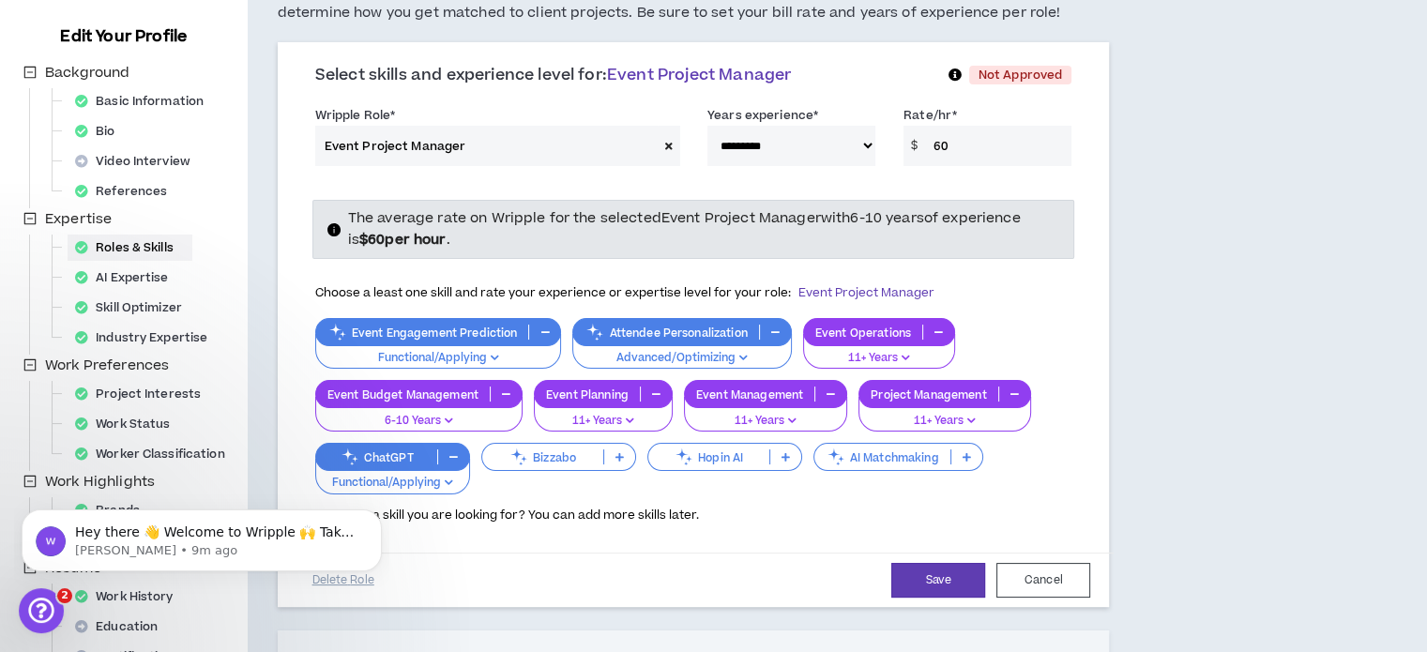
click at [550, 460] on p "Bizzabo" at bounding box center [542, 457] width 121 height 14
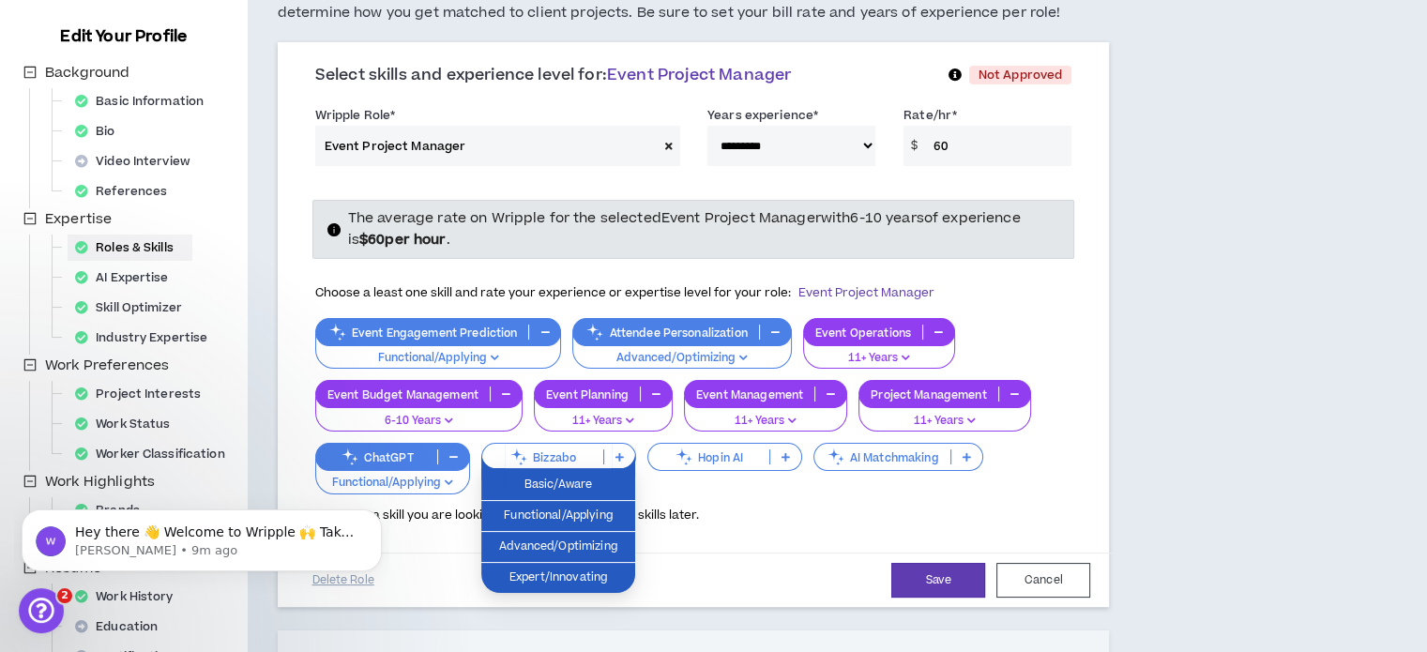
click at [709, 463] on p "Hopin AI" at bounding box center [708, 457] width 121 height 14
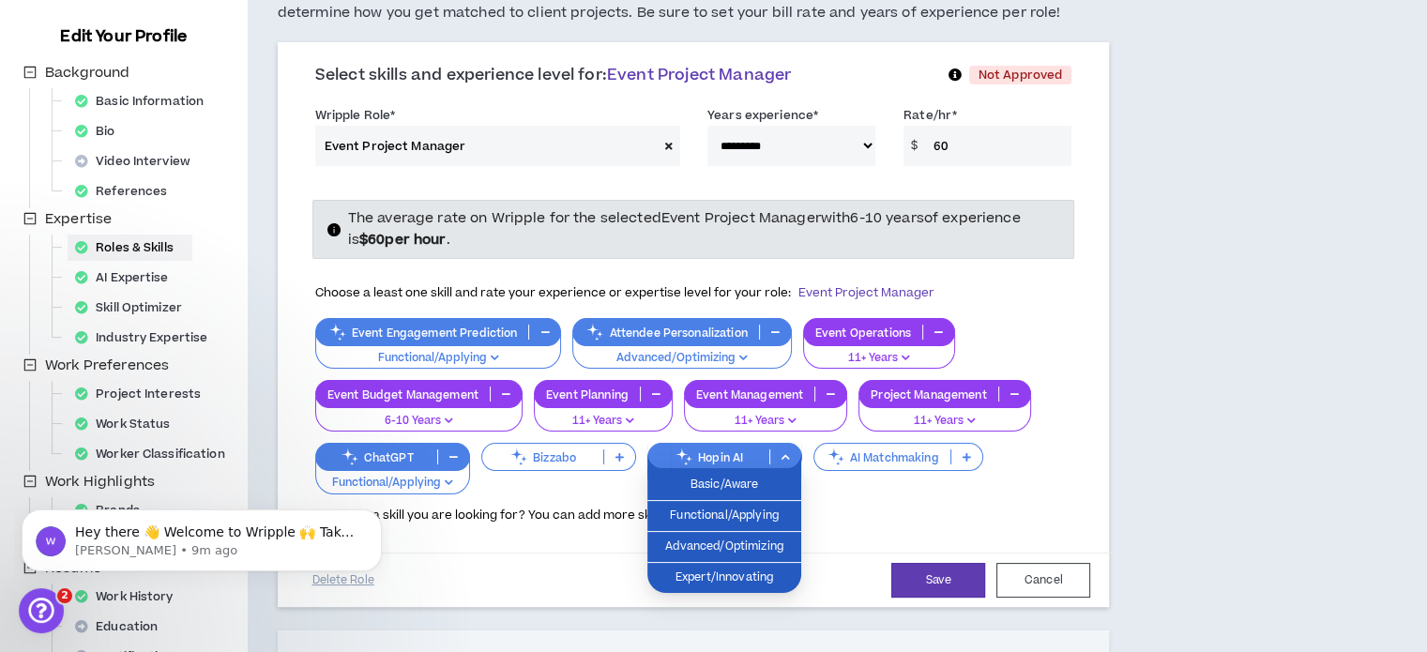
drag, startPoint x: 868, startPoint y: 446, endPoint x: 871, endPoint y: 457, distance: 11.6
click at [868, 446] on div "AI Matchmaking" at bounding box center [899, 457] width 170 height 28
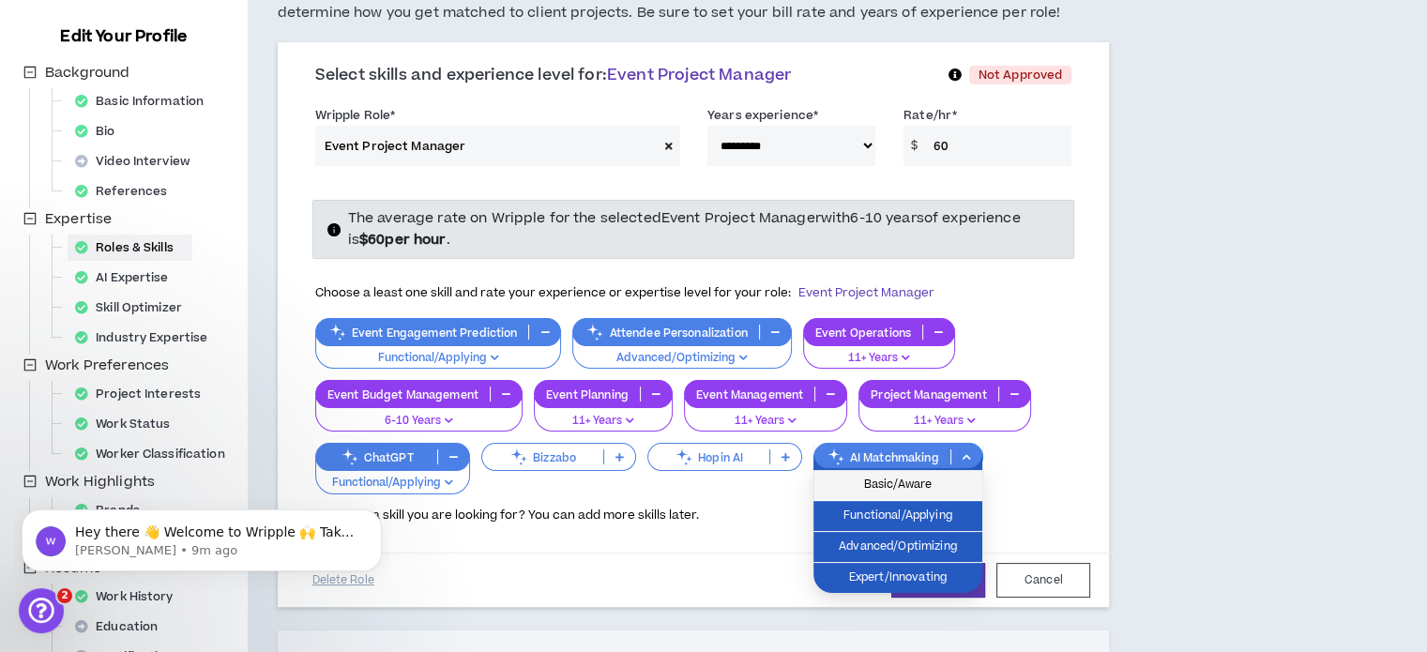
click at [901, 476] on span "Basic/Aware" at bounding box center [898, 485] width 146 height 21
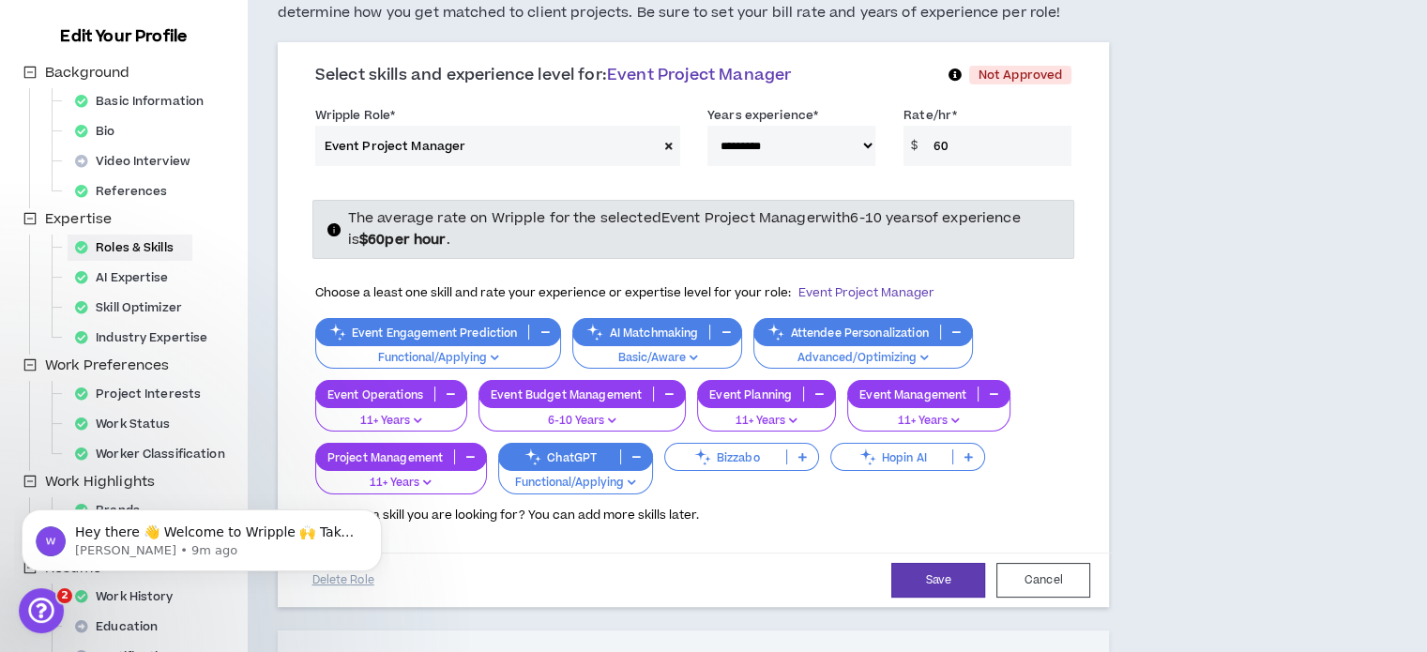
click at [756, 465] on div "Bizzabo" at bounding box center [741, 457] width 155 height 28
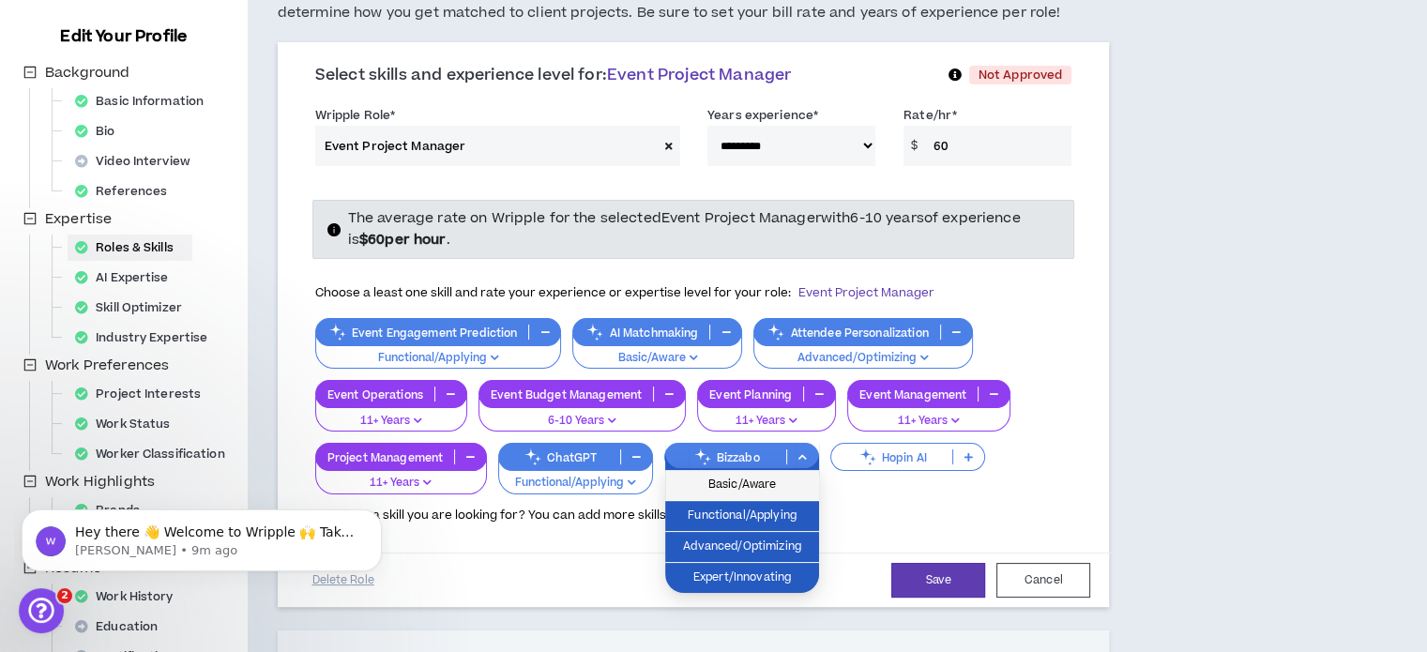
click at [759, 486] on span "Basic/Aware" at bounding box center [742, 485] width 131 height 21
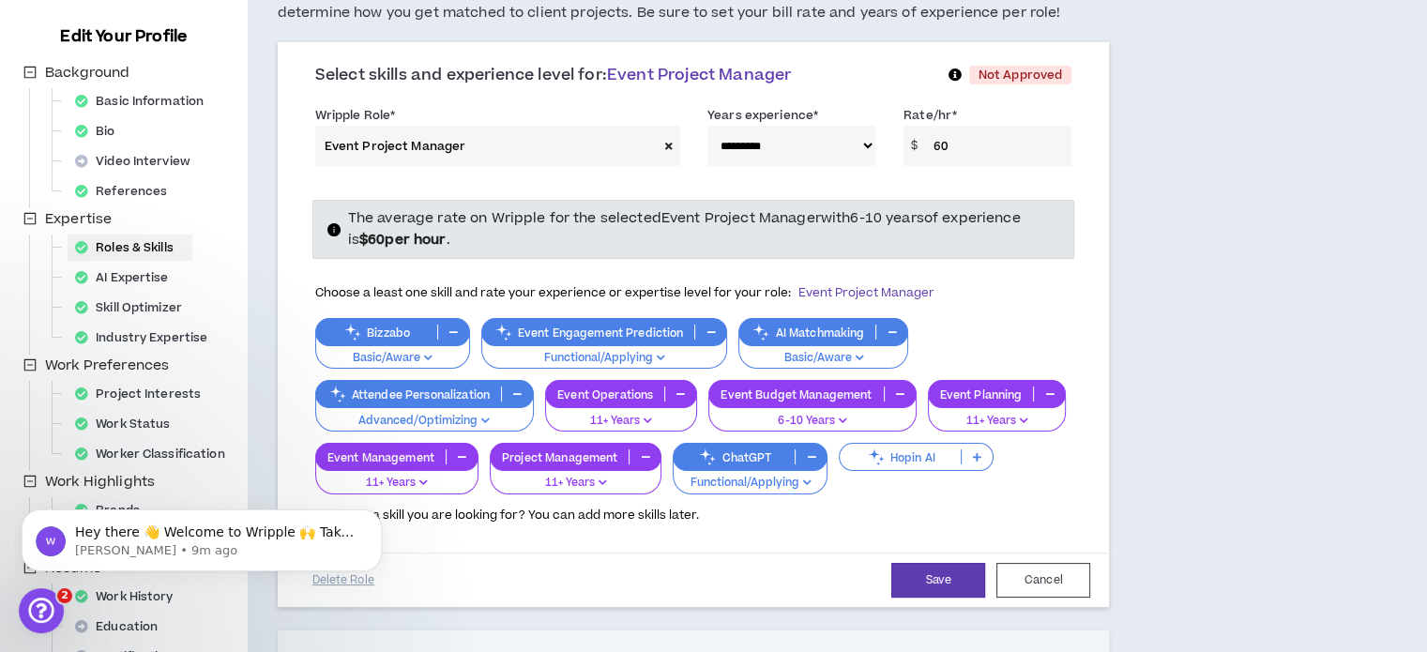
click at [908, 462] on p "Hopin AI" at bounding box center [900, 457] width 121 height 14
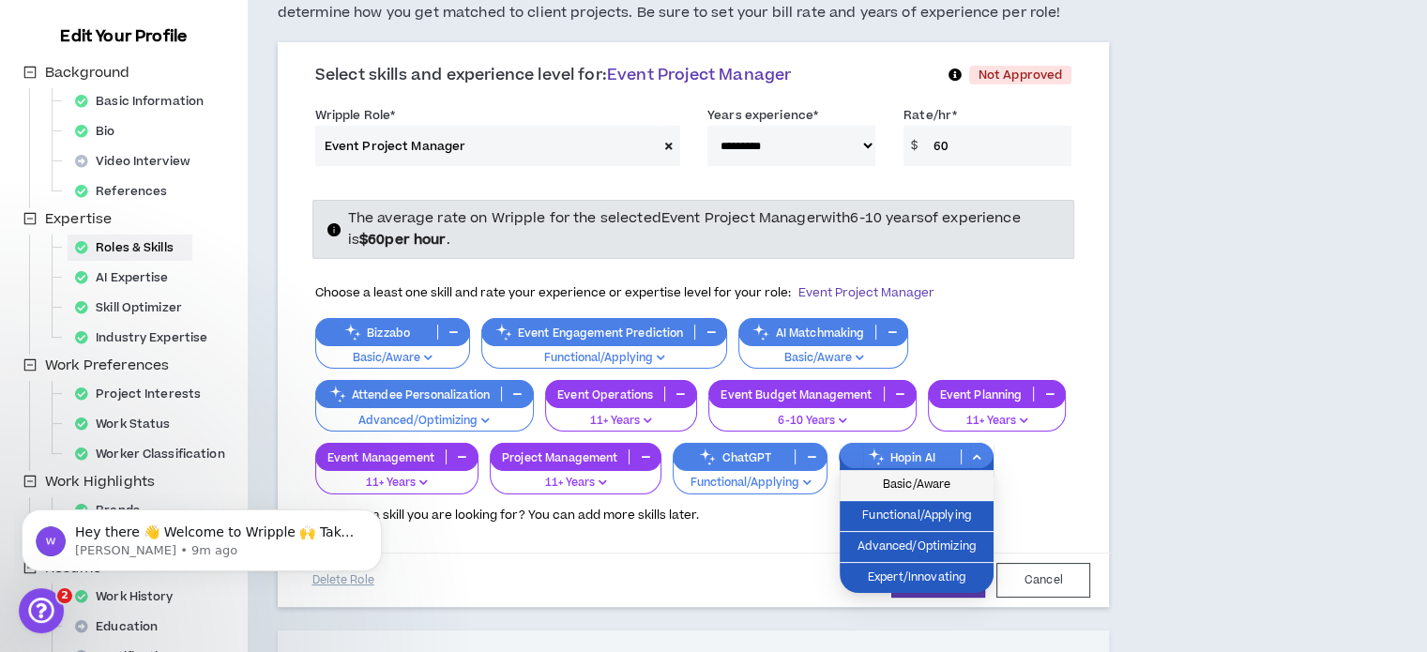
click at [895, 487] on span "Basic/Aware" at bounding box center [916, 485] width 131 height 21
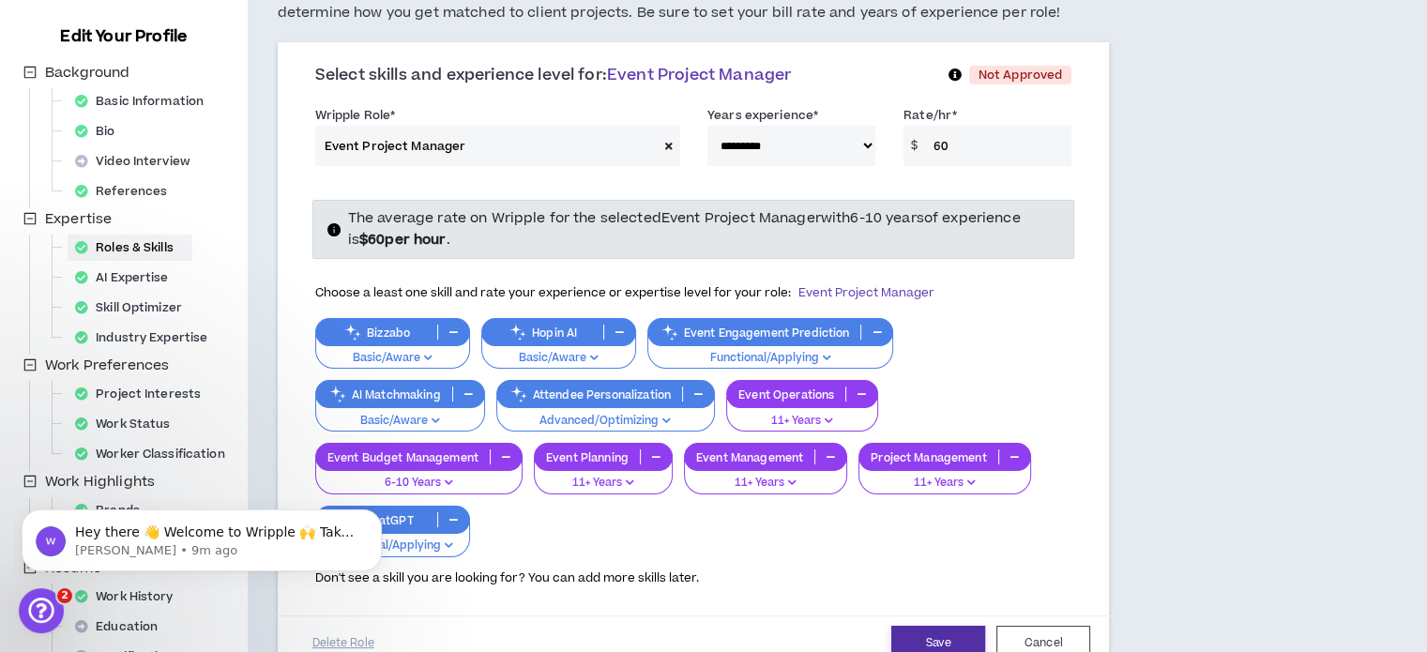
click at [937, 633] on button "Save" at bounding box center [938, 643] width 94 height 35
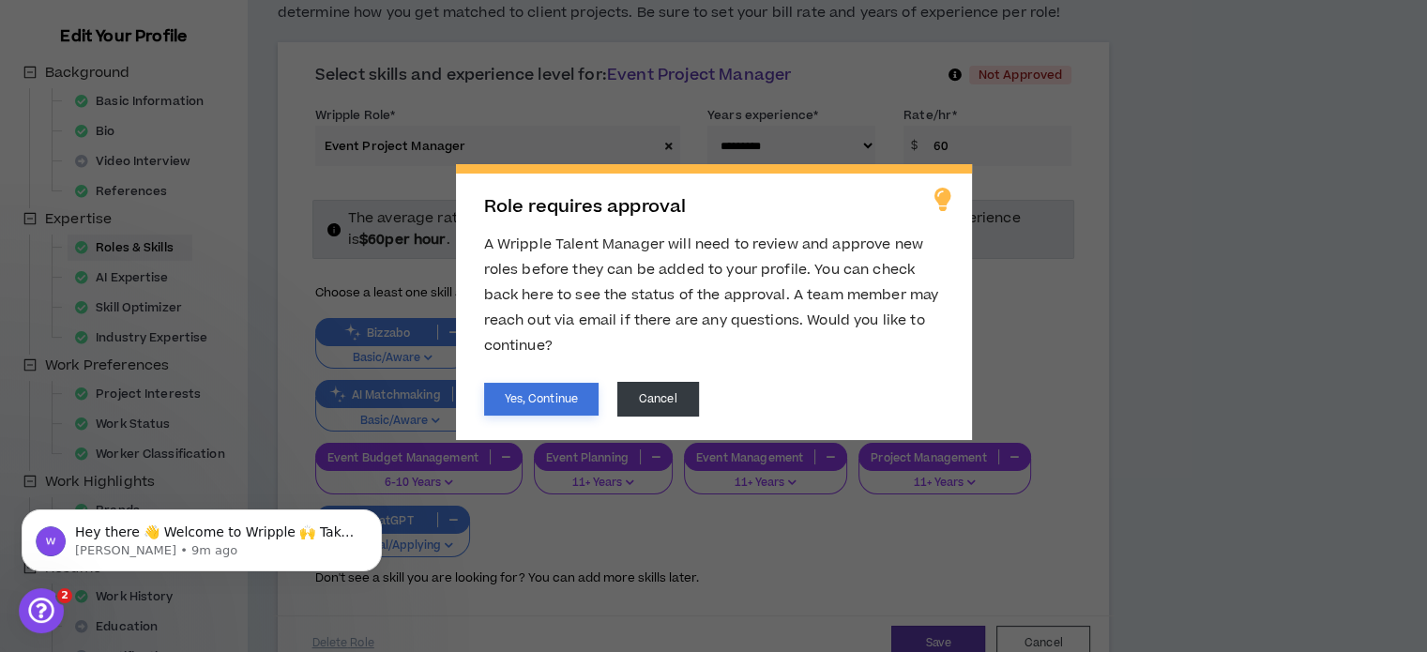
click at [555, 397] on button "Yes, Continue" at bounding box center [541, 399] width 114 height 33
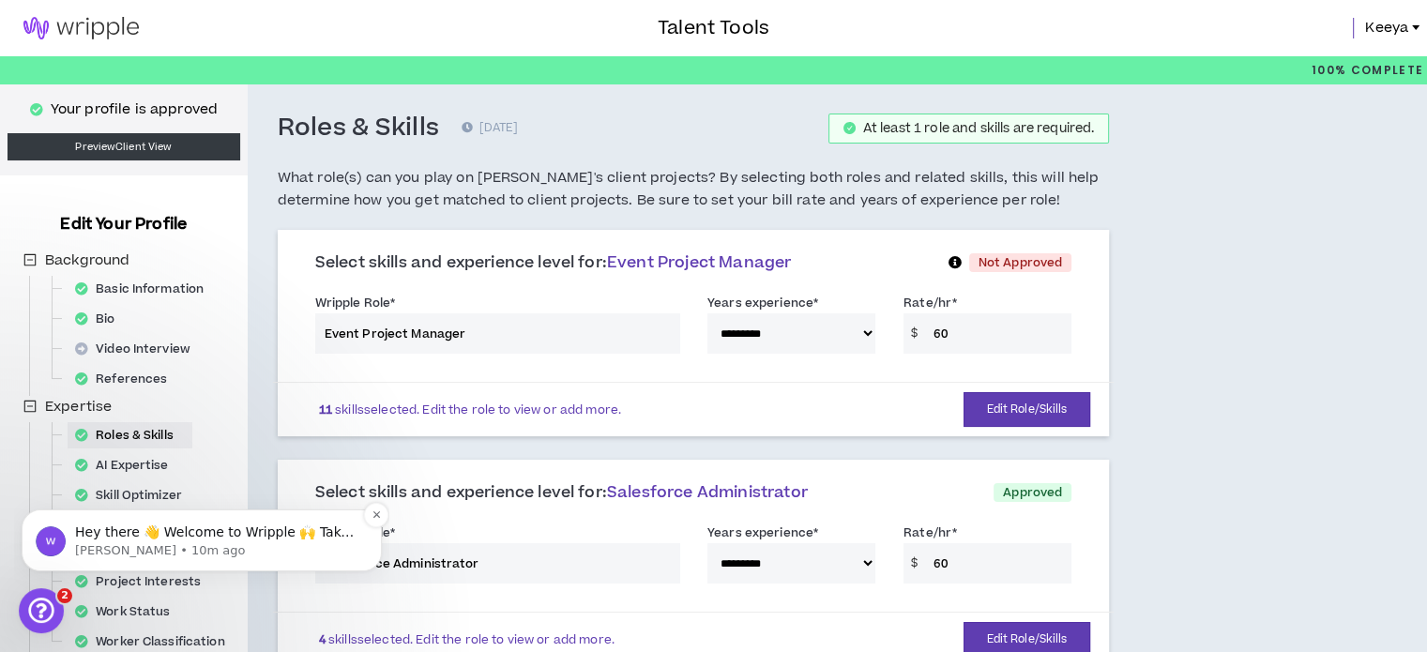
click at [208, 546] on p "[PERSON_NAME] • 10m ago" at bounding box center [216, 550] width 283 height 17
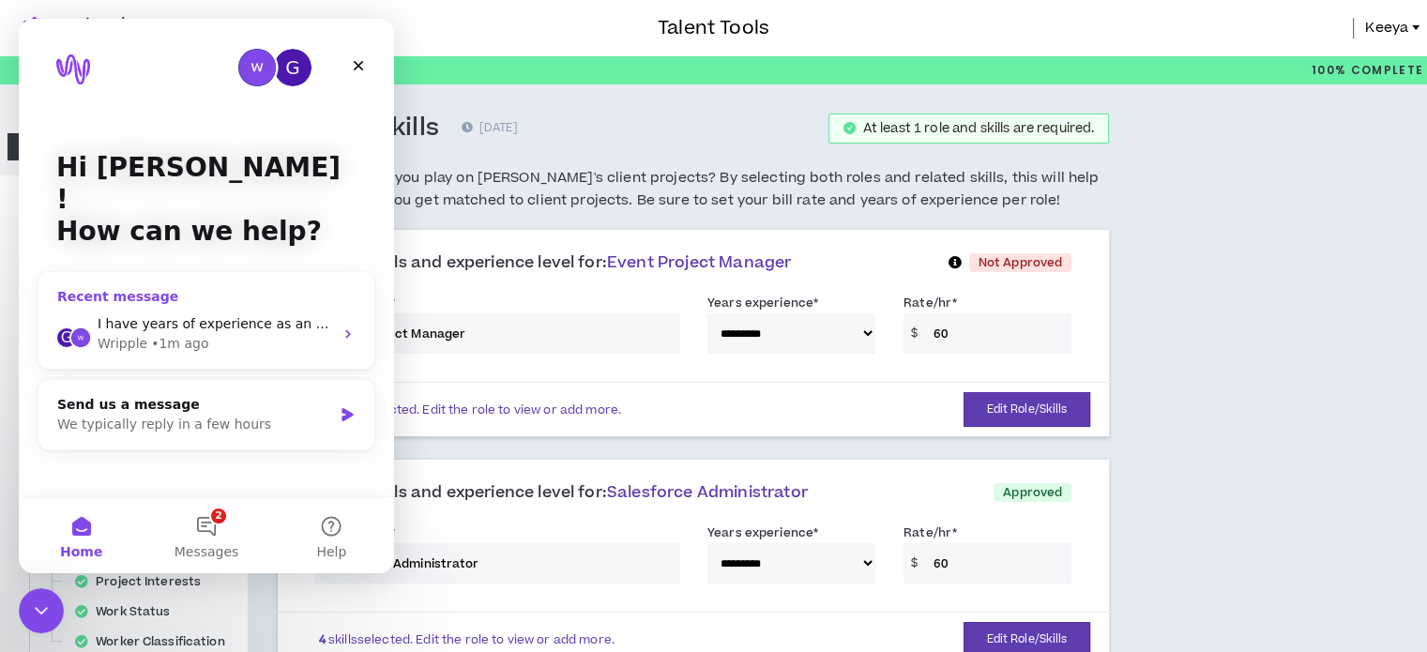
click at [310, 316] on span "I have years of experience as an event project manager" at bounding box center [282, 323] width 369 height 15
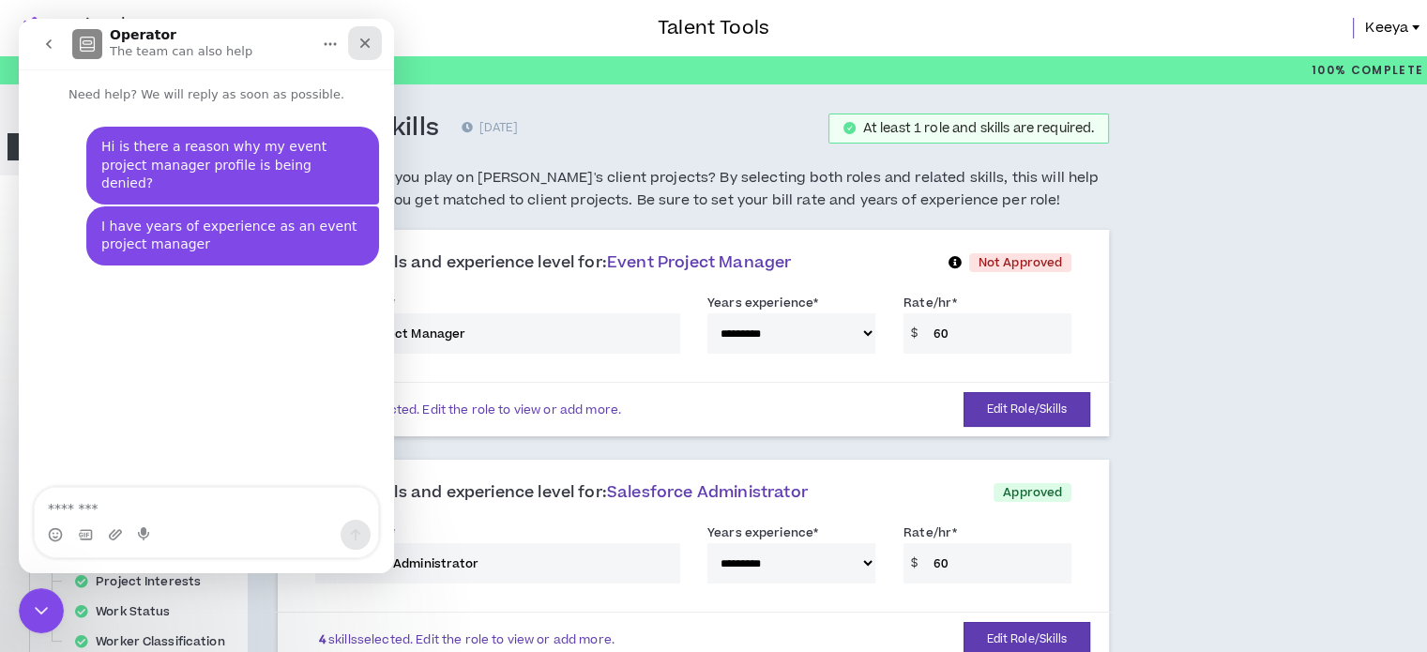
click at [363, 42] on icon "Close" at bounding box center [365, 43] width 15 height 15
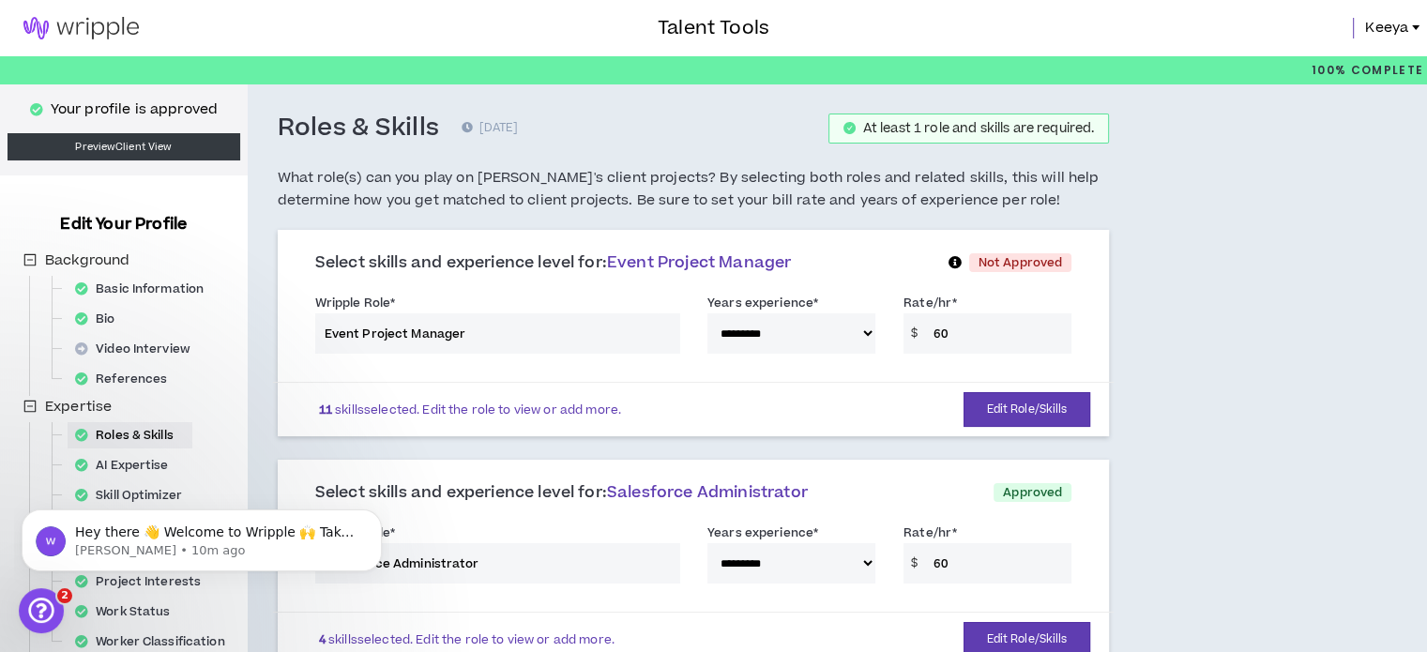
click at [68, 11] on link at bounding box center [81, 28] width 162 height 56
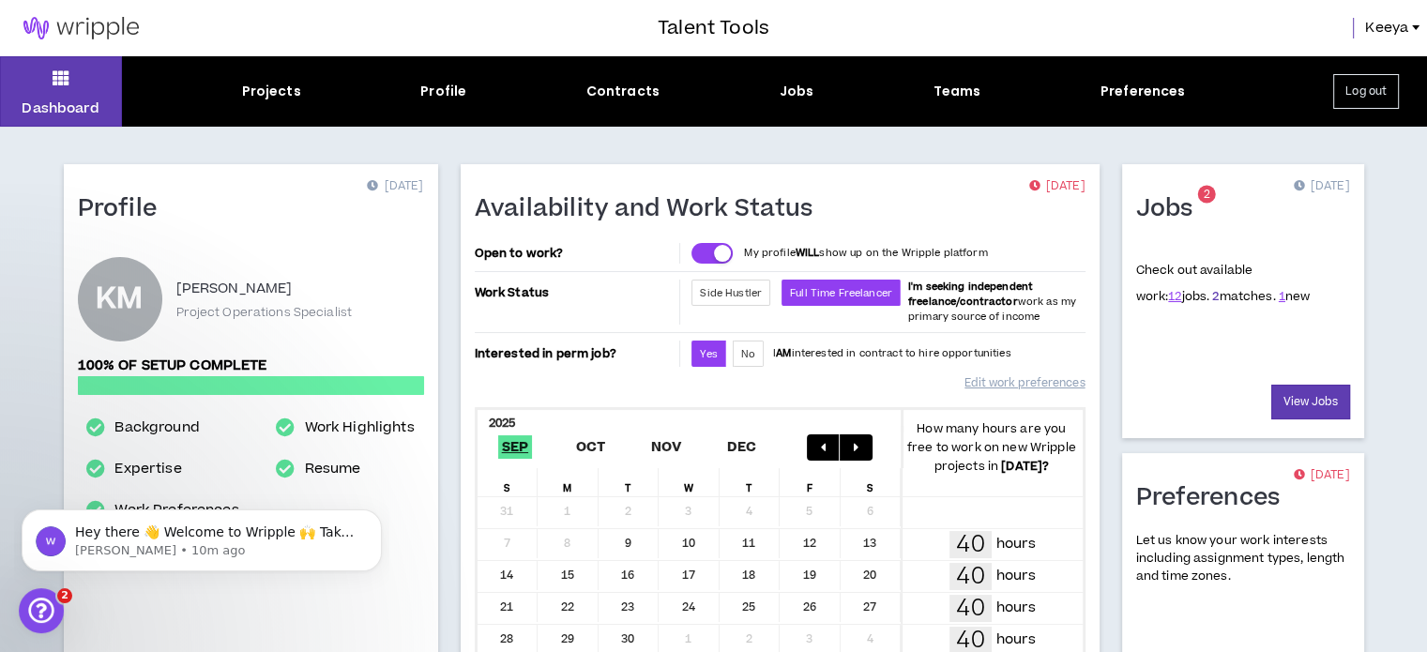
click at [1212, 297] on link "2" at bounding box center [1215, 296] width 7 height 17
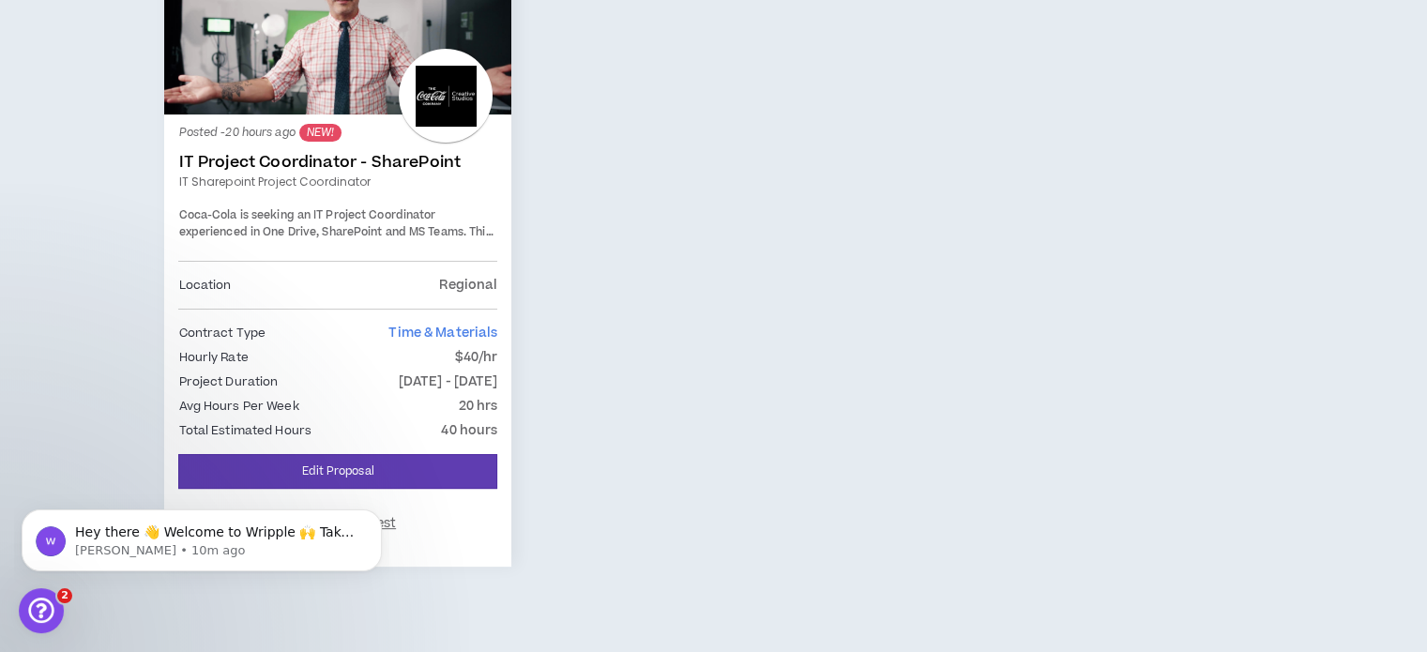
scroll to position [413, 0]
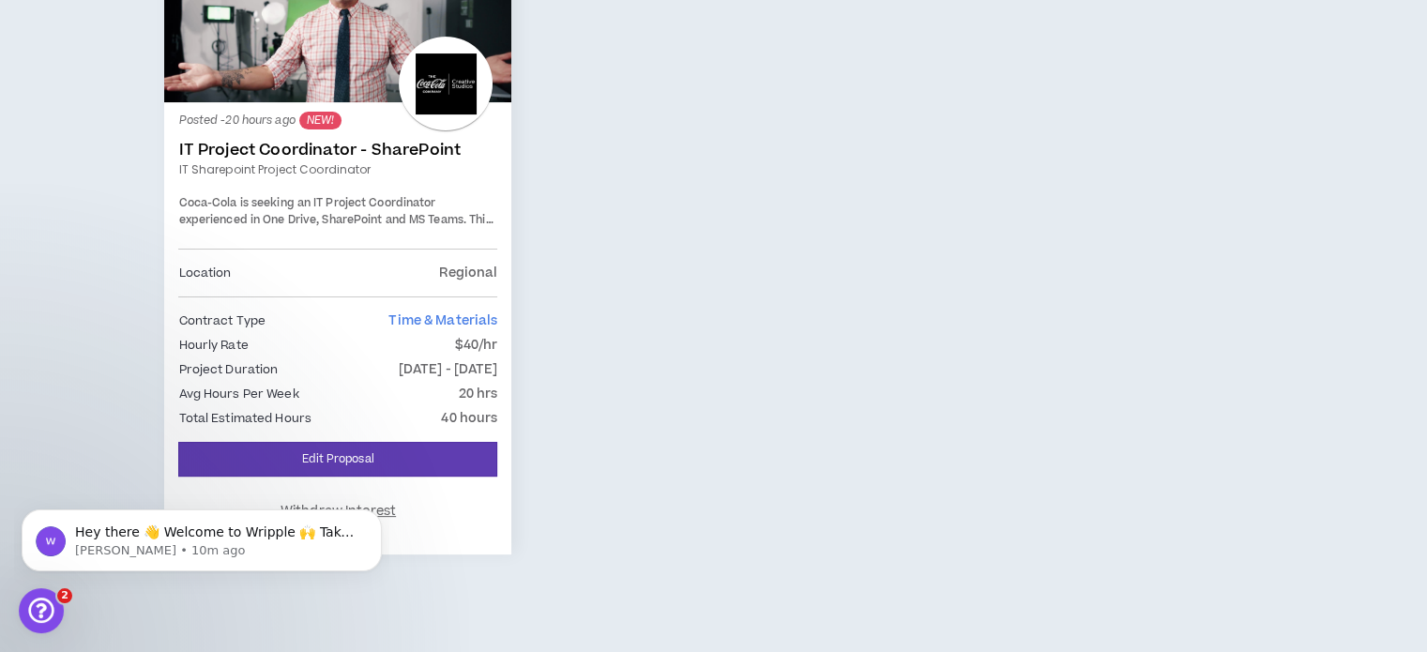
click at [391, 211] on span "Coca-Cola is seeking an IT Project Coordinator experienced in One Drive, ShareP…" at bounding box center [335, 236] width 314 height 82
click at [383, 450] on link "Edit Proposal" at bounding box center [337, 459] width 319 height 35
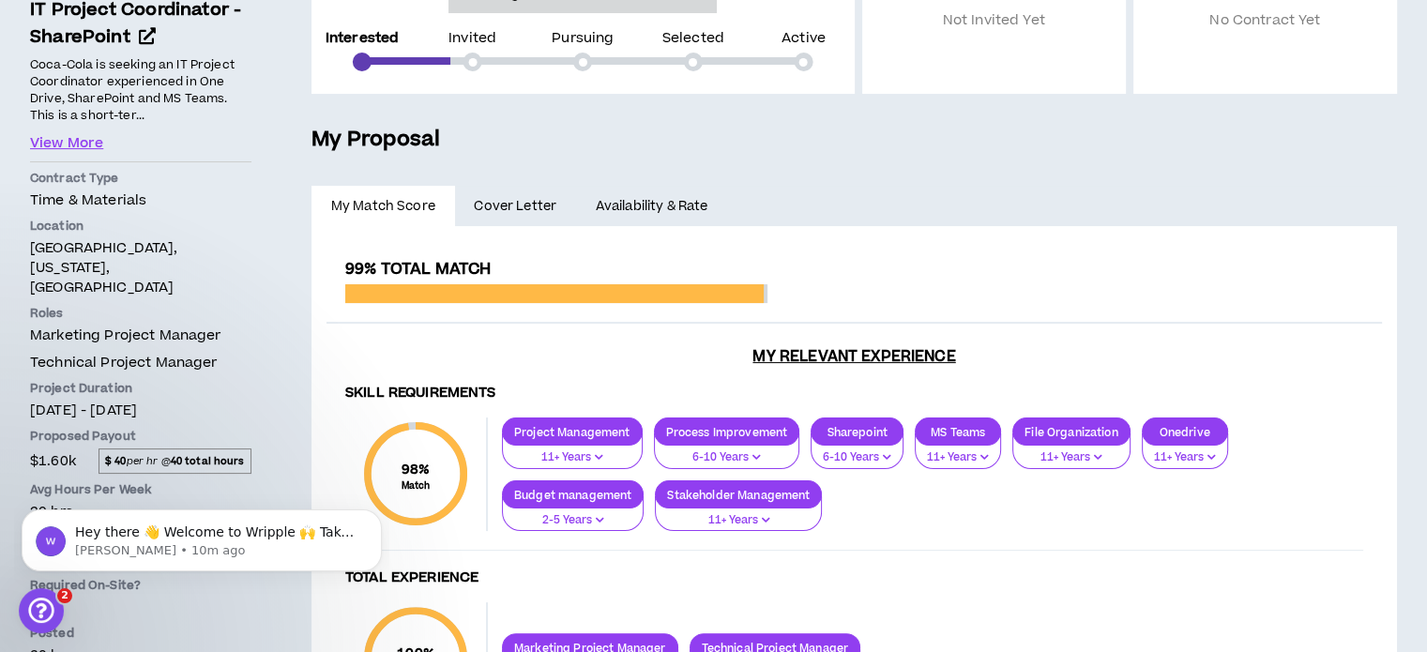
scroll to position [165, 0]
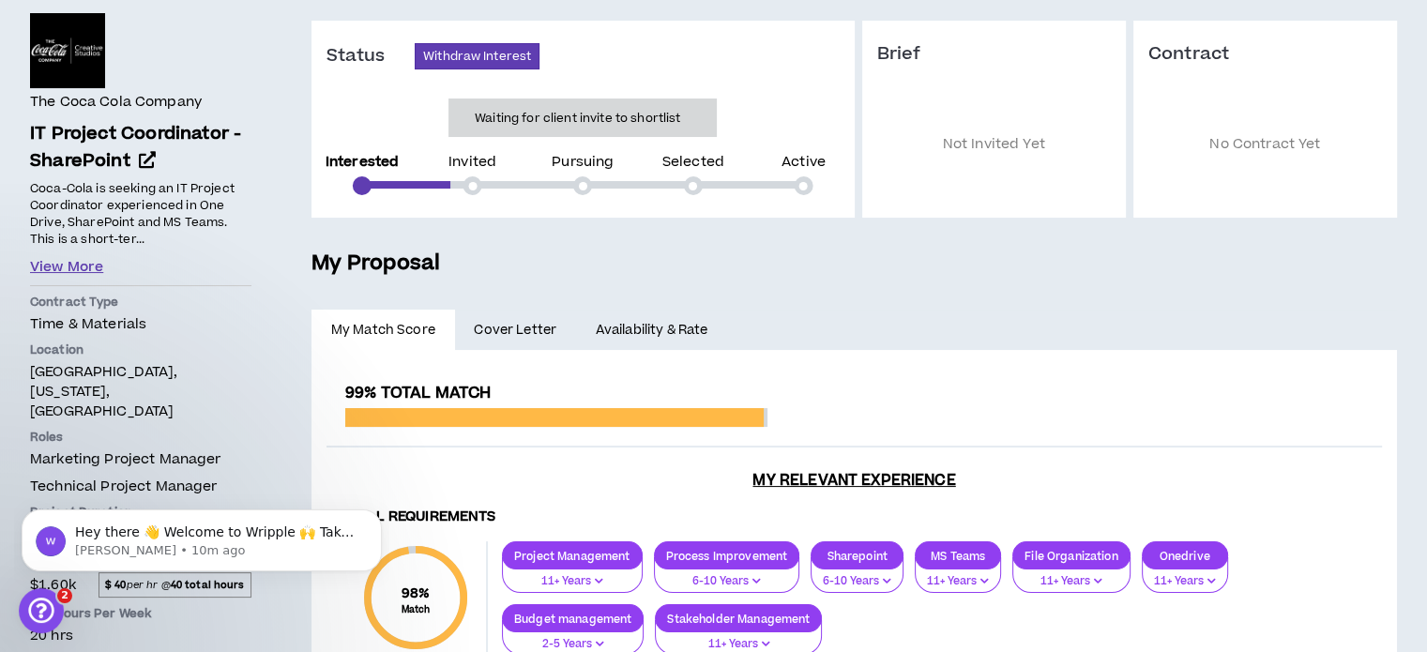
click at [66, 269] on button "View More" at bounding box center [66, 267] width 73 height 21
